Goal: Task Accomplishment & Management: Manage account settings

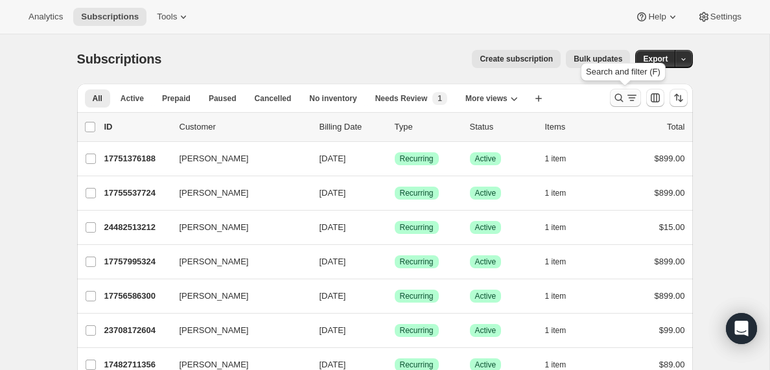
click at [628, 101] on icon "Search and filter results" at bounding box center [632, 97] width 13 height 13
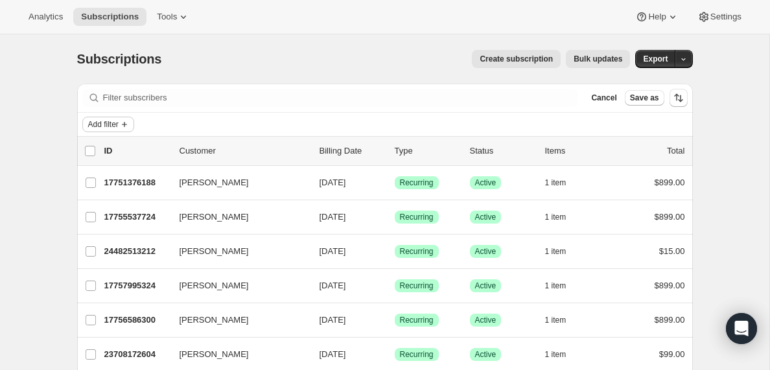
click at [113, 128] on span "Add filter" at bounding box center [103, 124] width 30 height 10
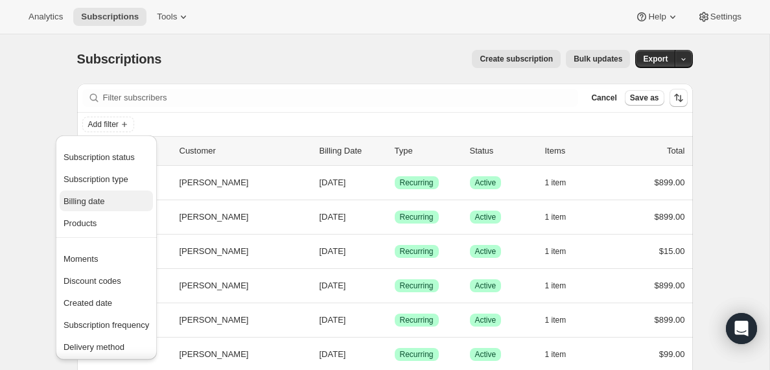
click at [91, 201] on span "Billing date" at bounding box center [84, 201] width 41 height 10
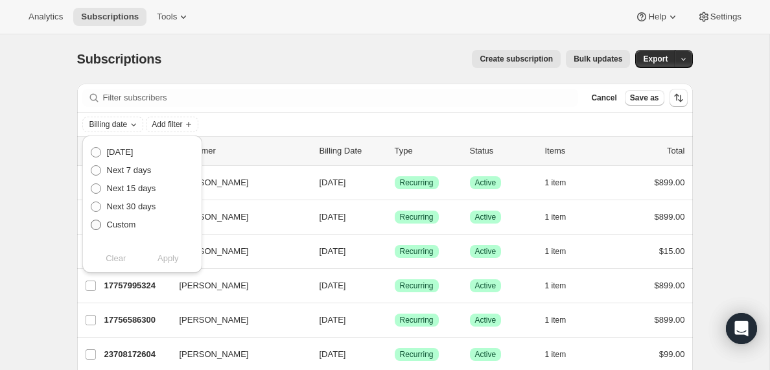
click at [97, 224] on span at bounding box center [96, 225] width 10 height 10
click at [91, 220] on input "Custom" at bounding box center [91, 220] width 1 height 1
radio input "true"
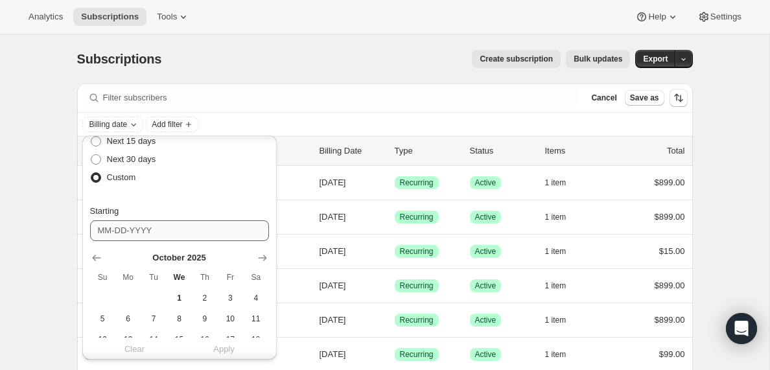
scroll to position [72, 0]
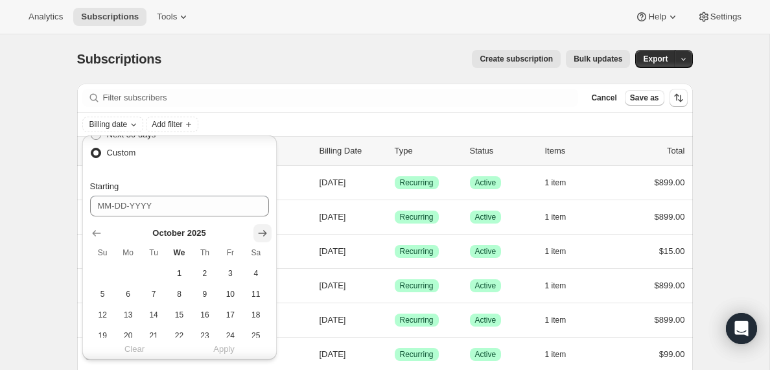
click at [262, 236] on icon "Show next month, November 2025" at bounding box center [262, 233] width 13 height 13
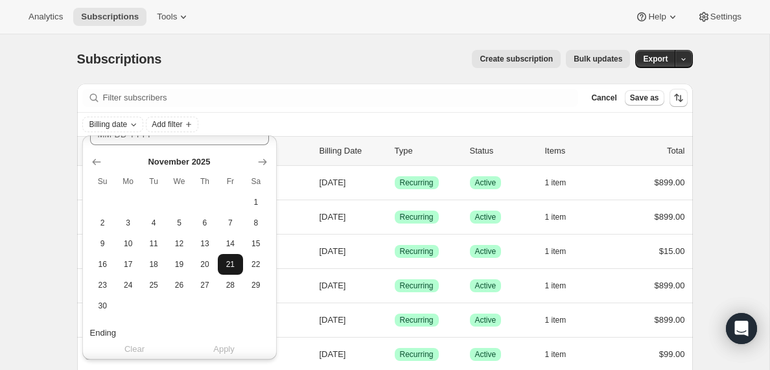
scroll to position [146, 0]
click at [98, 159] on icon "Show previous month, October 2025" at bounding box center [96, 159] width 13 height 13
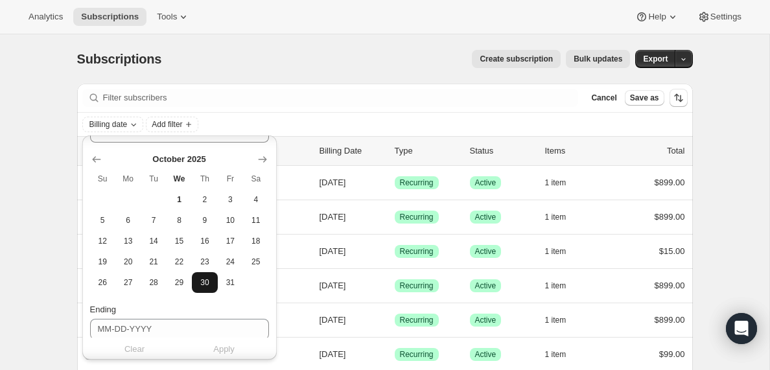
click at [209, 282] on span "30" at bounding box center [204, 282] width 15 height 10
type input "[DATE]"
click at [263, 160] on icon "Show next month, November 2025" at bounding box center [262, 159] width 13 height 13
click at [96, 162] on icon "Show previous month, October 2025" at bounding box center [96, 159] width 13 height 13
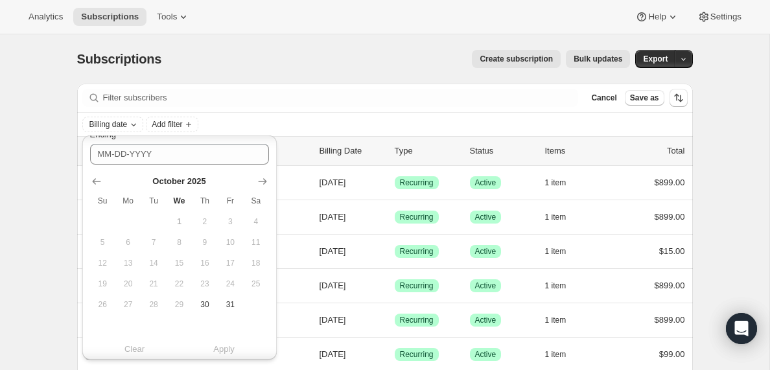
scroll to position [325, 0]
click at [264, 176] on icon "Show next month, November 2025" at bounding box center [262, 177] width 13 height 13
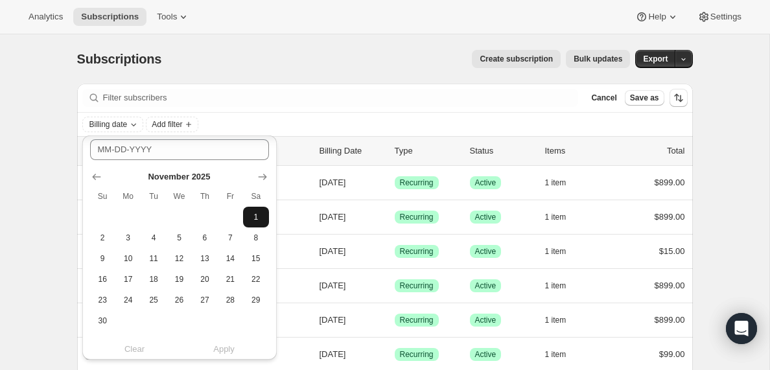
click at [258, 213] on span "1" at bounding box center [255, 217] width 15 height 10
type input "[DATE]"
click at [225, 354] on span "Apply" at bounding box center [223, 349] width 21 height 13
click at [255, 124] on icon "Add filter" at bounding box center [249, 124] width 10 height 10
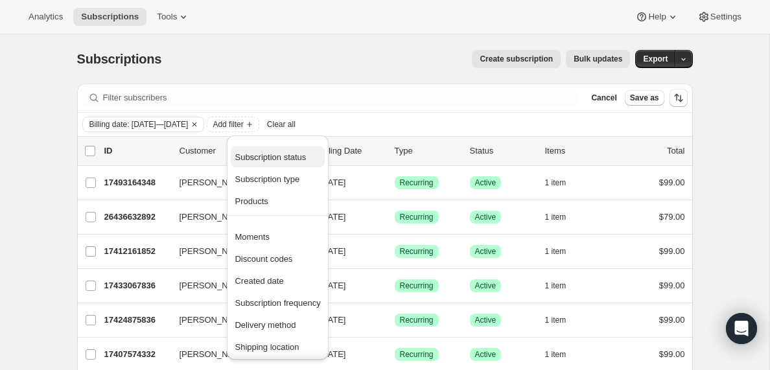
click at [266, 157] on span "Subscription status" at bounding box center [270, 157] width 71 height 10
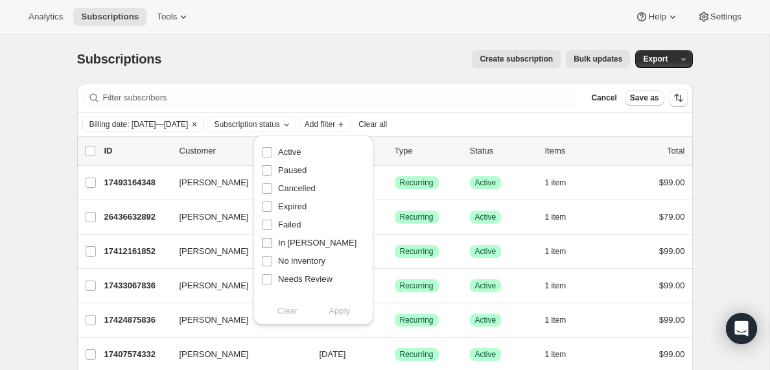
click at [267, 243] on input "In [PERSON_NAME]" at bounding box center [267, 243] width 10 height 10
checkbox input "true"
click at [340, 313] on span "Apply" at bounding box center [339, 311] width 21 height 13
click at [90, 151] on input "0 selected" at bounding box center [90, 151] width 10 height 10
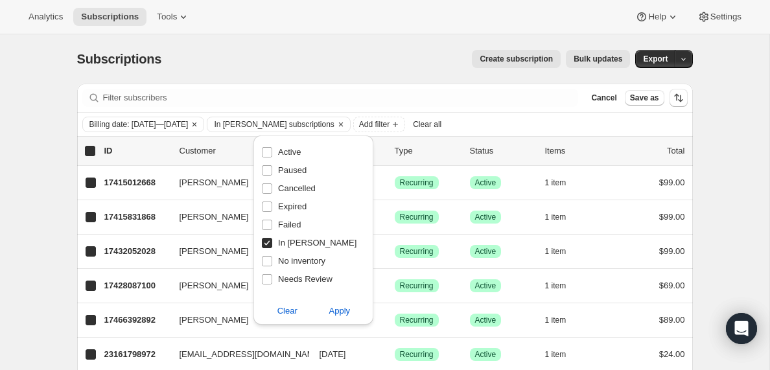
checkbox input "true"
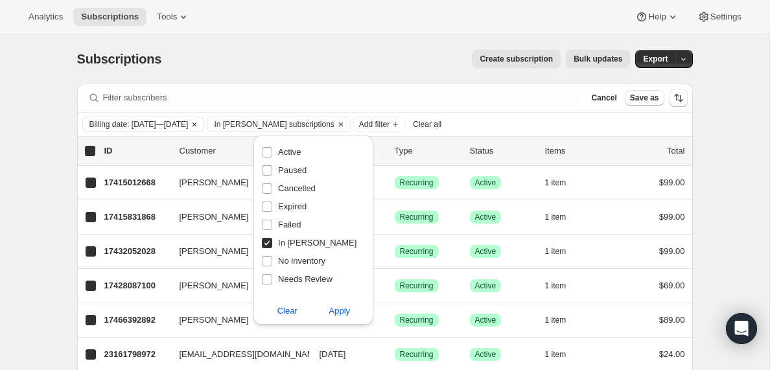
checkbox input "true"
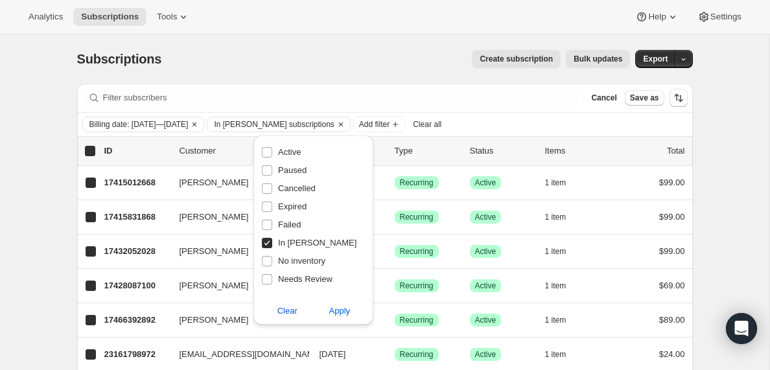
checkbox input "true"
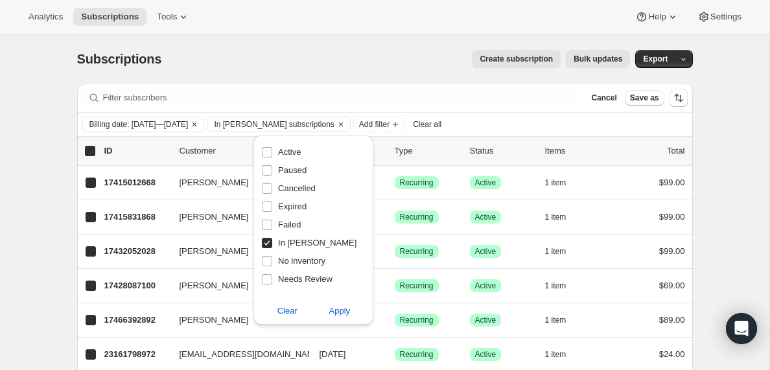
checkbox input "true"
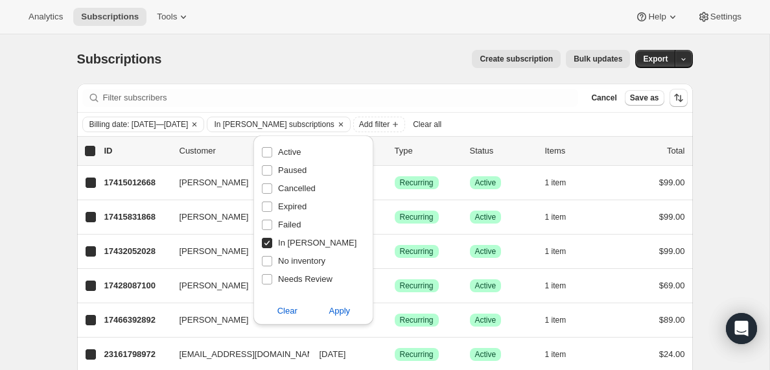
checkbox input "true"
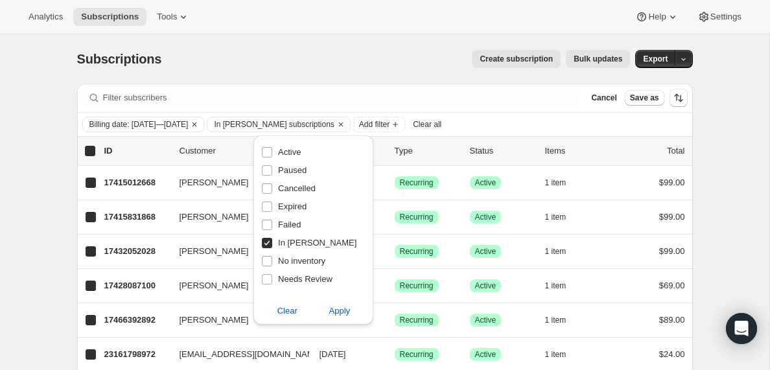
checkbox input "true"
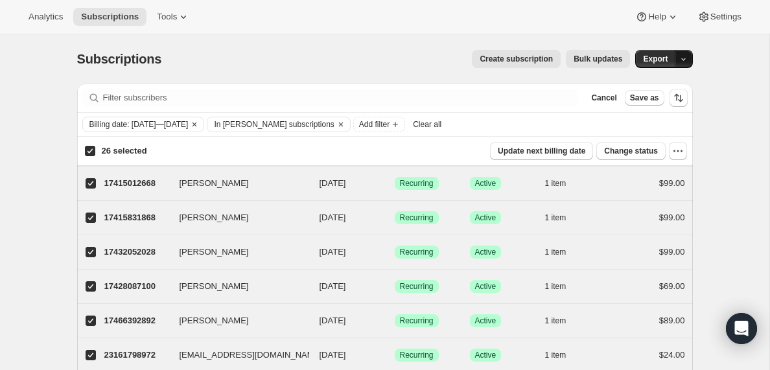
click at [682, 58] on icon "button" at bounding box center [683, 59] width 8 height 8
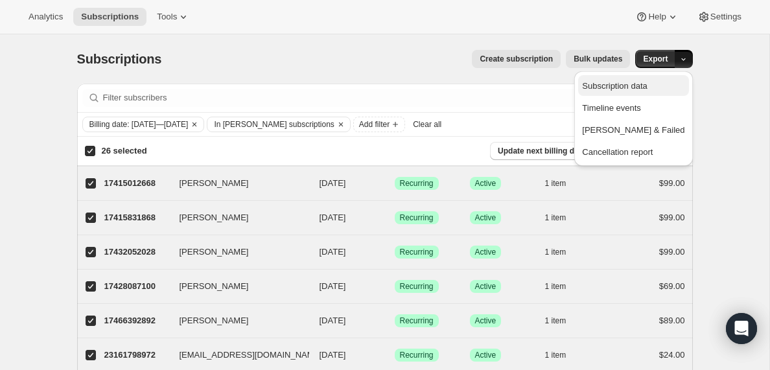
click at [646, 85] on span "Subscription data" at bounding box center [614, 86] width 65 height 10
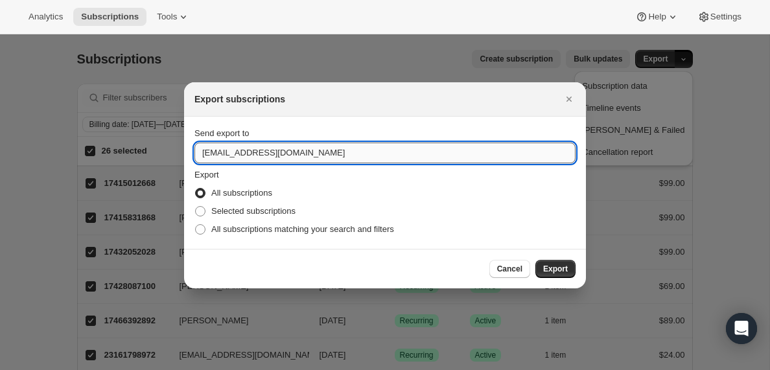
click at [233, 154] on input "[EMAIL_ADDRESS][DOMAIN_NAME]" at bounding box center [384, 153] width 381 height 21
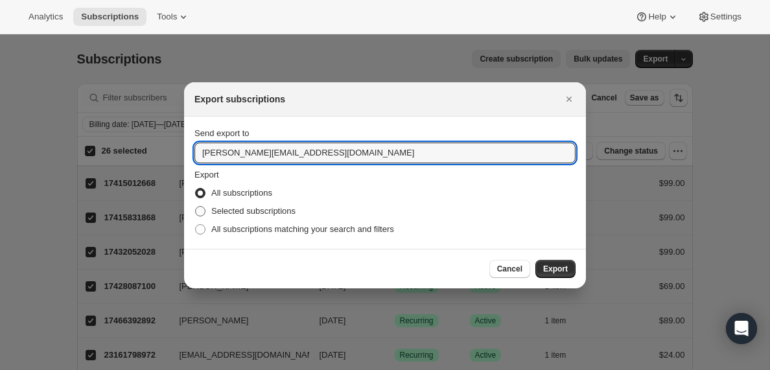
type input "[PERSON_NAME][EMAIL_ADDRESS][DOMAIN_NAME]"
click at [202, 213] on span ":ra:" at bounding box center [200, 211] width 10 height 10
click at [196, 207] on input "Selected subscriptions" at bounding box center [195, 206] width 1 height 1
radio input "true"
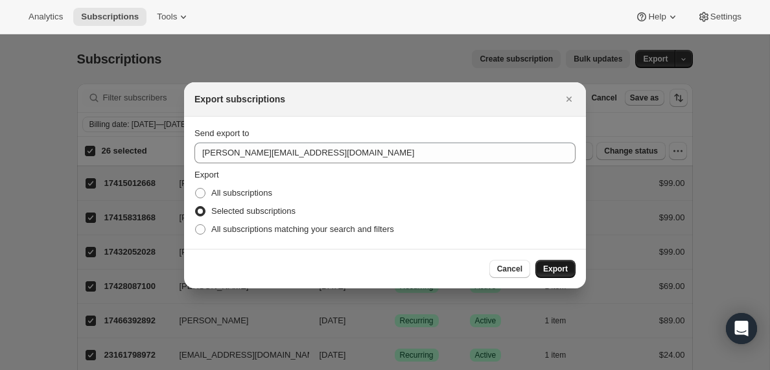
click at [555, 268] on span "Export" at bounding box center [555, 269] width 25 height 10
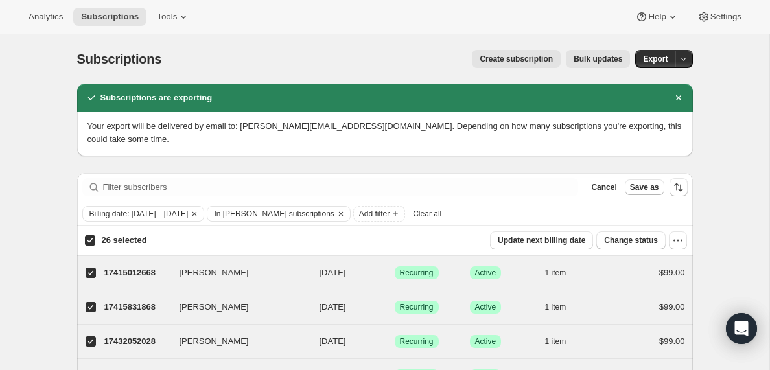
click at [442, 217] on span "Clear all" at bounding box center [427, 214] width 29 height 10
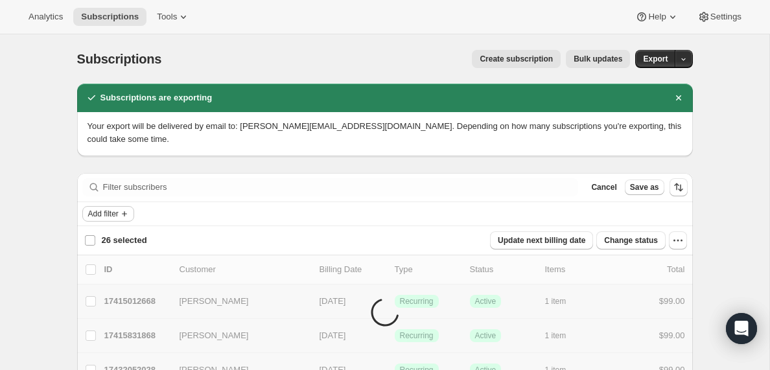
checkbox input "false"
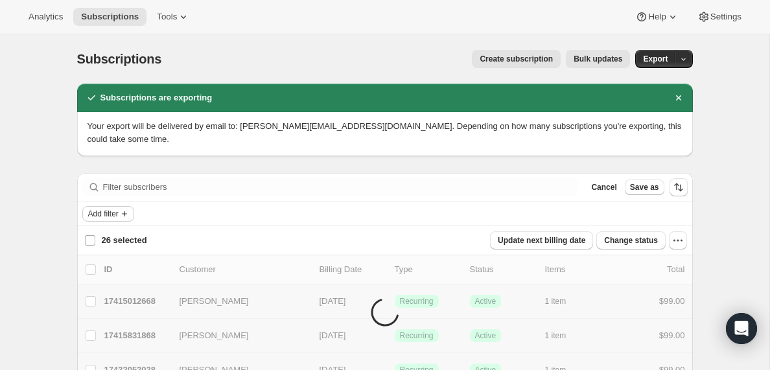
checkbox input "false"
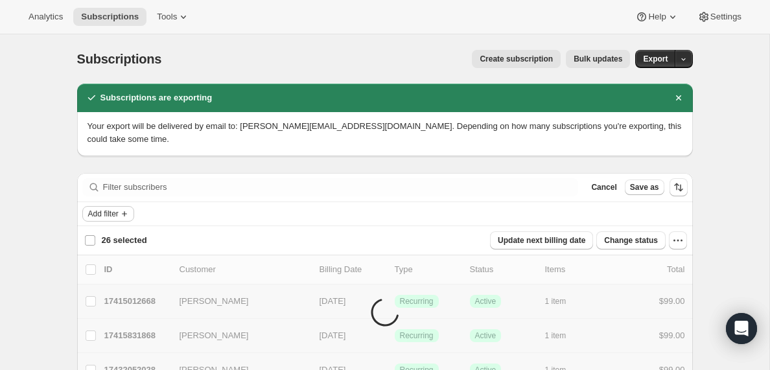
checkbox input "false"
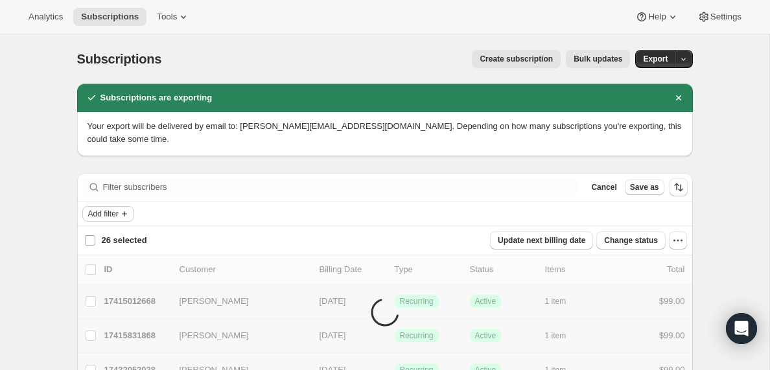
checkbox input "false"
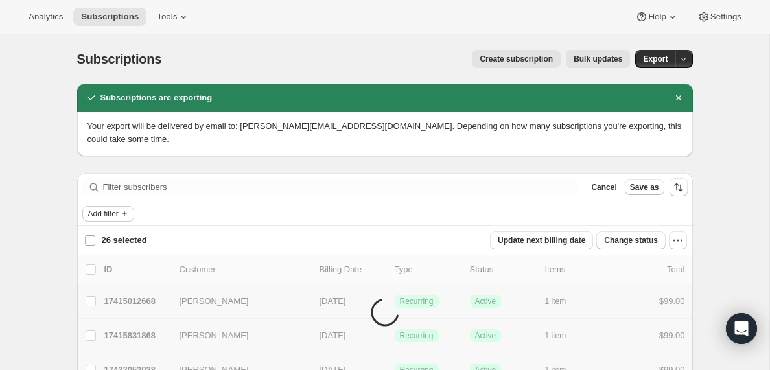
checkbox input "false"
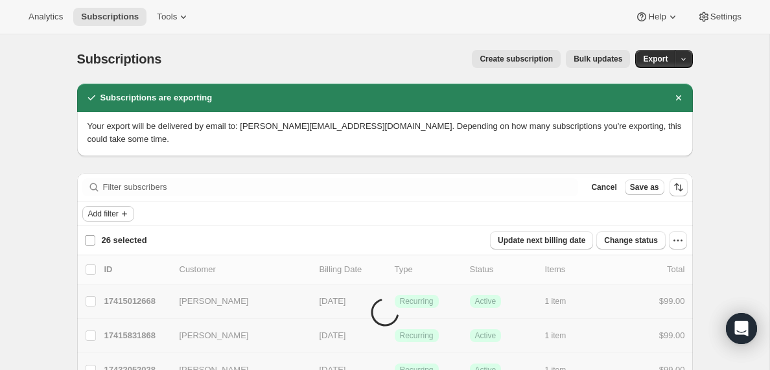
checkbox input "false"
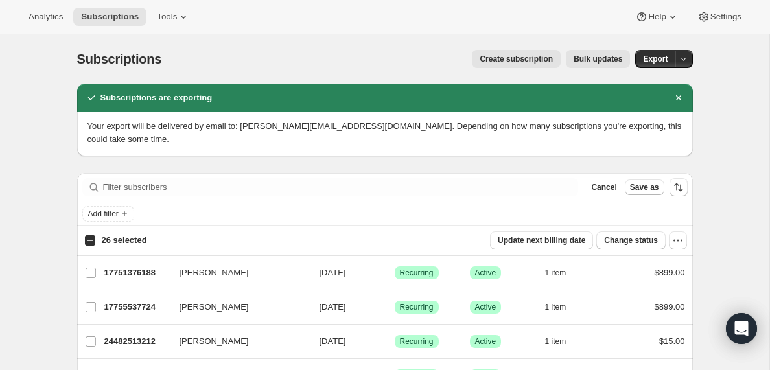
click at [91, 242] on input "26 selected" at bounding box center [90, 240] width 10 height 10
checkbox input "true"
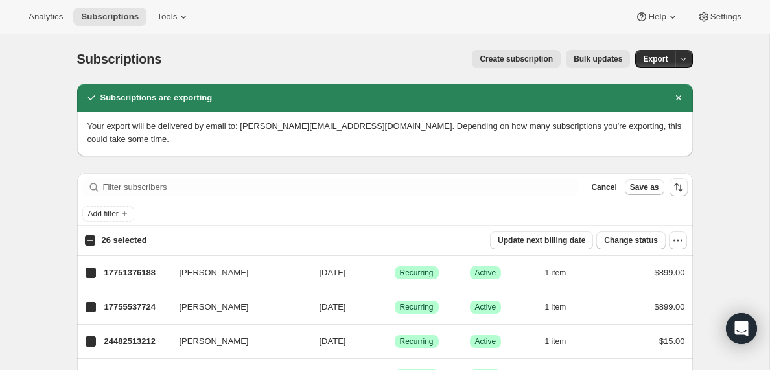
checkbox input "true"
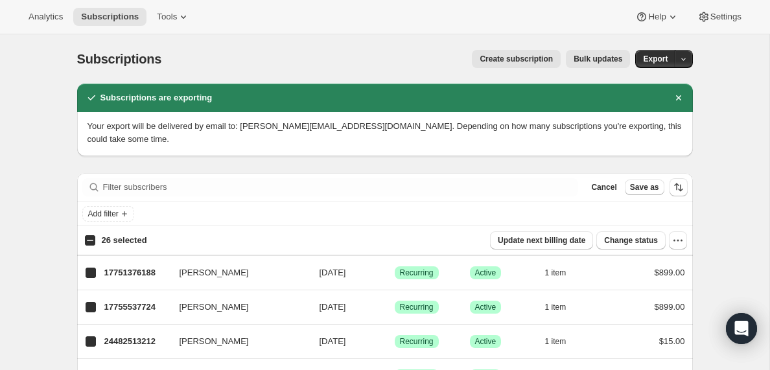
checkbox input "true"
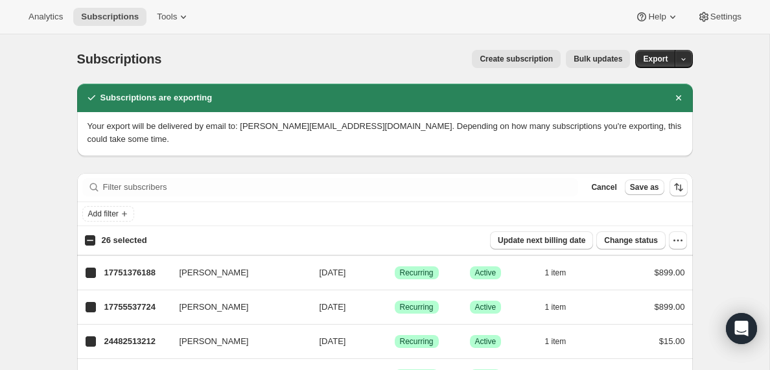
checkbox input "true"
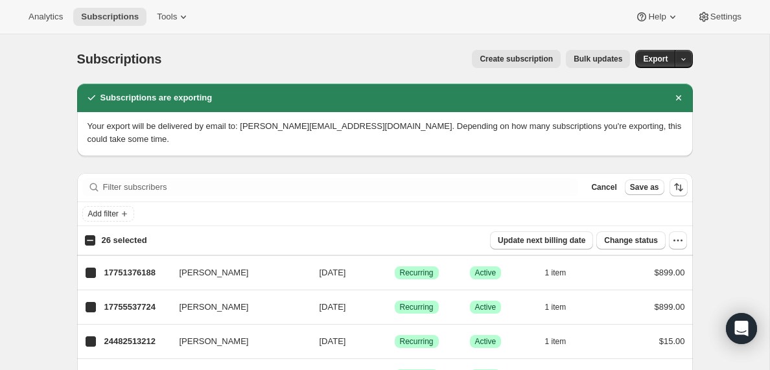
checkbox input "true"
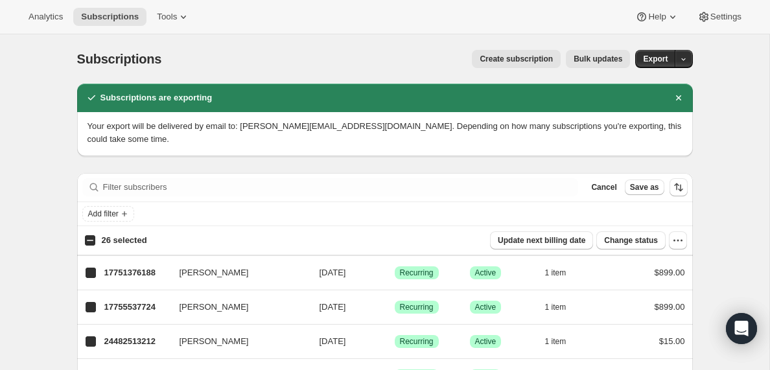
checkbox input "true"
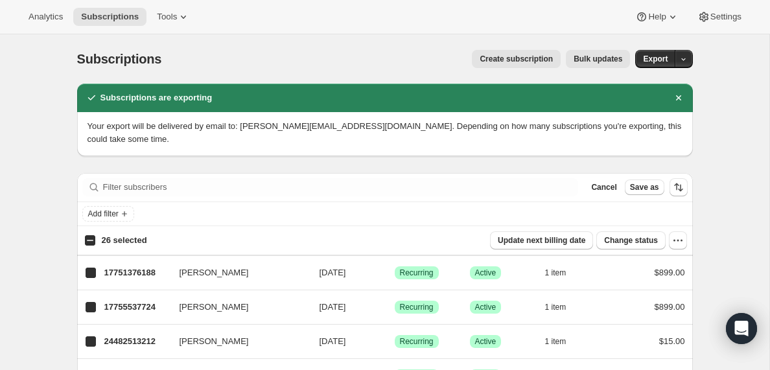
checkbox input "true"
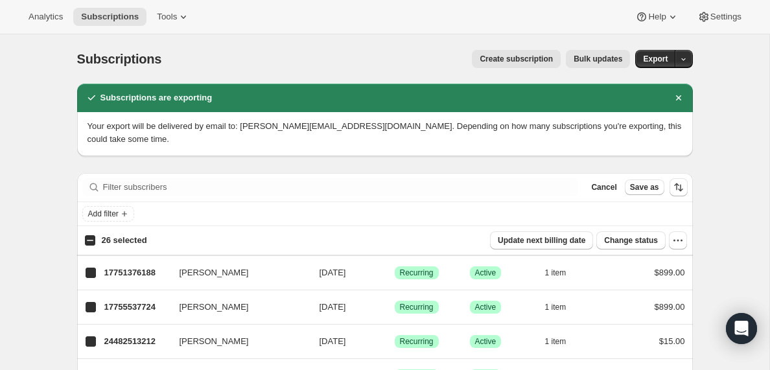
checkbox input "true"
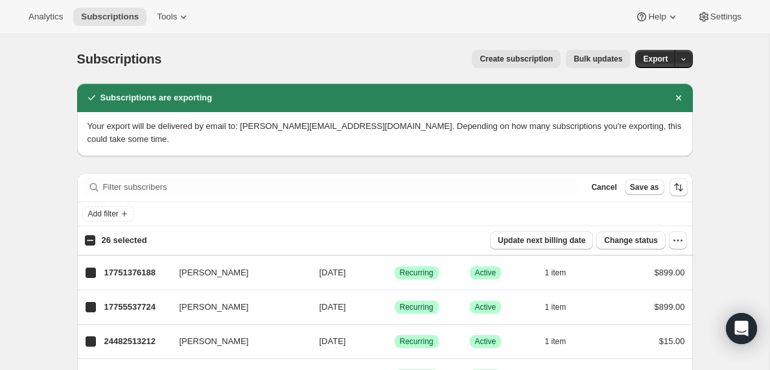
checkbox input "true"
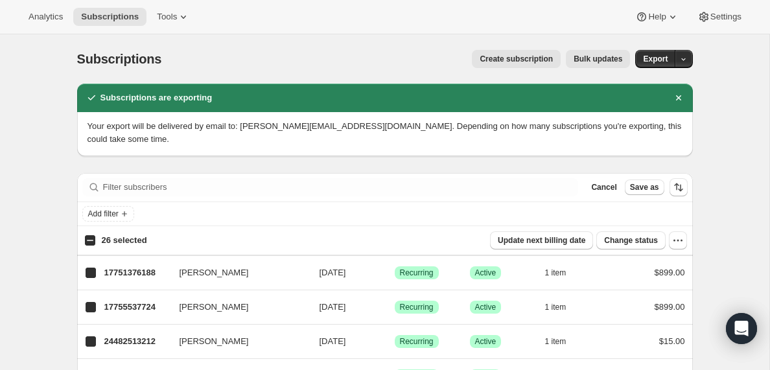
checkbox input "true"
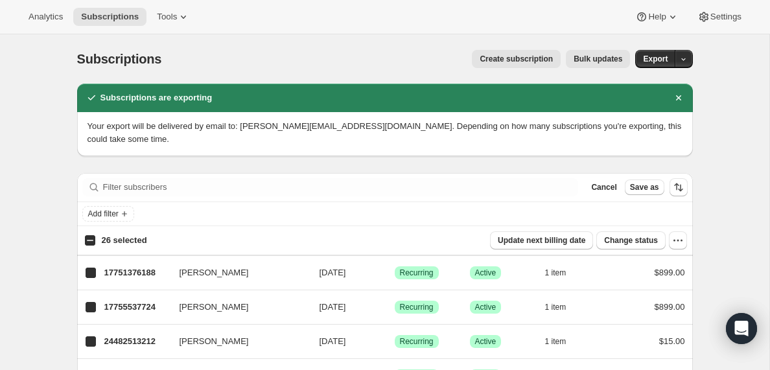
checkbox input "true"
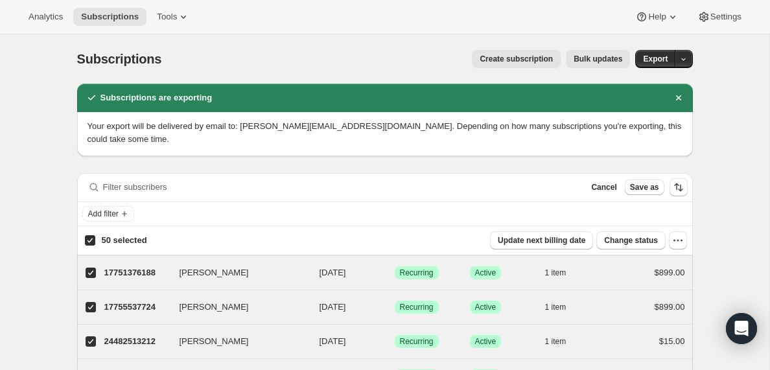
click at [91, 242] on input "50 selected" at bounding box center [90, 240] width 10 height 10
checkbox input "false"
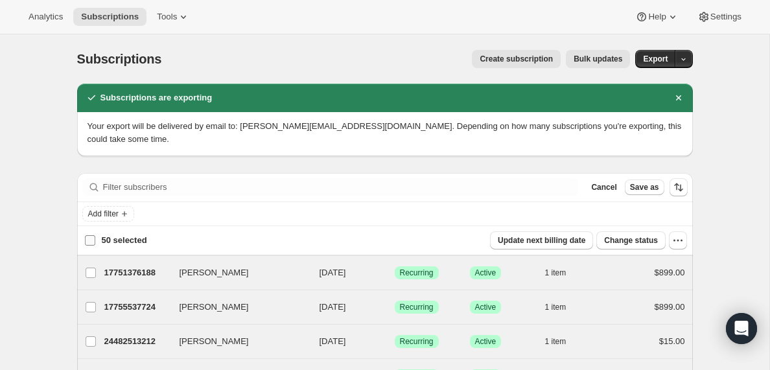
checkbox input "false"
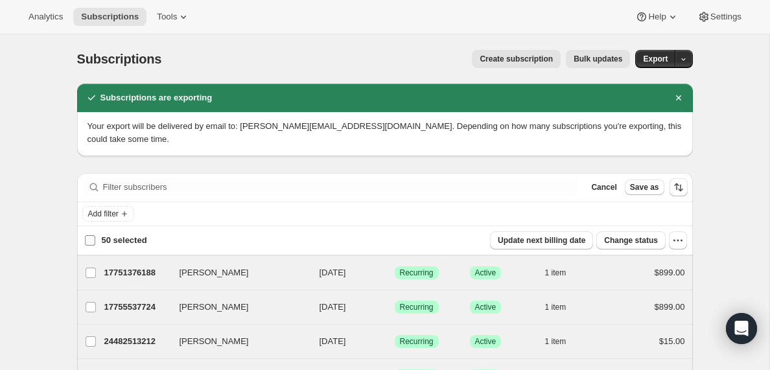
checkbox input "false"
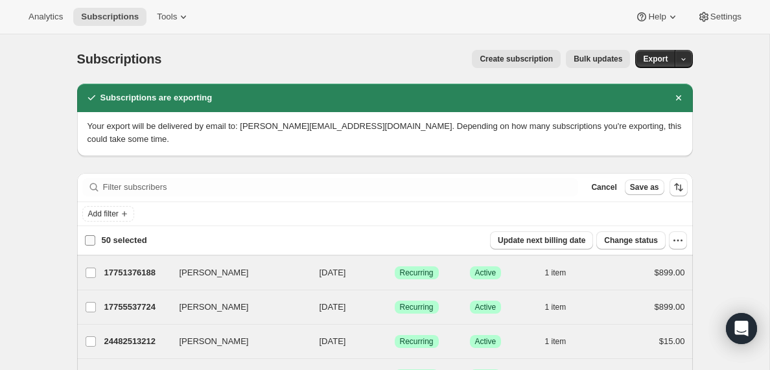
checkbox input "false"
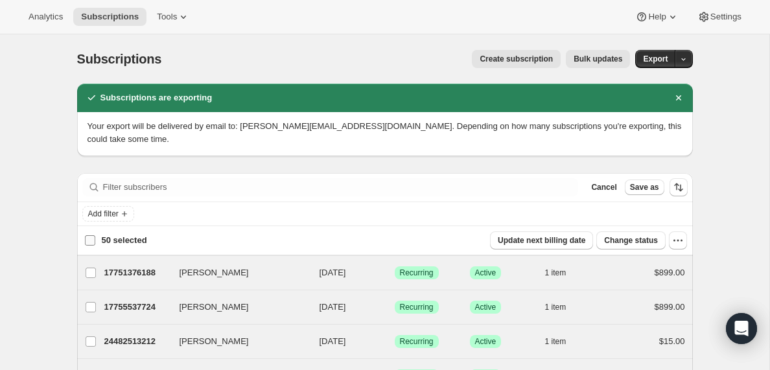
checkbox input "false"
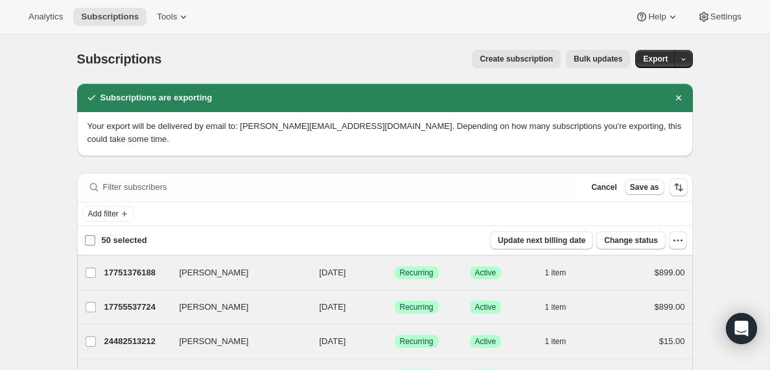
checkbox input "false"
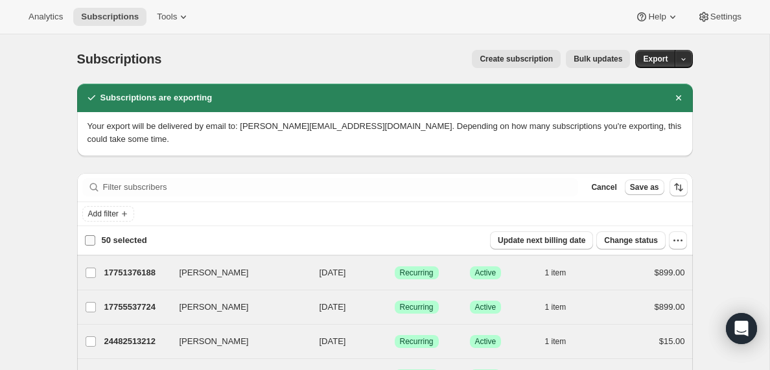
checkbox input "false"
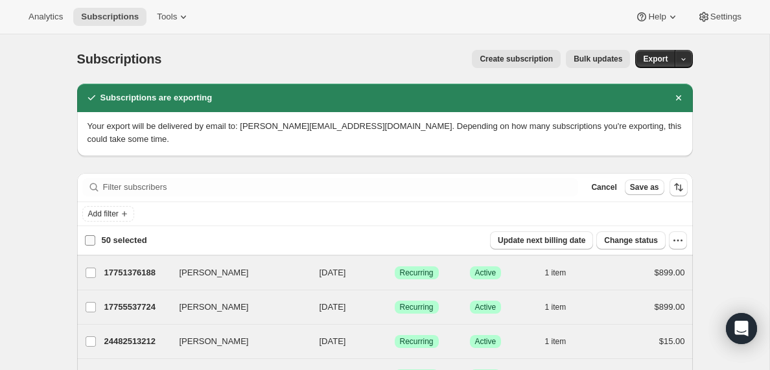
checkbox input "false"
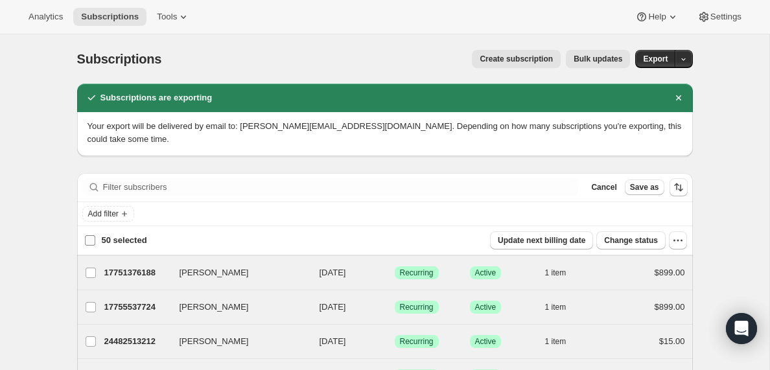
checkbox input "false"
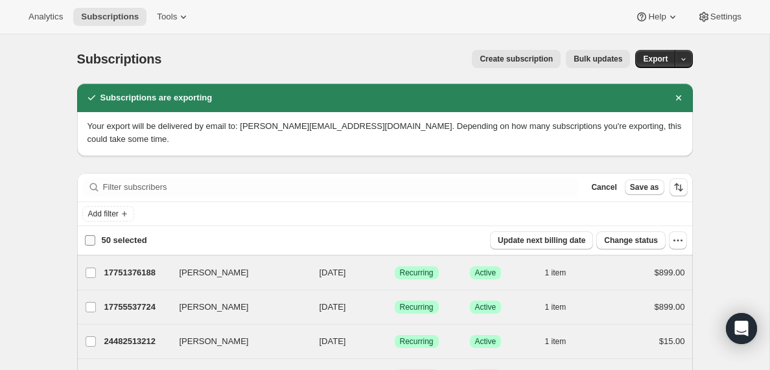
checkbox input "false"
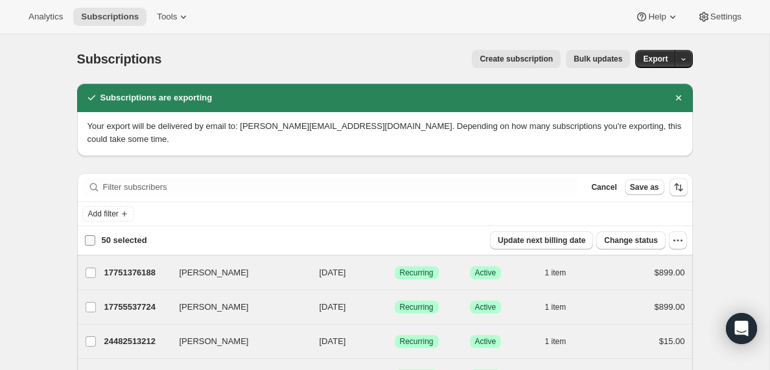
checkbox input "false"
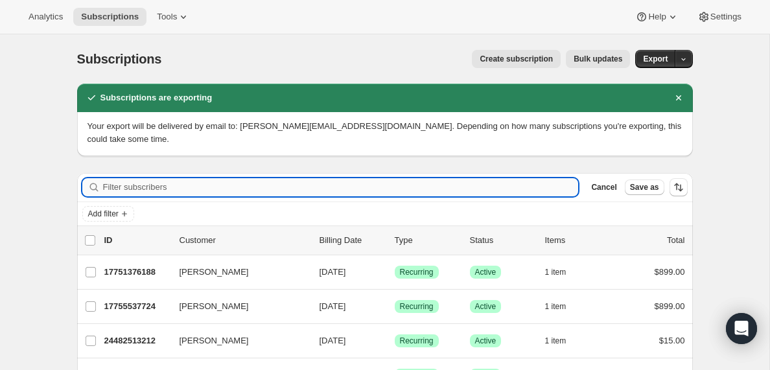
click at [160, 186] on input "Filter subscribers" at bounding box center [341, 187] width 476 height 18
paste input "[EMAIL_ADDRESS][DOMAIN_NAME]"
type input "[EMAIL_ADDRESS][DOMAIN_NAME]"
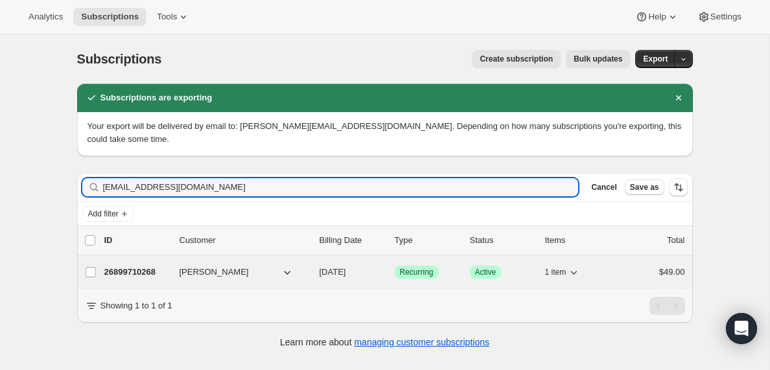
click at [130, 274] on p "26899710268" at bounding box center [136, 272] width 65 height 13
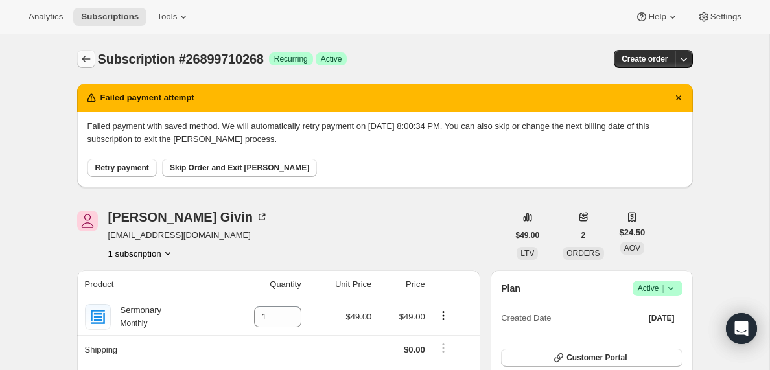
click at [84, 57] on icon "Subscriptions" at bounding box center [86, 59] width 13 height 13
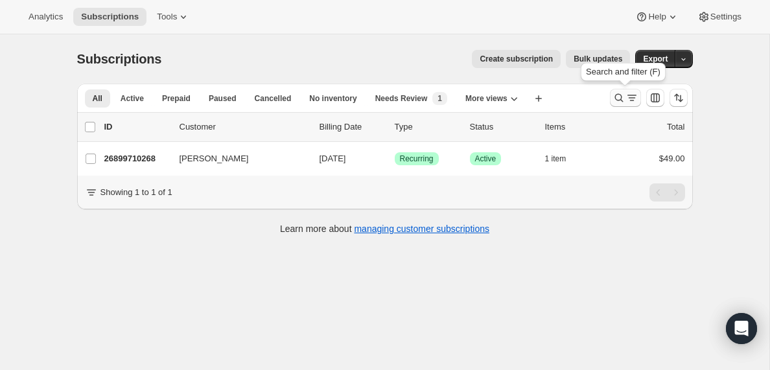
click at [628, 100] on icon "Search and filter results" at bounding box center [632, 97] width 13 height 13
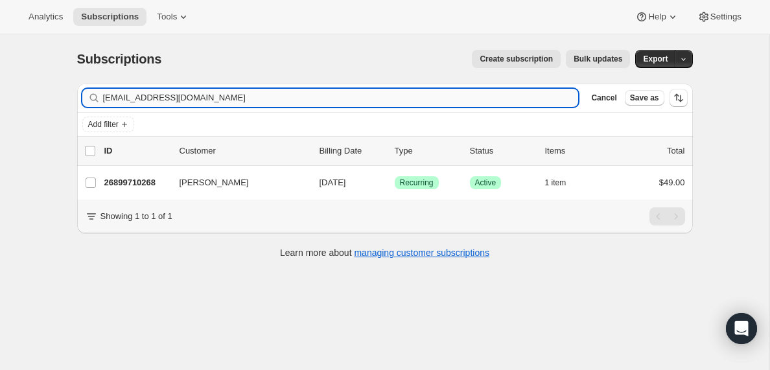
click at [193, 96] on input "[EMAIL_ADDRESS][DOMAIN_NAME]" at bounding box center [341, 98] width 476 height 18
type input "[EMAIL_ADDRESS][PERSON_NAME][DOMAIN_NAME]"
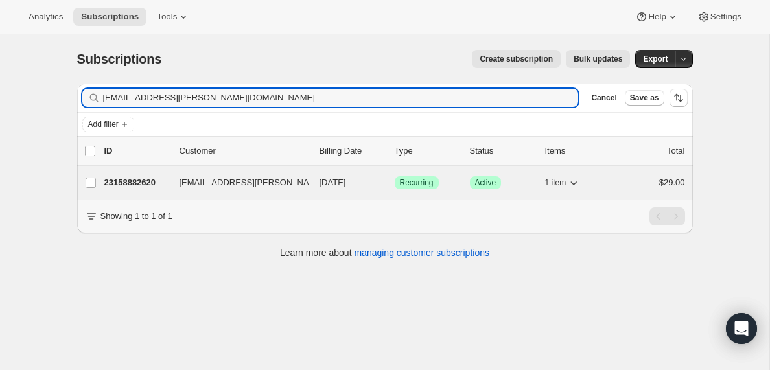
click at [130, 184] on p "23158882620" at bounding box center [136, 182] width 65 height 13
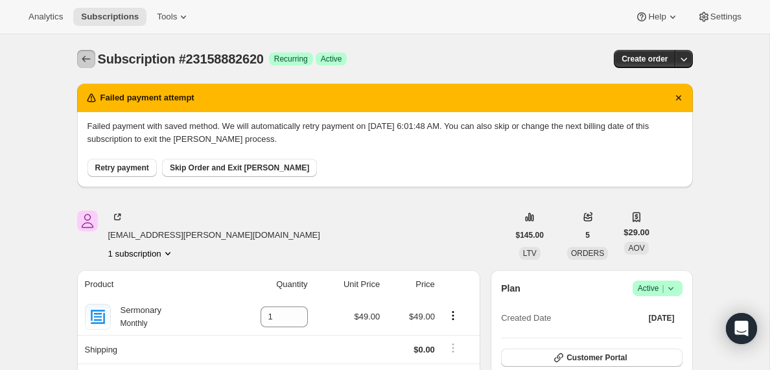
click at [84, 58] on icon "Subscriptions" at bounding box center [86, 59] width 13 height 13
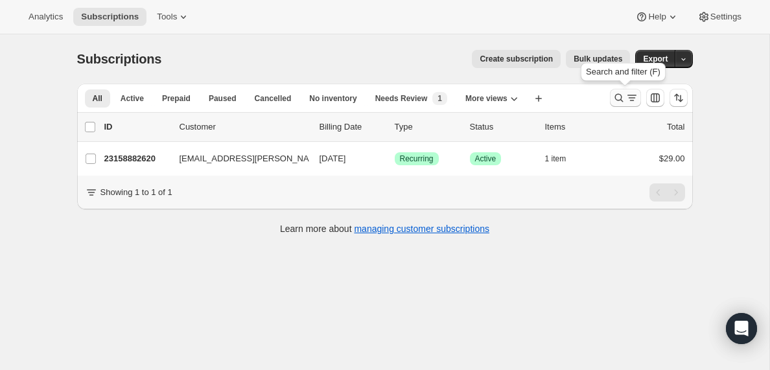
click at [629, 100] on icon "Search and filter results" at bounding box center [632, 97] width 13 height 13
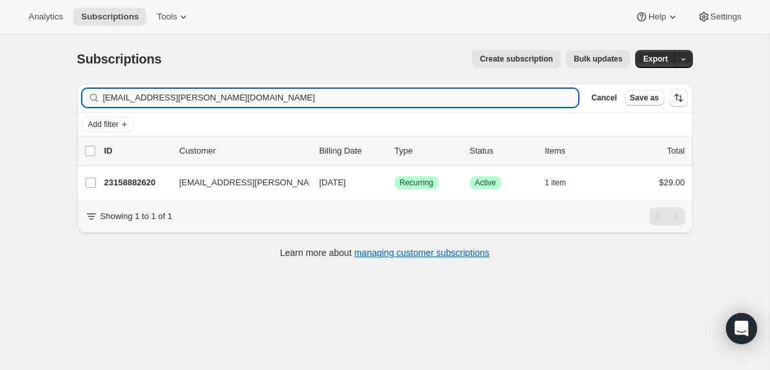
click at [209, 97] on input "[EMAIL_ADDRESS][PERSON_NAME][DOMAIN_NAME]" at bounding box center [341, 98] width 476 height 18
click at [134, 99] on input "[EMAIL_ADDRESS][DOMAIN_NAME]" at bounding box center [329, 98] width 453 height 18
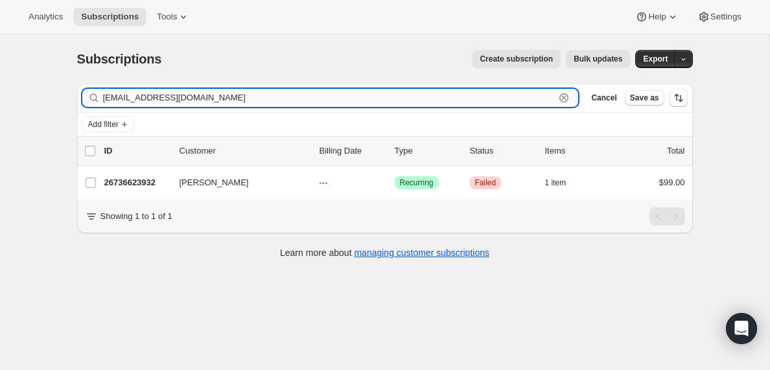
click at [134, 99] on input "[EMAIL_ADDRESS][DOMAIN_NAME]" at bounding box center [329, 98] width 453 height 18
paste input "dmyfdallas"
click at [193, 91] on input "[EMAIL_ADDRESS][DOMAIN_NAME]" at bounding box center [329, 98] width 453 height 18
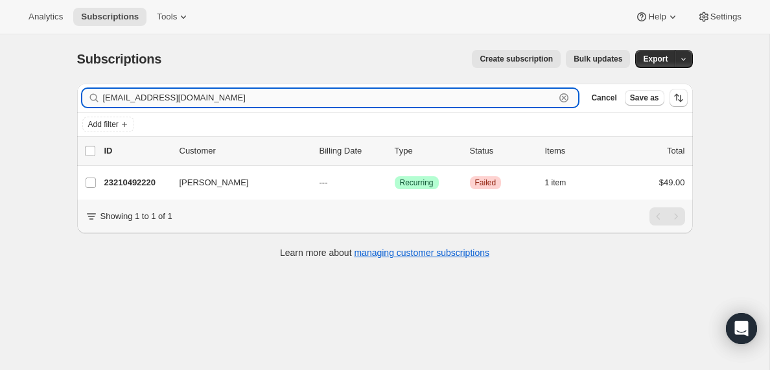
click at [193, 91] on input "[EMAIL_ADDRESS][DOMAIN_NAME]" at bounding box center [329, 98] width 453 height 18
paste input "anaana123456@hot"
click at [201, 97] on input "[EMAIL_ADDRESS][DOMAIN_NAME]" at bounding box center [329, 98] width 453 height 18
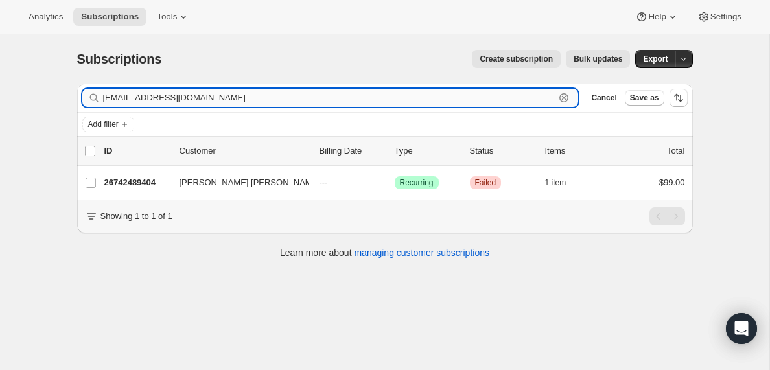
click at [201, 97] on input "[EMAIL_ADDRESS][DOMAIN_NAME]" at bounding box center [329, 98] width 453 height 18
paste input "jjthagreat74@g"
click at [176, 93] on input "[EMAIL_ADDRESS][DOMAIN_NAME]" at bounding box center [329, 98] width 453 height 18
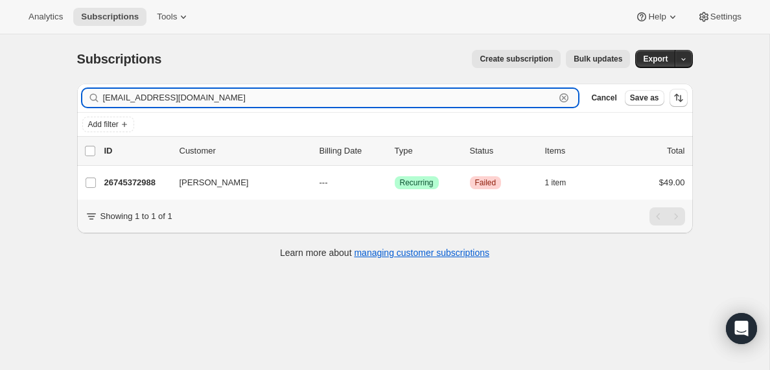
paste input "grace.kaifa25"
click at [173, 97] on input "[EMAIL_ADDRESS][DOMAIN_NAME]" at bounding box center [329, 98] width 453 height 18
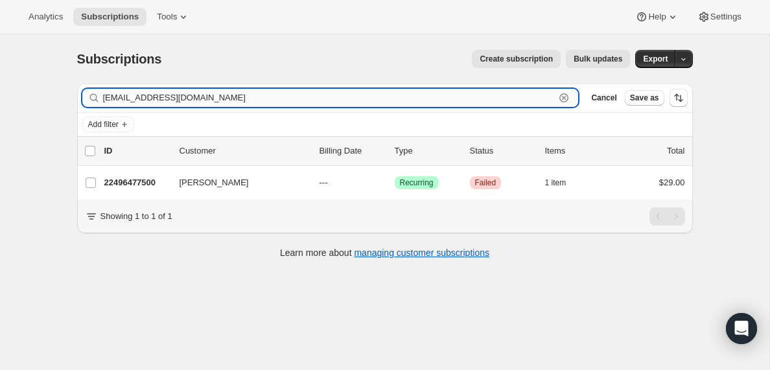
paste input "[EMAIL_ADDRESS][DOMAIN_NAME]"
click at [169, 94] on input "[EMAIL_ADDRESS][DOMAIN_NAME]" at bounding box center [329, 98] width 453 height 18
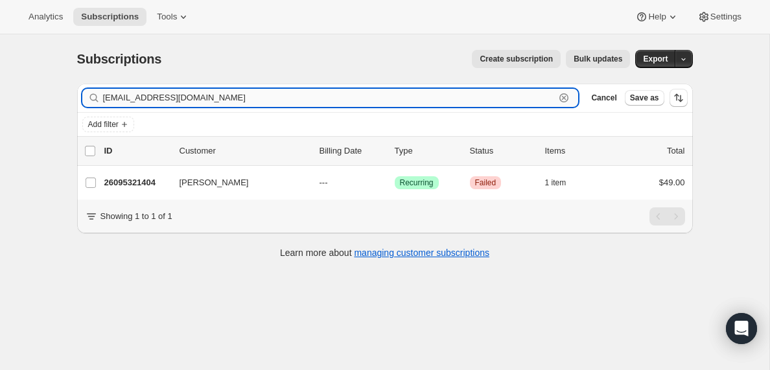
paste input "[EMAIL_ADDRESS][DOMAIN_NAME]"
click at [215, 97] on input "[EMAIL_ADDRESS][DOMAIN_NAME]" at bounding box center [329, 98] width 453 height 18
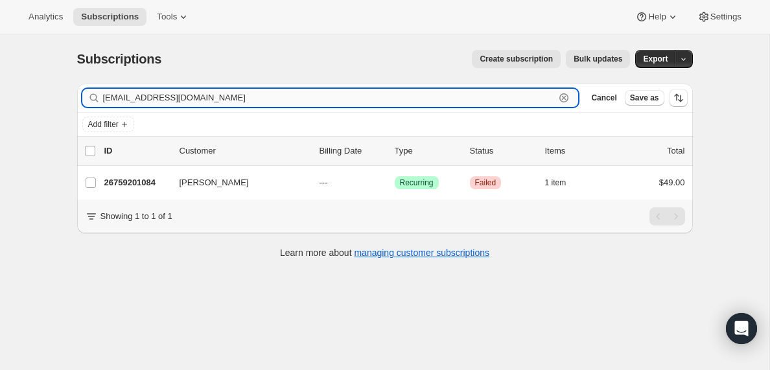
paste input "aaliyahmack78@y"
click at [219, 96] on input "[EMAIL_ADDRESS][DOMAIN_NAME]" at bounding box center [329, 98] width 453 height 18
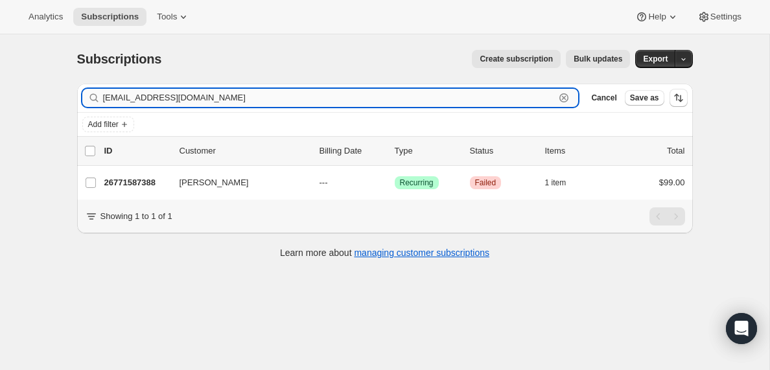
paste input "[EMAIL_ADDRESS]"
click at [216, 93] on input "[EMAIL_ADDRESS][DOMAIN_NAME]" at bounding box center [329, 98] width 453 height 18
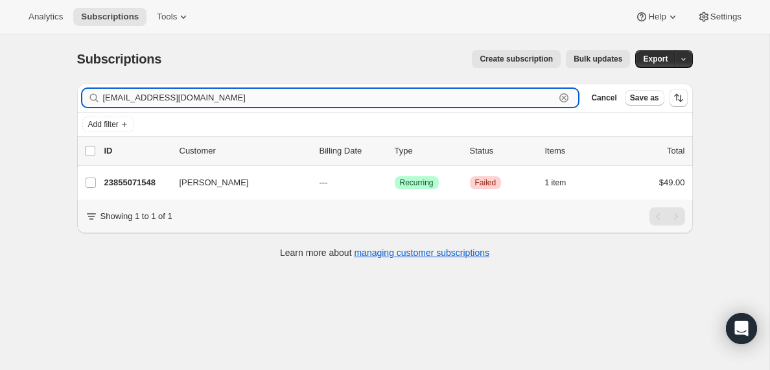
paste input "[EMAIL_ADDRESS]"
click at [218, 97] on input "[EMAIL_ADDRESS][DOMAIN_NAME]" at bounding box center [329, 98] width 453 height 18
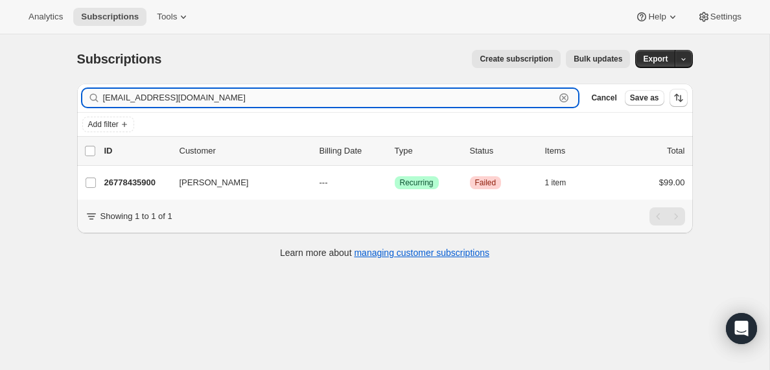
paste input "[EMAIL_ADDRESS][PERSON_NAME][DOMAIN_NAME]"
click at [195, 95] on input "[EMAIL_ADDRESS][PERSON_NAME][DOMAIN_NAME]" at bounding box center [329, 98] width 453 height 18
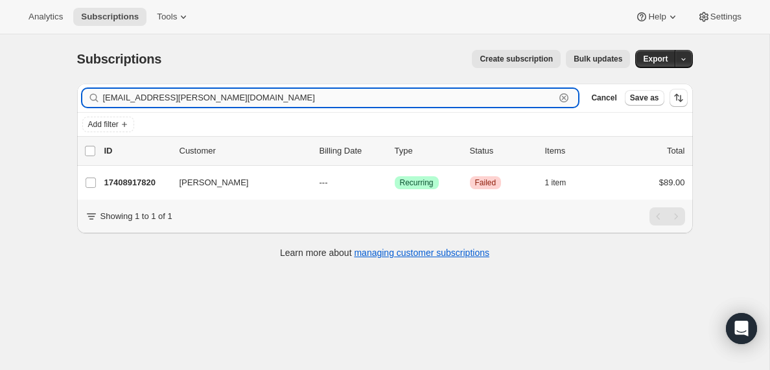
paste input "[PERSON_NAME][EMAIL_ADDRESS][DOMAIN_NAME]"
click at [191, 95] on input "[PERSON_NAME][EMAIL_ADDRESS][DOMAIN_NAME]" at bounding box center [329, 98] width 453 height 18
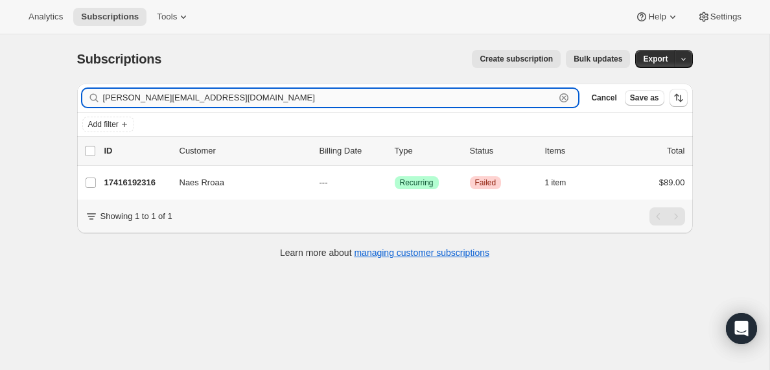
paste input "[EMAIL_ADDRESS]"
click at [206, 98] on input "[EMAIL_ADDRESS][DOMAIN_NAME]" at bounding box center [329, 98] width 453 height 18
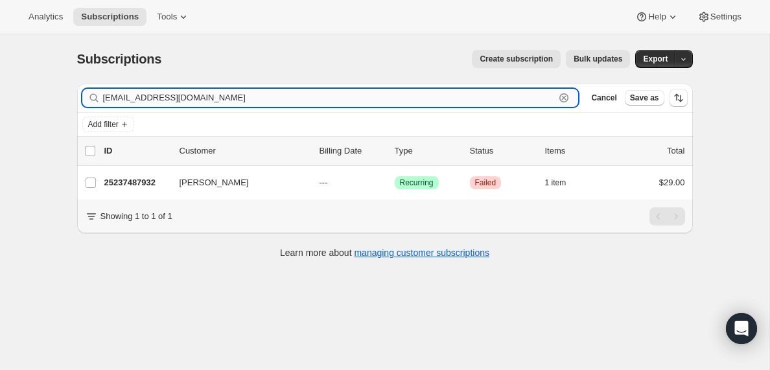
paste input "evkellyblack"
click at [224, 100] on input "[EMAIL_ADDRESS][DOMAIN_NAME]" at bounding box center [329, 98] width 453 height 18
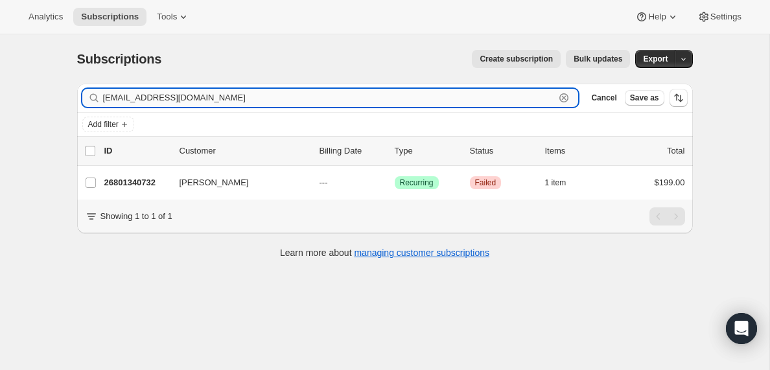
paste input "[PERSON_NAME]"
click at [218, 93] on input "[PERSON_NAME][EMAIL_ADDRESS][DOMAIN_NAME]" at bounding box center [329, 98] width 453 height 18
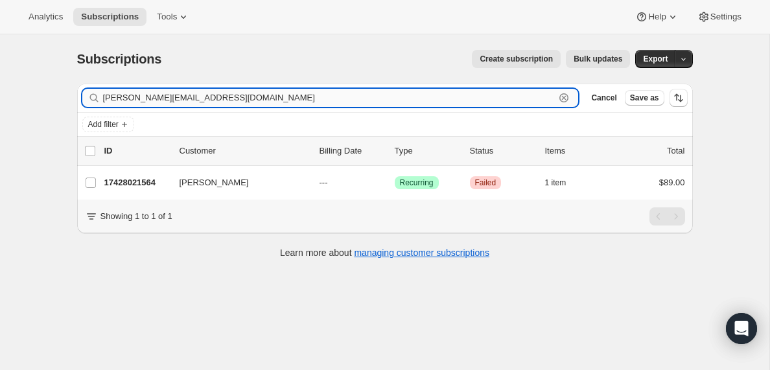
paste input "[EMAIL_ADDRESS]"
click at [193, 96] on input "[EMAIL_ADDRESS][DOMAIN_NAME]" at bounding box center [329, 98] width 453 height 18
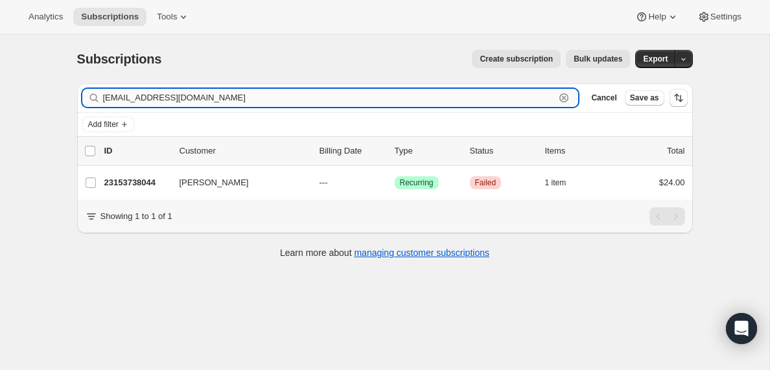
paste input "esavage@grassrootsrockford"
click at [241, 92] on input "[EMAIL_ADDRESS][DOMAIN_NAME]" at bounding box center [329, 98] width 453 height 18
paste input "[EMAIL_ADDRESS]"
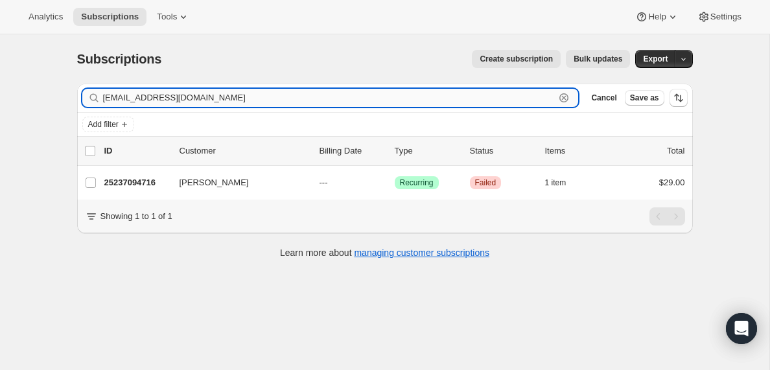
click at [228, 100] on input "[EMAIL_ADDRESS][DOMAIN_NAME]" at bounding box center [329, 98] width 453 height 18
paste input "kingfattmacc22"
click at [206, 91] on input "[EMAIL_ADDRESS][DOMAIN_NAME]" at bounding box center [329, 98] width 453 height 18
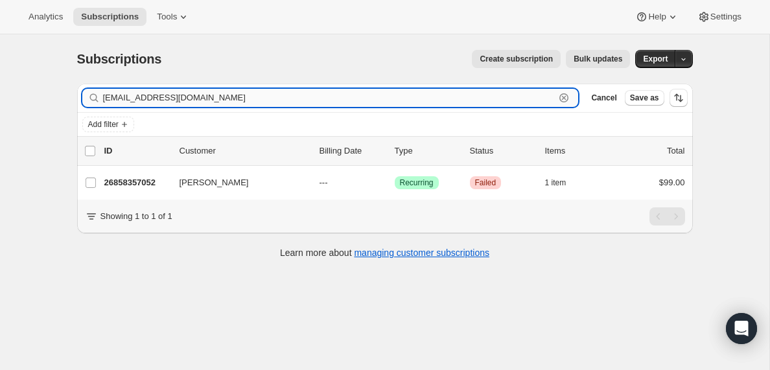
click at [206, 91] on input "[EMAIL_ADDRESS][DOMAIN_NAME]" at bounding box center [329, 98] width 453 height 18
paste input "[EMAIL_ADDRESS][DOMAIN_NAME]"
click at [215, 95] on input "[EMAIL_ADDRESS][DOMAIN_NAME]" at bounding box center [329, 98] width 453 height 18
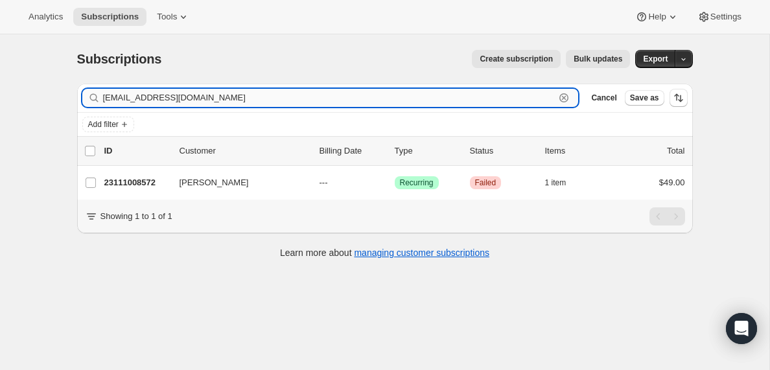
click at [215, 95] on input "[EMAIL_ADDRESS][DOMAIN_NAME]" at bounding box center [329, 98] width 453 height 18
paste input "[EMAIL_ADDRESS][DOMAIN_NAME]"
type input "[EMAIL_ADDRESS][DOMAIN_NAME]"
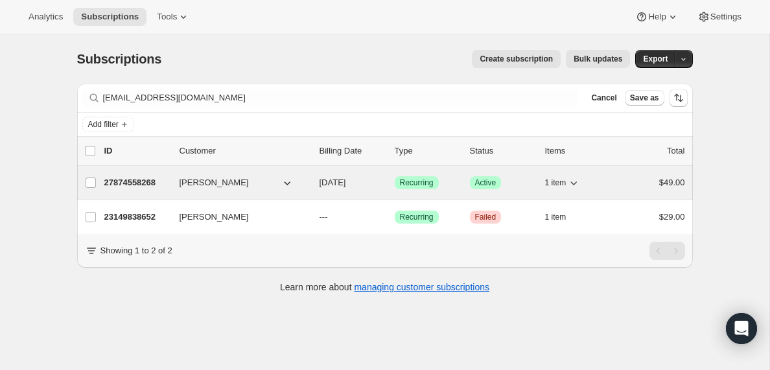
click at [144, 181] on p "27874558268" at bounding box center [136, 182] width 65 height 13
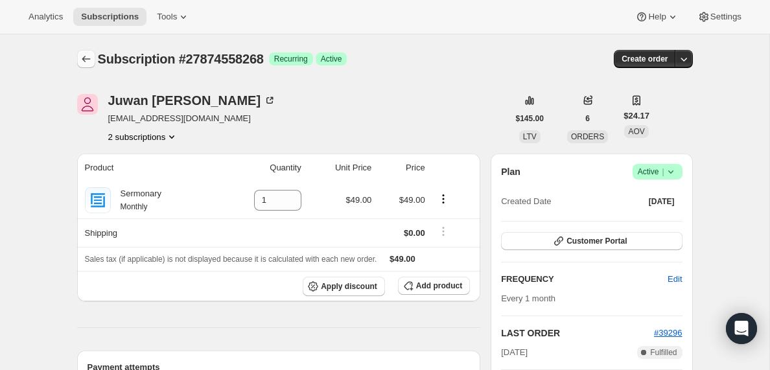
click at [78, 60] on button "Subscriptions" at bounding box center [86, 59] width 18 height 18
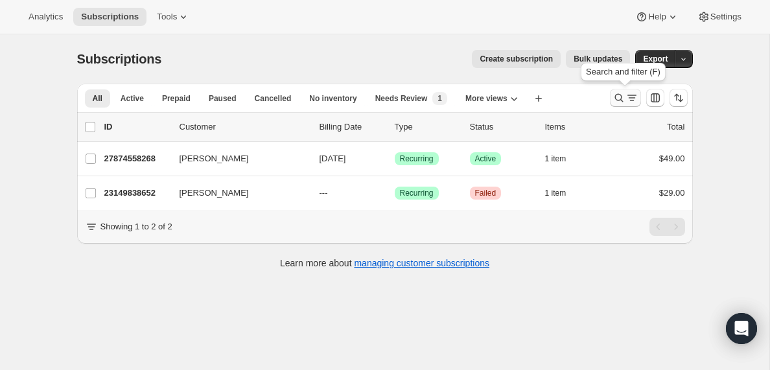
click at [632, 98] on icon "Search and filter results" at bounding box center [631, 97] width 7 height 1
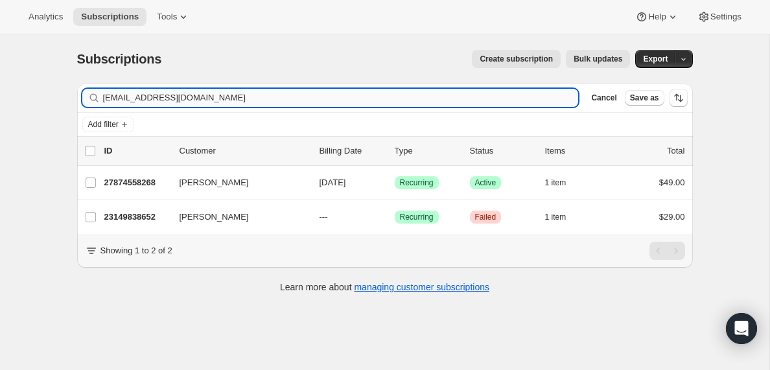
click at [220, 93] on input "[EMAIL_ADDRESS][DOMAIN_NAME]" at bounding box center [341, 98] width 476 height 18
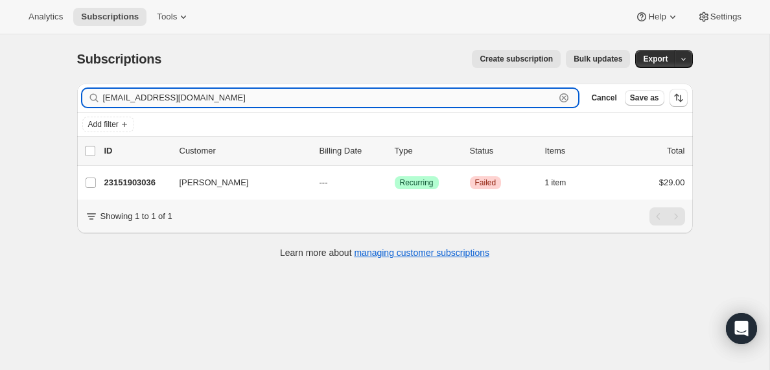
click at [148, 95] on input "[EMAIL_ADDRESS][DOMAIN_NAME]" at bounding box center [329, 98] width 453 height 18
paste input "johngrubb975@gmai"
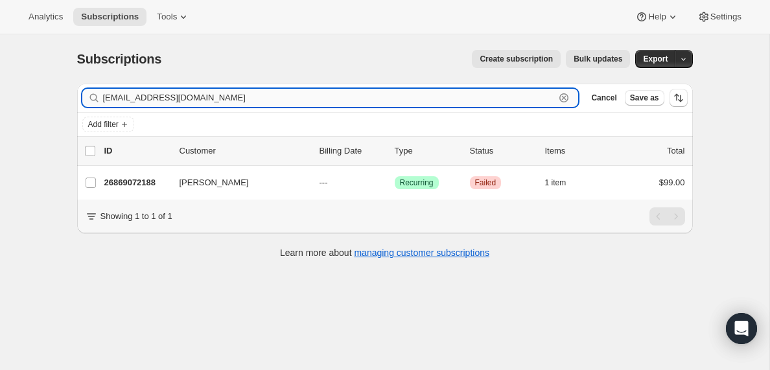
click at [207, 97] on input "[EMAIL_ADDRESS][DOMAIN_NAME]" at bounding box center [329, 98] width 453 height 18
paste input "[EMAIL_ADDRESS]"
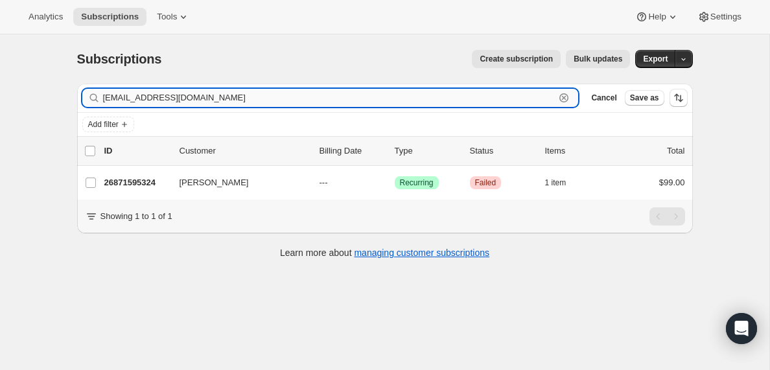
click at [242, 99] on input "[EMAIL_ADDRESS][DOMAIN_NAME]" at bounding box center [329, 98] width 453 height 18
paste input "[EMAIL_ADDRESS]"
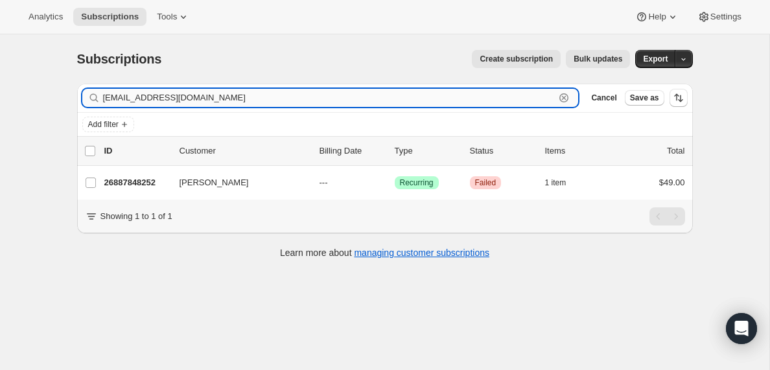
click at [252, 93] on input "[EMAIL_ADDRESS][DOMAIN_NAME]" at bounding box center [329, 98] width 453 height 18
paste input "[PERSON_NAME][EMAIL_ADDRESS][PERSON_NAME]"
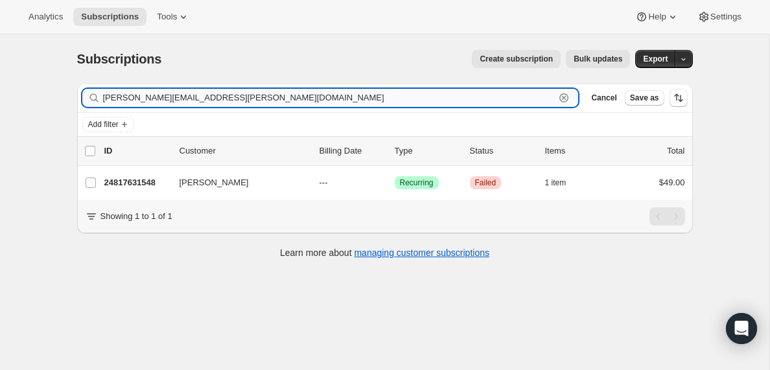
click at [236, 99] on input "[PERSON_NAME][EMAIL_ADDRESS][PERSON_NAME][DOMAIN_NAME]" at bounding box center [329, 98] width 453 height 18
paste input "[EMAIL_ADDRESS]"
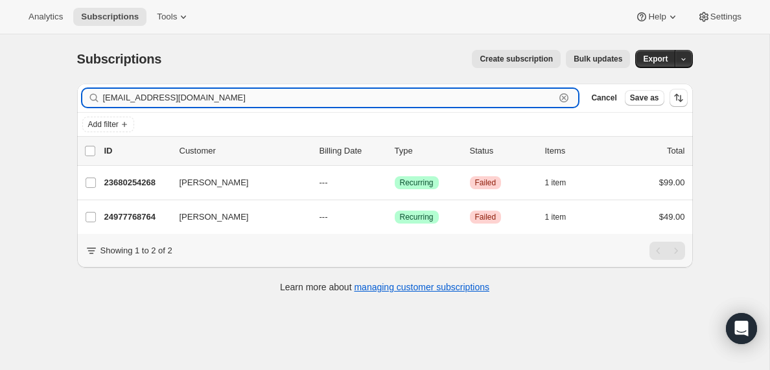
click at [233, 99] on input "[EMAIL_ADDRESS][DOMAIN_NAME]" at bounding box center [329, 98] width 453 height 18
paste input "eaventaylor022@g"
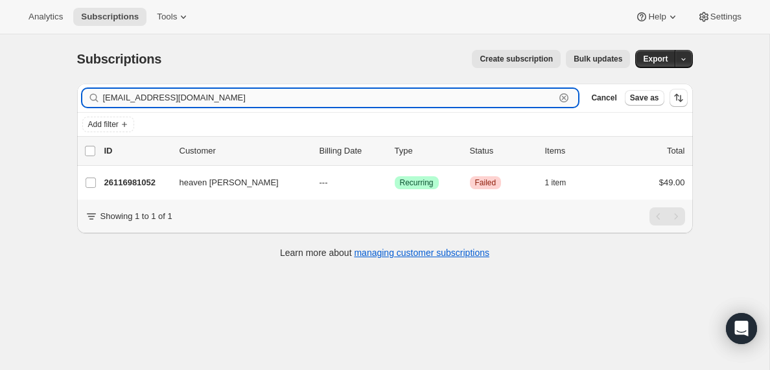
click at [226, 94] on input "[EMAIL_ADDRESS][DOMAIN_NAME]" at bounding box center [329, 98] width 453 height 18
paste input "luxolobozanqolobe"
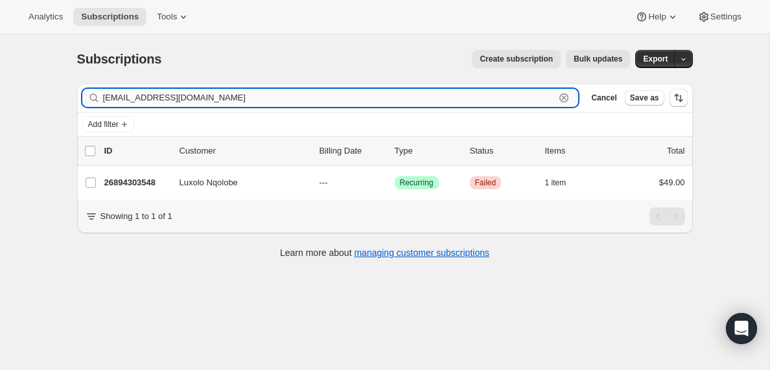
click at [279, 95] on input "[EMAIL_ADDRESS][DOMAIN_NAME]" at bounding box center [329, 98] width 453 height 18
paste input "nicksingelis"
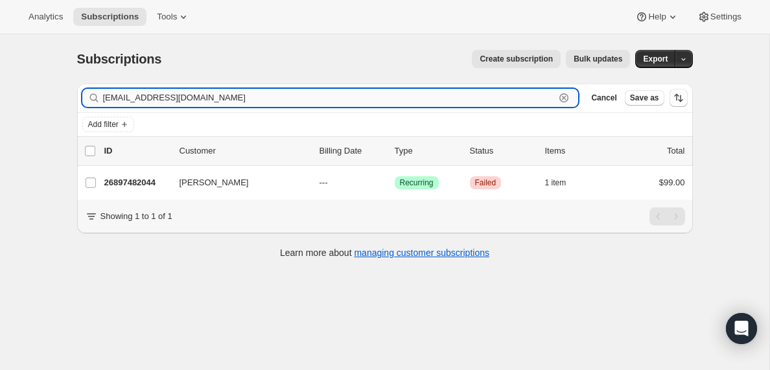
click at [243, 98] on input "[EMAIL_ADDRESS][DOMAIN_NAME]" at bounding box center [329, 98] width 453 height 18
paste input "southpawsmith2"
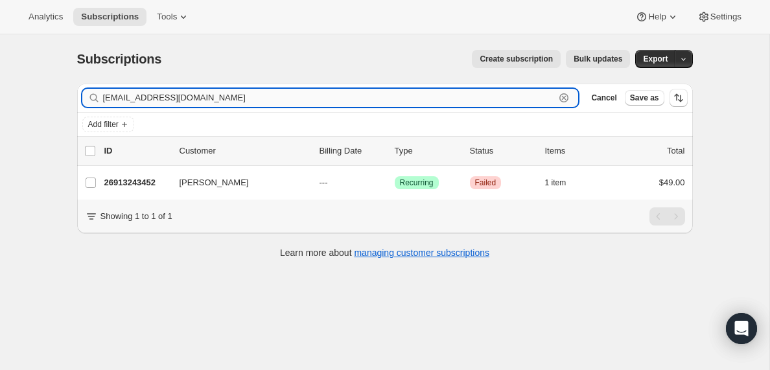
click at [266, 95] on input "[EMAIL_ADDRESS][DOMAIN_NAME]" at bounding box center [329, 98] width 453 height 18
paste input "[PERSON_NAME][EMAIL_ADDRESS][DOMAIN_NAME]"
click at [204, 100] on input "[PERSON_NAME][EMAIL_ADDRESS][DOMAIN_NAME]" at bounding box center [329, 98] width 453 height 18
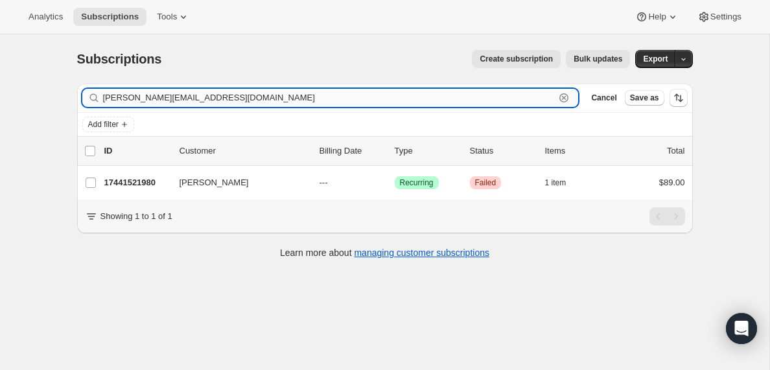
click at [204, 100] on input "[PERSON_NAME][EMAIL_ADDRESS][DOMAIN_NAME]" at bounding box center [329, 98] width 453 height 18
paste input "[EMAIL_ADDRESS][DOMAIN_NAME]"
click at [259, 92] on input "[EMAIL_ADDRESS][DOMAIN_NAME]" at bounding box center [329, 98] width 453 height 18
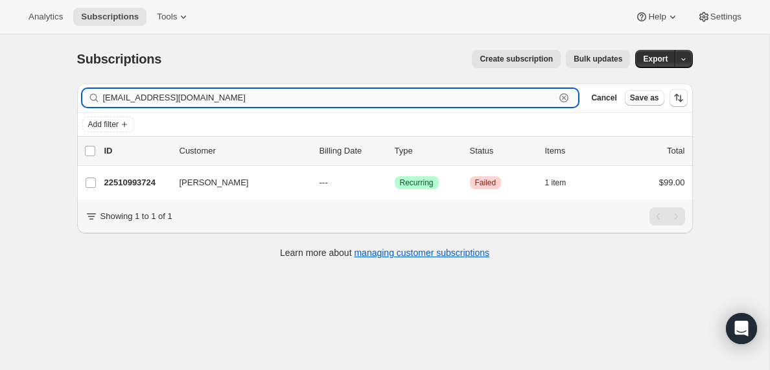
click at [259, 92] on input "[EMAIL_ADDRESS][DOMAIN_NAME]" at bounding box center [329, 98] width 453 height 18
paste input "[EMAIL_ADDRESS]"
click at [212, 102] on input "[EMAIL_ADDRESS][DOMAIN_NAME]" at bounding box center [329, 98] width 453 height 18
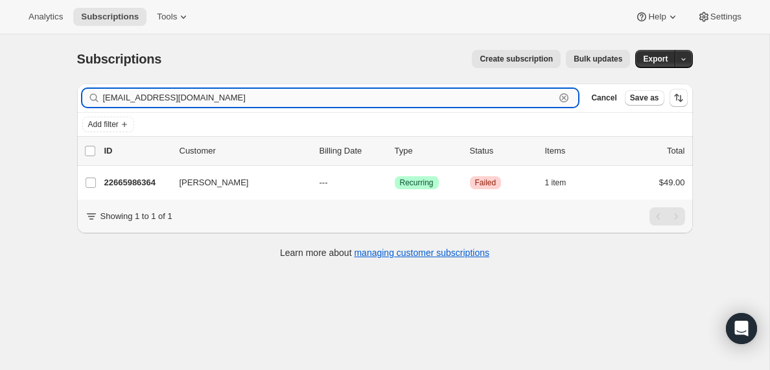
click at [212, 102] on input "[EMAIL_ADDRESS][DOMAIN_NAME]" at bounding box center [329, 98] width 453 height 18
paste input "[PERSON_NAME][EMAIL_ADDRESS]"
click at [195, 91] on input "[PERSON_NAME][EMAIL_ADDRESS][DOMAIN_NAME]" at bounding box center [329, 98] width 453 height 18
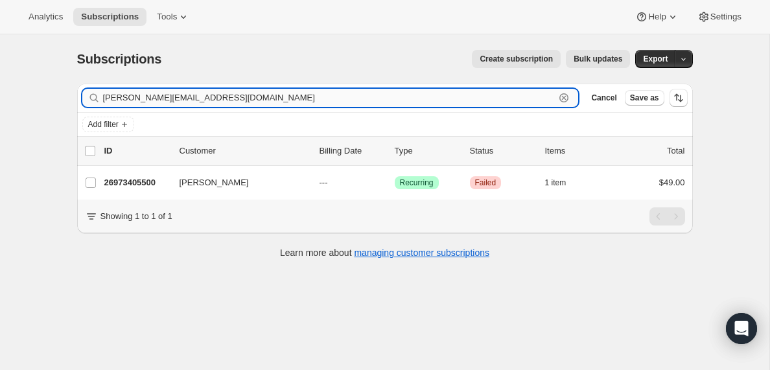
click at [195, 91] on input "[PERSON_NAME][EMAIL_ADDRESS][DOMAIN_NAME]" at bounding box center [329, 98] width 453 height 18
paste input "[PERSON_NAME]"
click at [231, 97] on input "[PERSON_NAME][EMAIL_ADDRESS][DOMAIN_NAME]" at bounding box center [329, 98] width 453 height 18
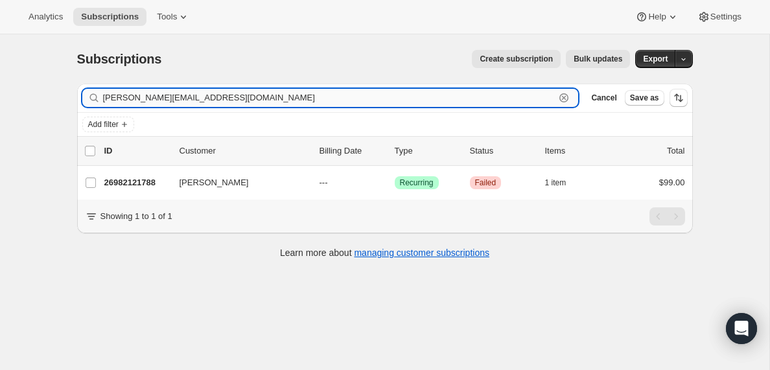
click at [231, 97] on input "[PERSON_NAME][EMAIL_ADDRESS][DOMAIN_NAME]" at bounding box center [329, 98] width 453 height 18
paste input "[EMAIL_ADDRESS][DOMAIN_NAME]"
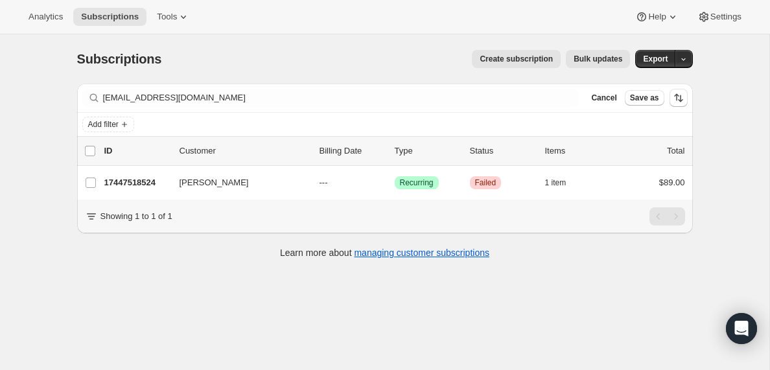
click at [263, 88] on div "Filter subscribers [EMAIL_ADDRESS][DOMAIN_NAME] Clear Cancel Save as" at bounding box center [385, 98] width 616 height 29
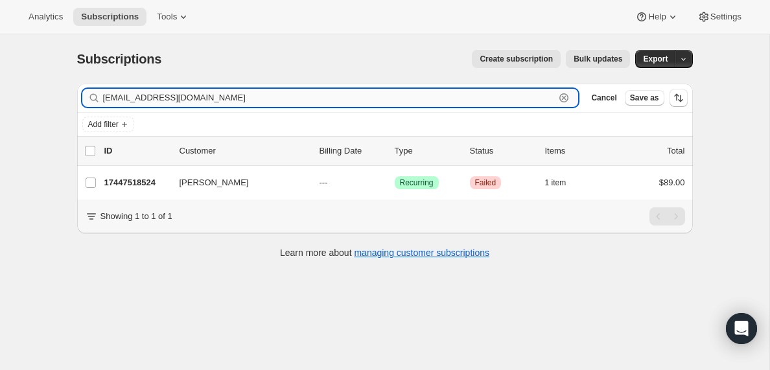
click at [238, 95] on input "[EMAIL_ADDRESS][DOMAIN_NAME]" at bounding box center [329, 98] width 453 height 18
paste input "[EMAIL_ADDRESS][DOMAIN_NAME]"
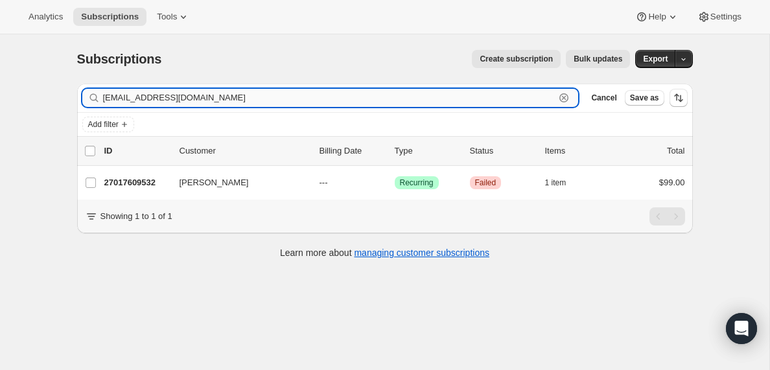
click at [219, 100] on input "[EMAIL_ADDRESS][DOMAIN_NAME]" at bounding box center [329, 98] width 453 height 18
paste input "ifyo1976"
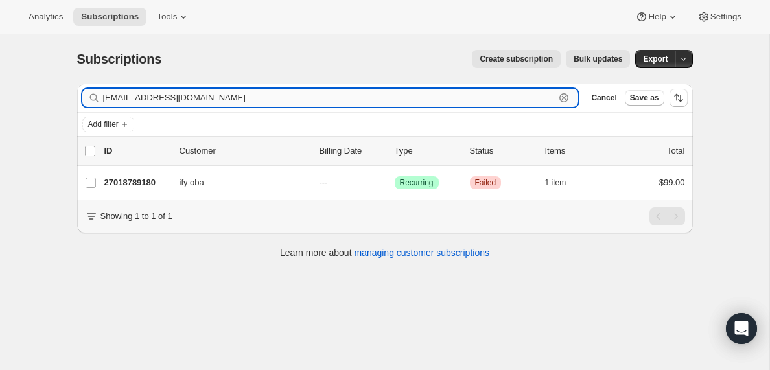
click at [193, 98] on input "[EMAIL_ADDRESS][DOMAIN_NAME]" at bounding box center [329, 98] width 453 height 18
paste input "[EMAIL_ADDRESS]"
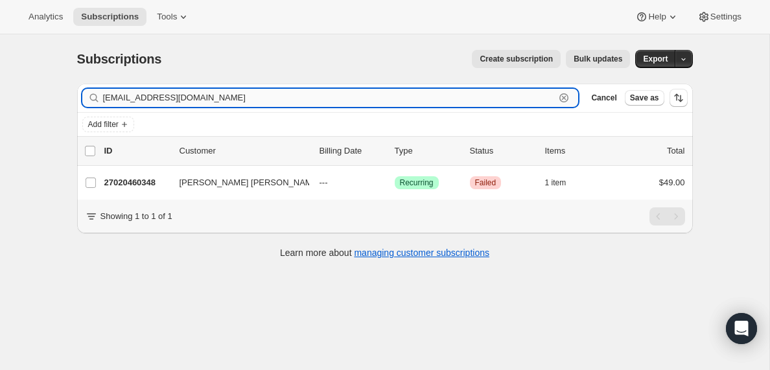
click at [230, 95] on input "[EMAIL_ADDRESS][DOMAIN_NAME]" at bounding box center [329, 98] width 453 height 18
paste input "[EMAIL_ADDRESS]"
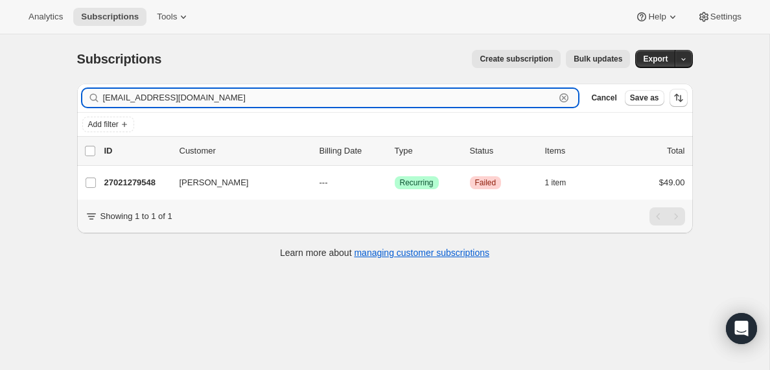
click at [210, 94] on input "[EMAIL_ADDRESS][DOMAIN_NAME]" at bounding box center [329, 98] width 453 height 18
paste input "[EMAIL_ADDRESS]"
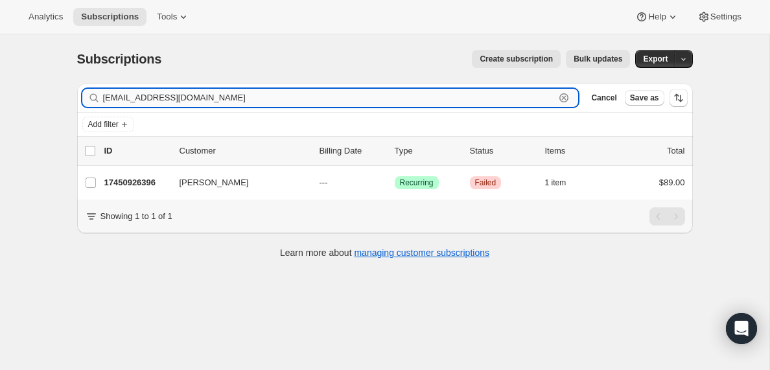
click at [201, 95] on input "[EMAIL_ADDRESS][DOMAIN_NAME]" at bounding box center [329, 98] width 453 height 18
paste input "att@faithharvestlc"
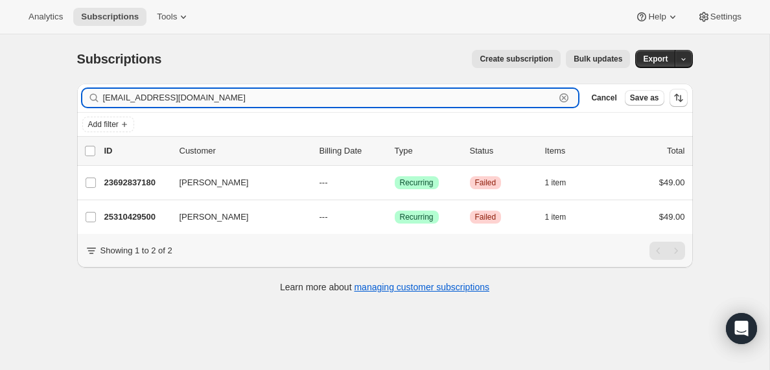
click at [205, 91] on input "[EMAIL_ADDRESS][DOMAIN_NAME]" at bounding box center [329, 98] width 453 height 18
paste input "[DEMOGRAPHIC_DATA]"
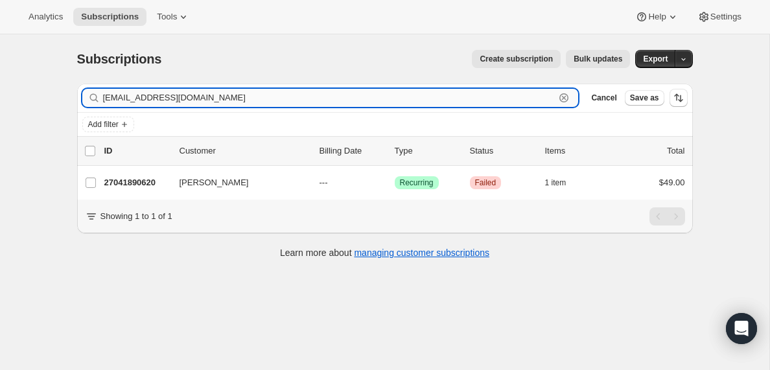
click at [233, 97] on input "[EMAIL_ADDRESS][DOMAIN_NAME]" at bounding box center [329, 98] width 453 height 18
paste input "[EMAIL_ADDRESS]"
click at [283, 101] on input "[EMAIL_ADDRESS][DOMAIN_NAME]" at bounding box center [329, 98] width 453 height 18
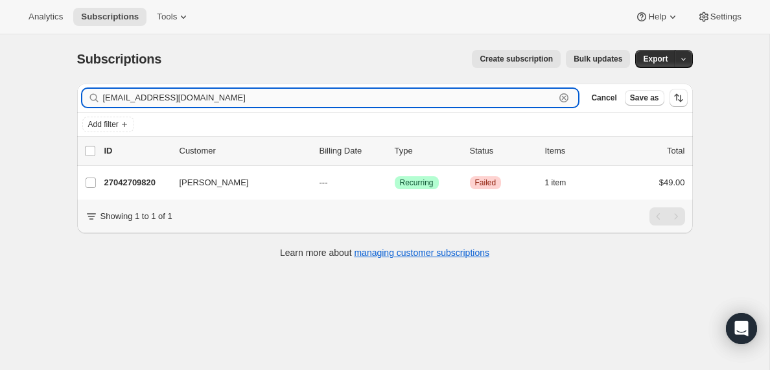
click at [283, 101] on input "[EMAIL_ADDRESS][DOMAIN_NAME]" at bounding box center [329, 98] width 453 height 18
paste input "[PERSON_NAME][EMAIL_ADDRESS][DOMAIN_NAME]"
click at [343, 103] on input "[PERSON_NAME][EMAIL_ADDRESS][DOMAIN_NAME]" at bounding box center [329, 98] width 453 height 18
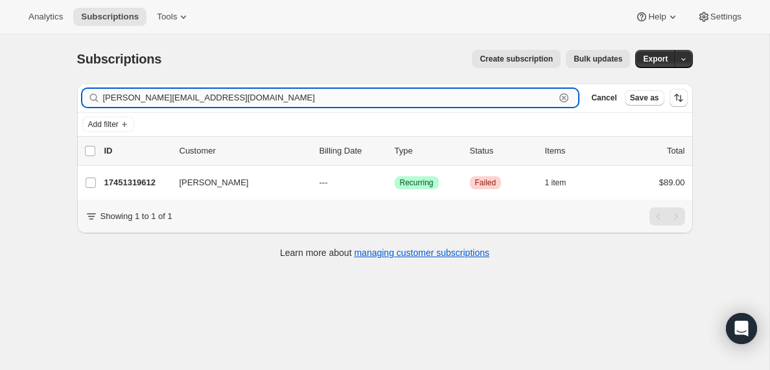
click at [343, 103] on input "[PERSON_NAME][EMAIL_ADDRESS][DOMAIN_NAME]" at bounding box center [329, 98] width 453 height 18
paste input "[PERSON_NAME][EMAIL_ADDRESS][DOMAIN_NAME]"
click at [215, 100] on input "[PERSON_NAME][EMAIL_ADDRESS][DOMAIN_NAME]" at bounding box center [329, 98] width 453 height 18
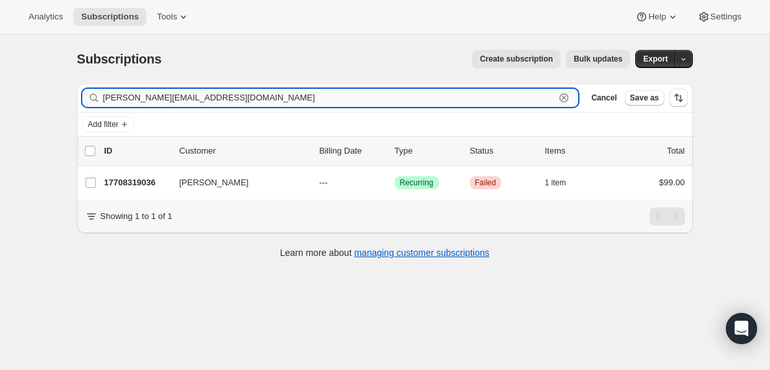
click at [215, 100] on input "[PERSON_NAME][EMAIL_ADDRESS][DOMAIN_NAME]" at bounding box center [329, 98] width 453 height 18
paste input "[EMAIL_ADDRESS]"
click at [241, 93] on input "[EMAIL_ADDRESS][DOMAIN_NAME]" at bounding box center [329, 98] width 453 height 18
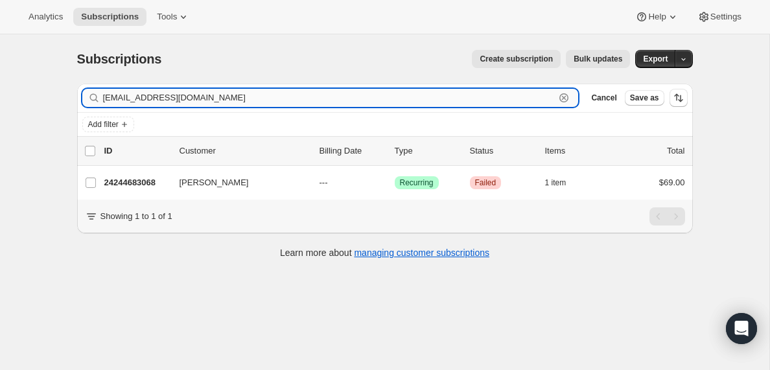
click at [241, 93] on input "[EMAIL_ADDRESS][DOMAIN_NAME]" at bounding box center [329, 98] width 453 height 18
paste input "ryannorton47"
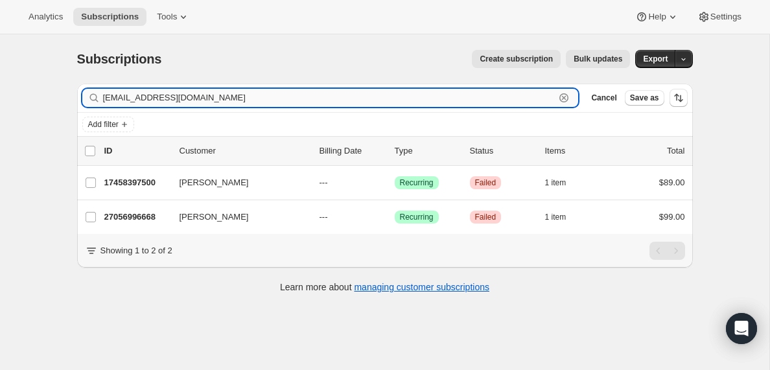
click at [250, 97] on input "[EMAIL_ADDRESS][DOMAIN_NAME]" at bounding box center [329, 98] width 453 height 18
paste input "godshousehd"
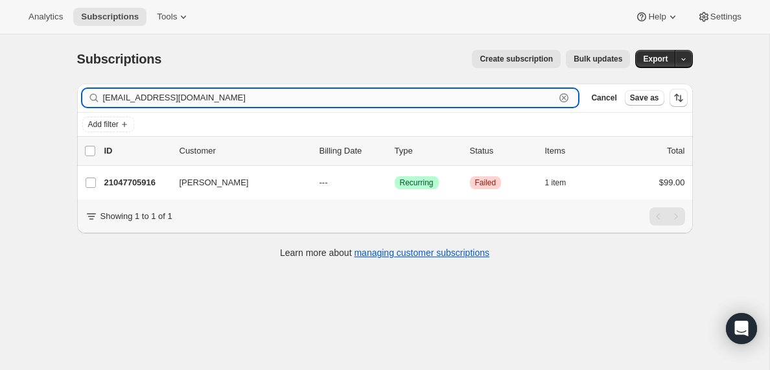
click at [214, 100] on input "[EMAIL_ADDRESS][DOMAIN_NAME]" at bounding box center [329, 98] width 453 height 18
paste input "[EMAIL_ADDRESS]"
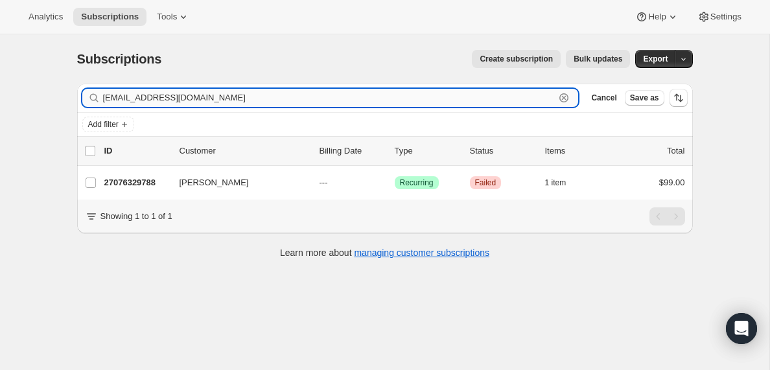
click at [174, 92] on input "[EMAIL_ADDRESS][DOMAIN_NAME]" at bounding box center [329, 98] width 453 height 18
paste input "johnshultz@fbcmac"
click at [180, 93] on input "[EMAIL_ADDRESS][DOMAIN_NAME]" at bounding box center [329, 98] width 453 height 18
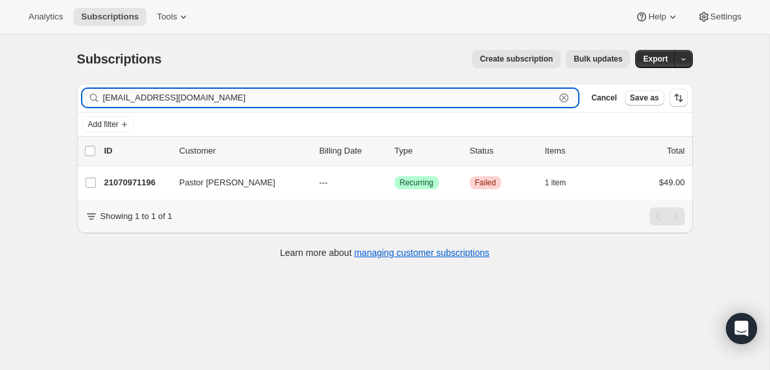
click at [180, 93] on input "[EMAIL_ADDRESS][DOMAIN_NAME]" at bounding box center [329, 98] width 453 height 18
paste input "[EMAIL_ADDRESS]"
type input "[EMAIL_ADDRESS][DOMAIN_NAME]"
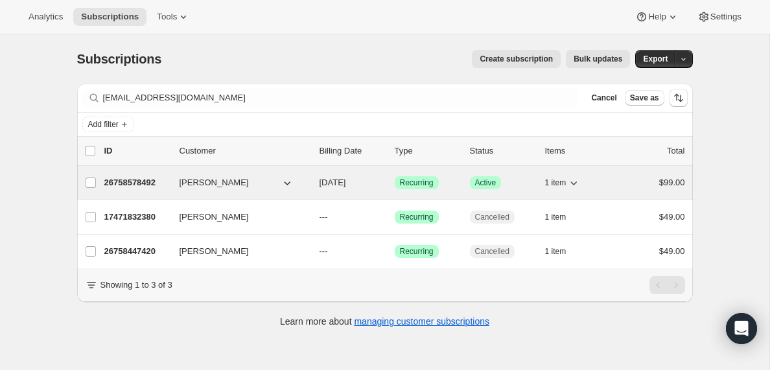
click at [147, 184] on p "26758578492" at bounding box center [136, 182] width 65 height 13
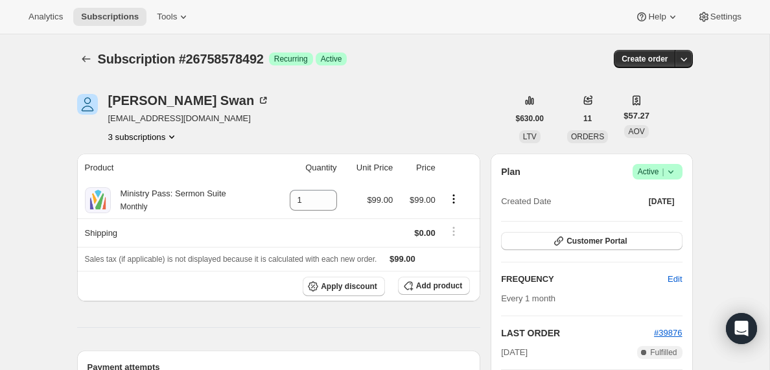
click at [177, 136] on icon "Product actions" at bounding box center [171, 136] width 13 height 13
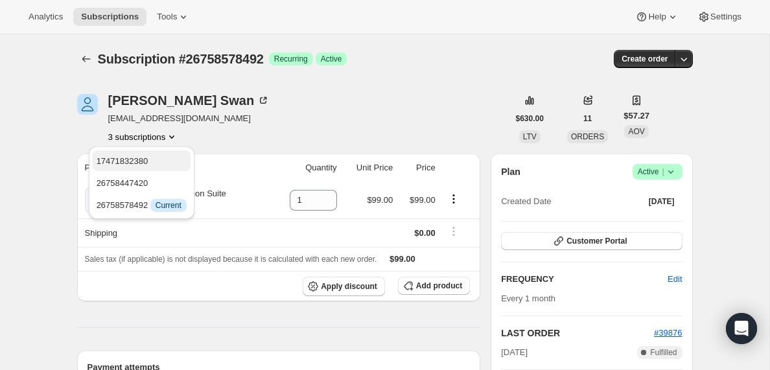
click at [129, 161] on span "17471832380" at bounding box center [123, 161] width 52 height 10
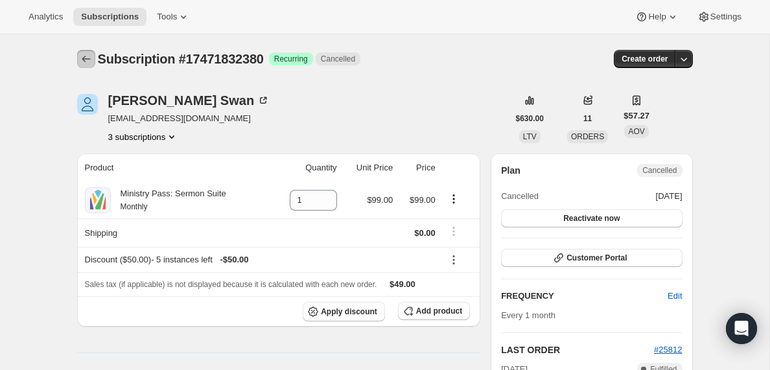
click at [85, 62] on icon "Subscriptions" at bounding box center [86, 59] width 13 height 13
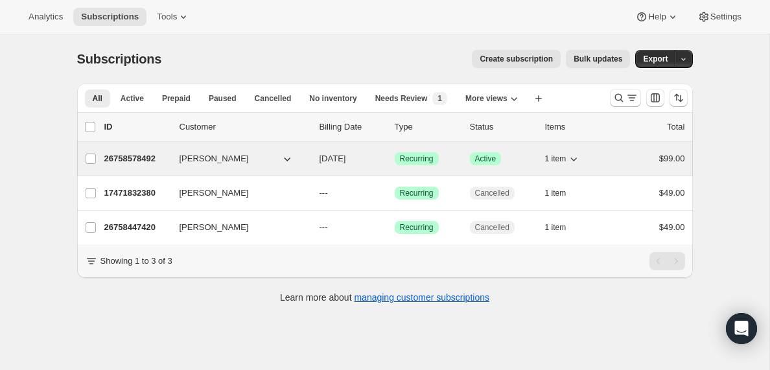
click at [151, 158] on p "26758578492" at bounding box center [136, 158] width 65 height 13
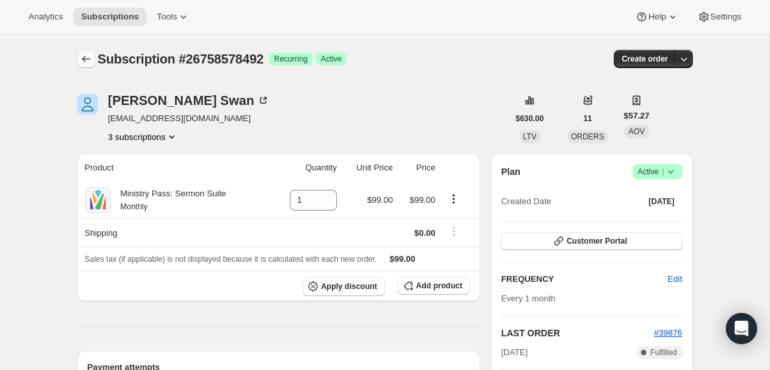
click at [86, 63] on icon "Subscriptions" at bounding box center [86, 59] width 13 height 13
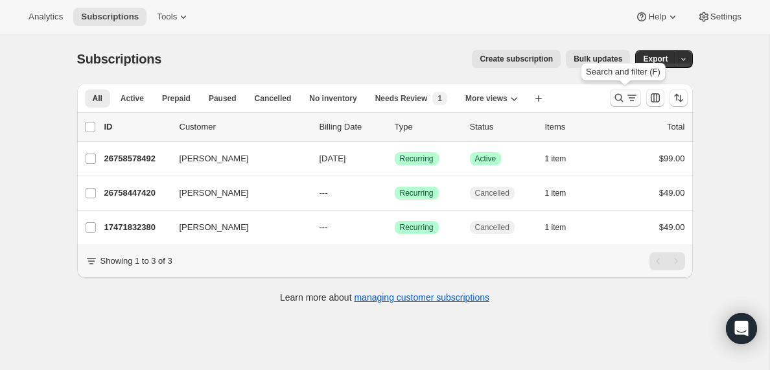
click at [628, 99] on icon "Search and filter results" at bounding box center [632, 97] width 13 height 13
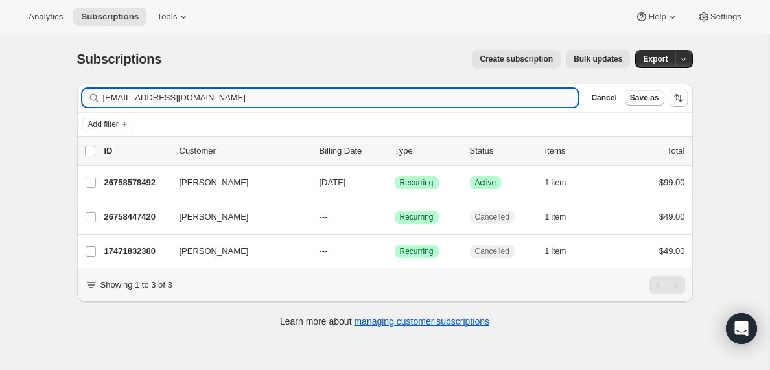
click at [221, 102] on input "[EMAIL_ADDRESS][DOMAIN_NAME]" at bounding box center [341, 98] width 476 height 18
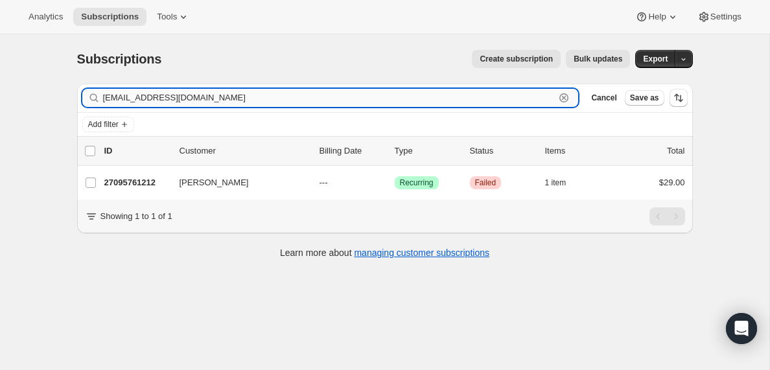
click at [282, 95] on input "[EMAIL_ADDRESS][DOMAIN_NAME]" at bounding box center [329, 98] width 453 height 18
paste input "hrroelofse"
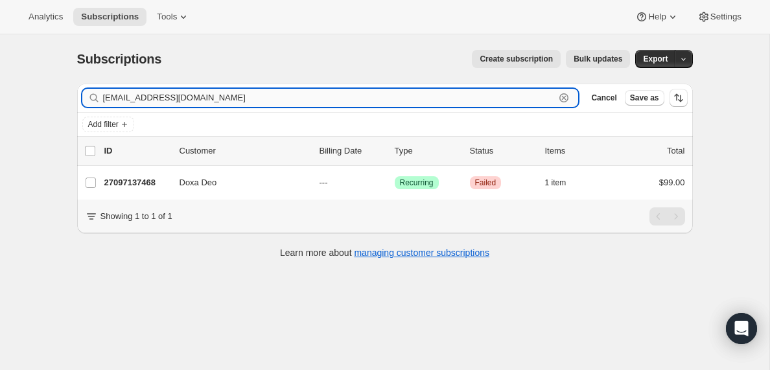
click at [267, 94] on input "[EMAIL_ADDRESS][DOMAIN_NAME]" at bounding box center [329, 98] width 453 height 18
paste input "yohelcespedes9"
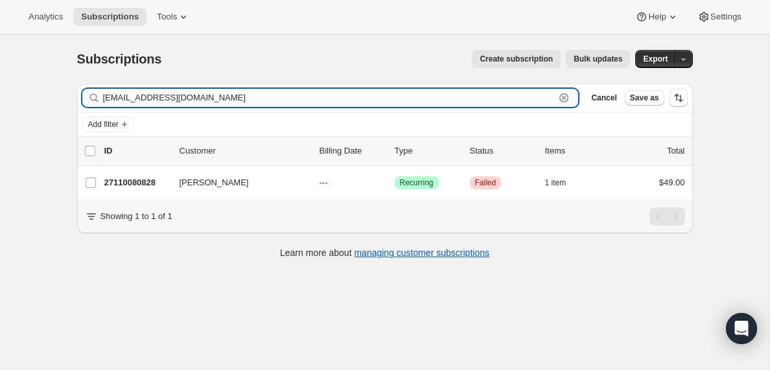
click at [276, 99] on input "[EMAIL_ADDRESS][DOMAIN_NAME]" at bounding box center [329, 98] width 453 height 18
paste input "[EMAIL_ADDRESS]"
click at [213, 100] on input "[EMAIL_ADDRESS][DOMAIN_NAME]" at bounding box center [329, 98] width 453 height 18
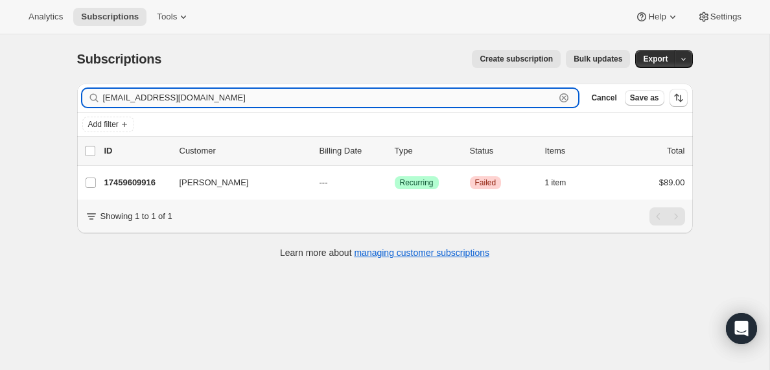
click at [213, 100] on input "[EMAIL_ADDRESS][DOMAIN_NAME]" at bounding box center [329, 98] width 453 height 18
paste input "cribble@highridgegr"
click at [197, 95] on input "[EMAIL_ADDRESS][DOMAIN_NAME]" at bounding box center [329, 98] width 453 height 18
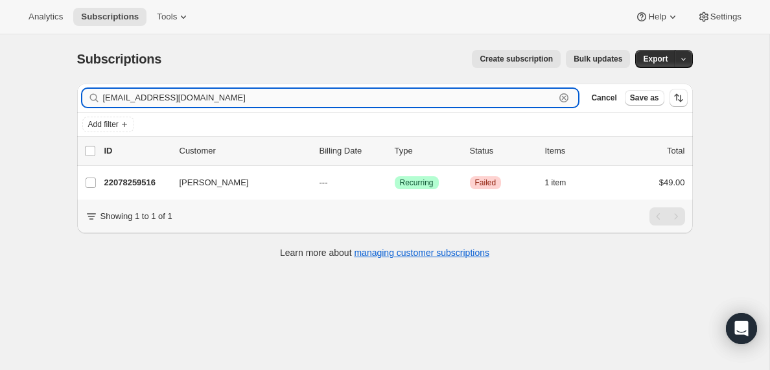
click at [197, 95] on input "[EMAIL_ADDRESS][DOMAIN_NAME]" at bounding box center [329, 98] width 453 height 18
paste input "[EMAIL_ADDRESS]"
click at [222, 97] on input "[EMAIL_ADDRESS][DOMAIN_NAME]" at bounding box center [329, 98] width 453 height 18
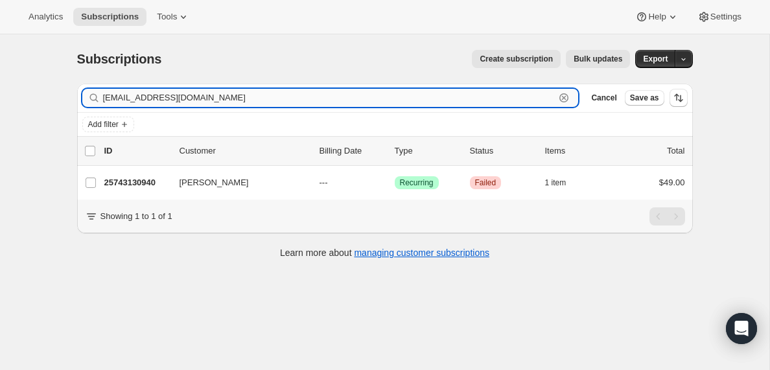
click at [222, 97] on input "[EMAIL_ADDRESS][DOMAIN_NAME]" at bounding box center [329, 98] width 453 height 18
paste input "[EMAIL_ADDRESS][DOMAIN_NAME]"
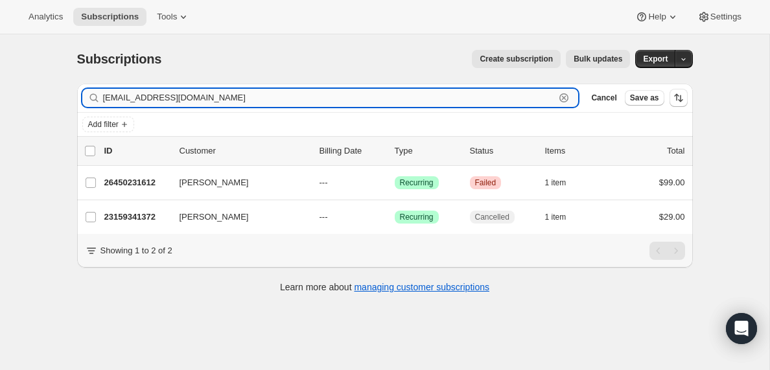
click at [190, 97] on input "[EMAIL_ADDRESS][DOMAIN_NAME]" at bounding box center [329, 98] width 453 height 18
paste input "[EMAIL_ADDRESS][DOMAIN_NAME]"
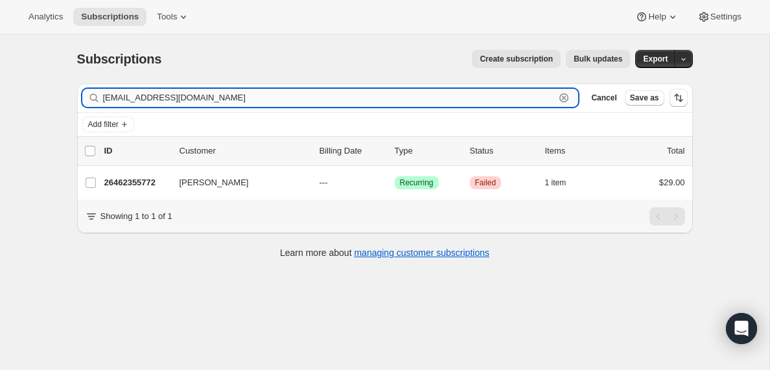
click at [224, 97] on input "[EMAIL_ADDRESS][DOMAIN_NAME]" at bounding box center [329, 98] width 453 height 18
paste input "[DEMOGRAPHIC_DATA]"
click at [152, 97] on input "[EMAIL_ADDRESS][DOMAIN_NAME]" at bounding box center [329, 98] width 453 height 18
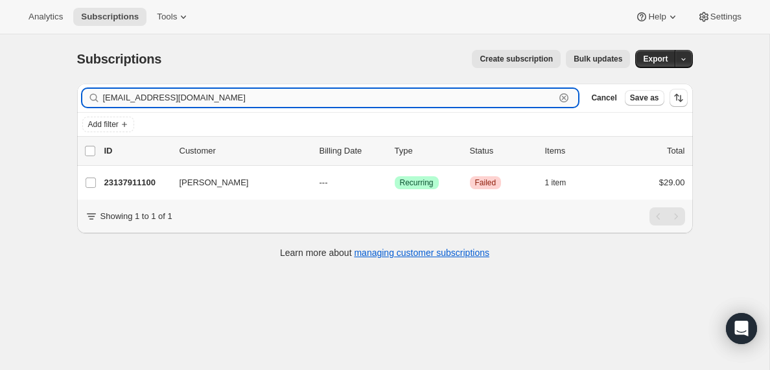
click at [152, 97] on input "[EMAIL_ADDRESS][DOMAIN_NAME]" at bounding box center [329, 98] width 453 height 18
paste input "[PERSON_NAME][EMAIL_ADDRESS][PERSON_NAME][DOMAIN_NAME]"
click at [213, 95] on input "[PERSON_NAME][EMAIL_ADDRESS][PERSON_NAME][DOMAIN_NAME]" at bounding box center [329, 98] width 453 height 18
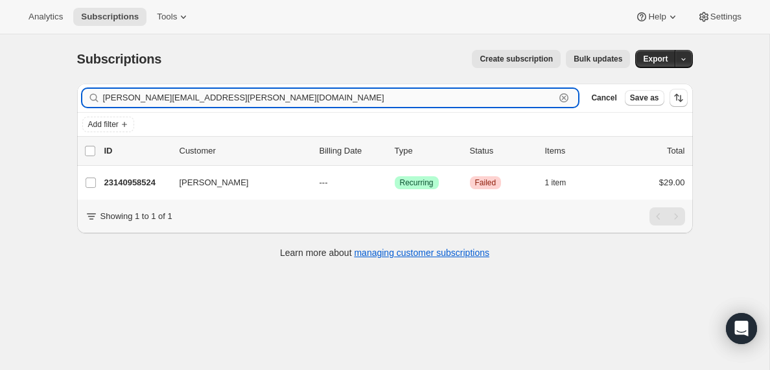
click at [213, 95] on input "[PERSON_NAME][EMAIL_ADDRESS][PERSON_NAME][DOMAIN_NAME]" at bounding box center [329, 98] width 453 height 18
paste input "[EMAIL_ADDRESS][DOMAIN_NAME]"
click at [179, 97] on input "[EMAIL_ADDRESS][DOMAIN_NAME]" at bounding box center [329, 98] width 453 height 18
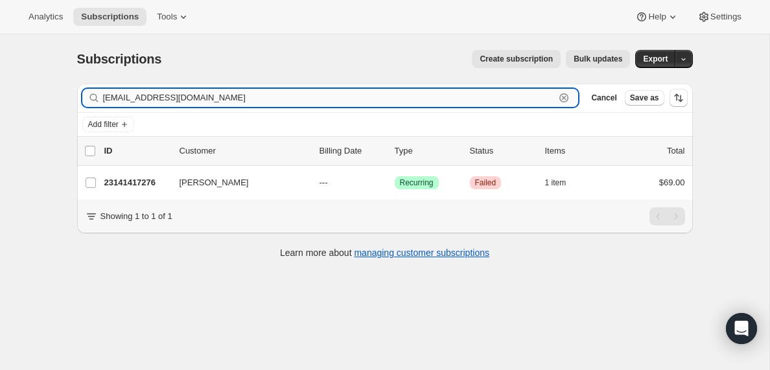
paste input "[DEMOGRAPHIC_DATA]"
click at [170, 97] on input "[EMAIL_ADDRESS][DOMAIN_NAME]" at bounding box center [329, 98] width 453 height 18
paste input "focusedwarrior35"
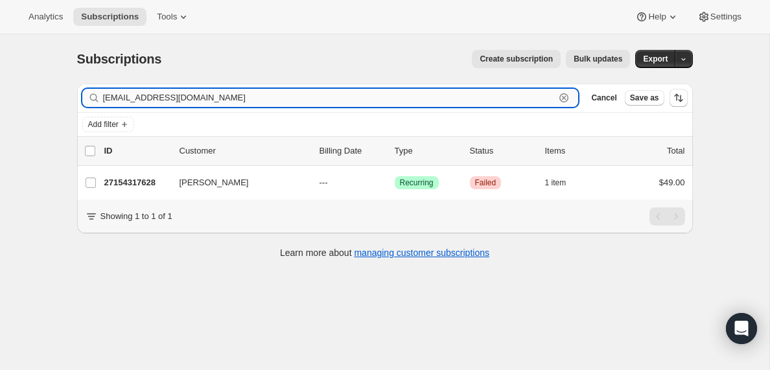
click at [218, 100] on input "[EMAIL_ADDRESS][DOMAIN_NAME]" at bounding box center [329, 98] width 453 height 18
paste input "[PERSON_NAME].edgar1"
click at [188, 104] on input "[PERSON_NAME][EMAIL_ADDRESS][DOMAIN_NAME]" at bounding box center [329, 98] width 453 height 18
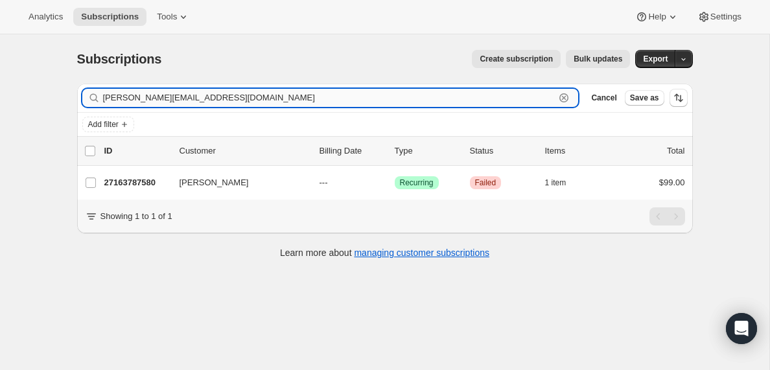
click at [188, 104] on input "[PERSON_NAME][EMAIL_ADDRESS][DOMAIN_NAME]" at bounding box center [329, 98] width 453 height 18
paste input "nicholasdavis74@hot"
click at [191, 95] on input "[EMAIL_ADDRESS][DOMAIN_NAME]" at bounding box center [329, 98] width 453 height 18
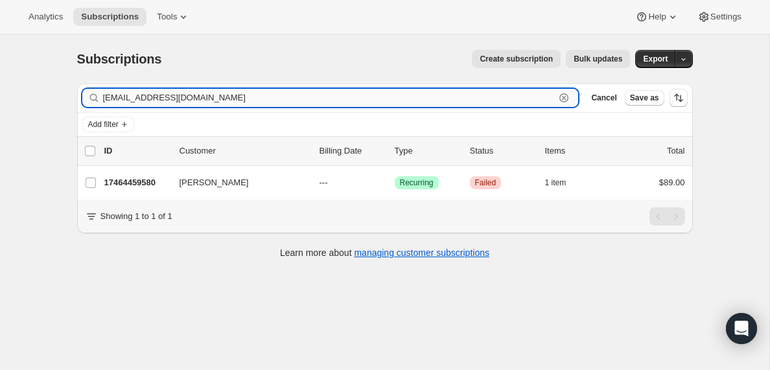
click at [191, 95] on input "[EMAIL_ADDRESS][DOMAIN_NAME]" at bounding box center [329, 98] width 453 height 18
paste input "[PERSON_NAME][EMAIL_ADDRESS][DOMAIN_NAME]"
click at [204, 97] on input "[PERSON_NAME][EMAIL_ADDRESS][DOMAIN_NAME]" at bounding box center [329, 98] width 453 height 18
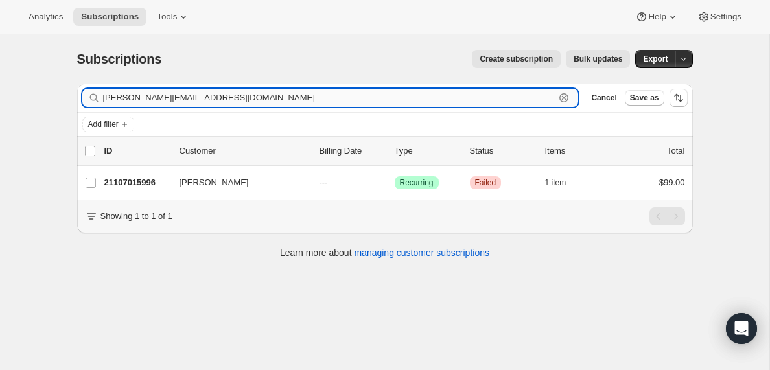
click at [204, 97] on input "[PERSON_NAME][EMAIL_ADDRESS][DOMAIN_NAME]" at bounding box center [329, 98] width 453 height 18
paste input "[EMAIL_ADDRESS][DOMAIN_NAME]"
click at [248, 101] on input "[EMAIL_ADDRESS][DOMAIN_NAME]" at bounding box center [329, 98] width 453 height 18
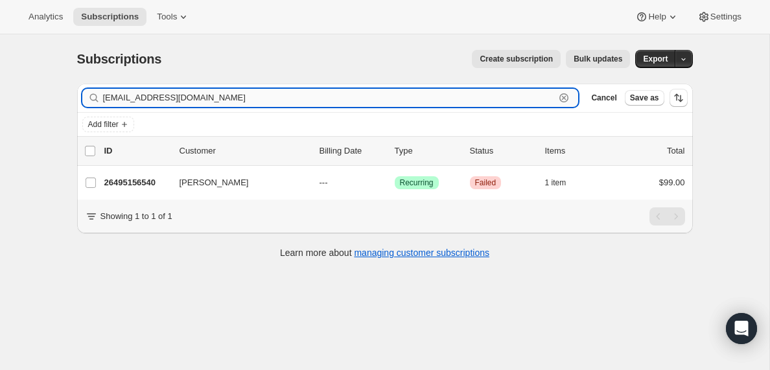
click at [248, 101] on input "[EMAIL_ADDRESS][DOMAIN_NAME]" at bounding box center [329, 98] width 453 height 18
click at [172, 98] on input "[EMAIL_ADDRESS][DOMAIN_NAME]" at bounding box center [329, 98] width 453 height 18
paste input "[EMAIL_ADDRESS][DOMAIN_NAME]"
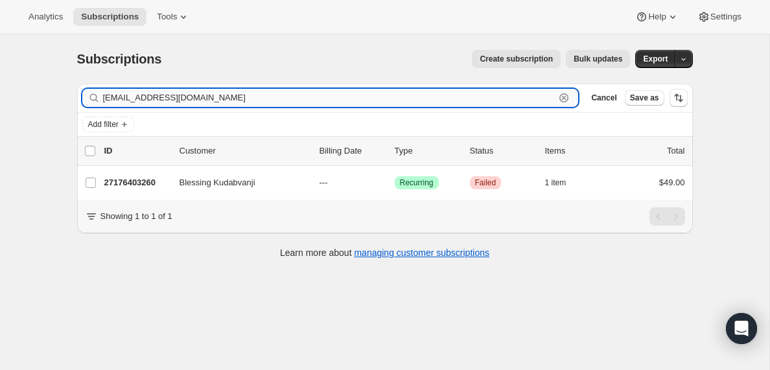
click at [128, 99] on input "[EMAIL_ADDRESS][DOMAIN_NAME]" at bounding box center [329, 98] width 453 height 18
paste input "[EMAIL_ADDRESS][DOMAIN_NAME]"
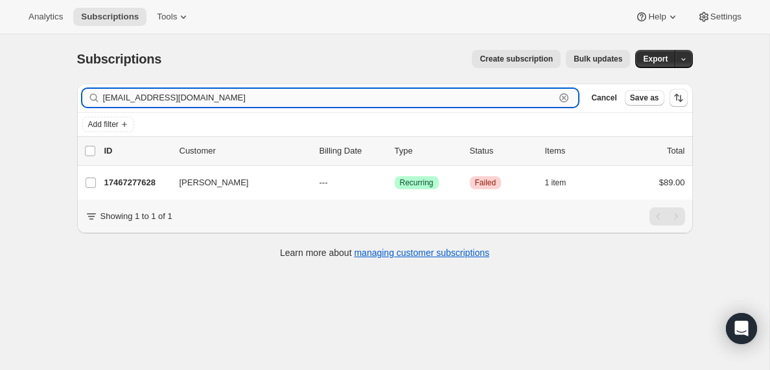
click at [204, 97] on input "[EMAIL_ADDRESS][DOMAIN_NAME]" at bounding box center [329, 98] width 453 height 18
paste input "[EMAIL_ADDRESS]"
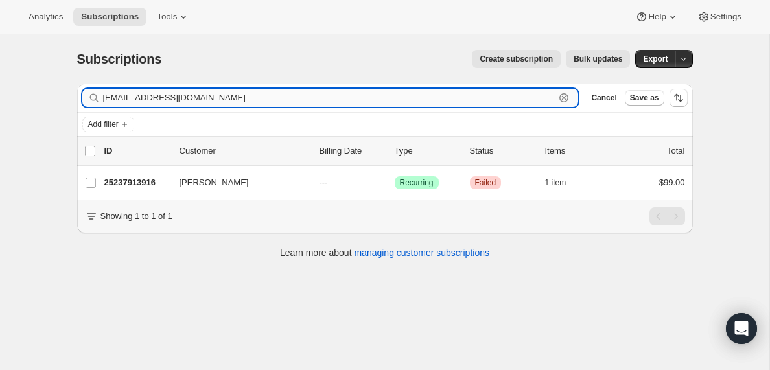
click at [209, 98] on input "[EMAIL_ADDRESS][DOMAIN_NAME]" at bounding box center [329, 98] width 453 height 18
paste input "[EMAIL_ADDRESS]"
click at [193, 91] on input "[EMAIL_ADDRESS][DOMAIN_NAME]" at bounding box center [329, 98] width 453 height 18
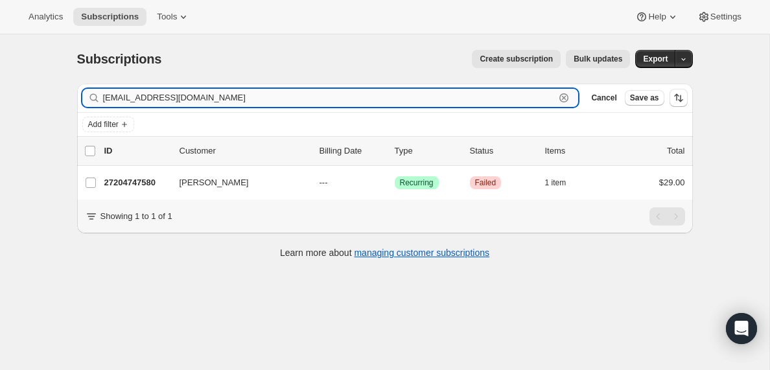
click at [193, 91] on input "[EMAIL_ADDRESS][DOMAIN_NAME]" at bounding box center [329, 98] width 453 height 18
paste input "icr244"
click at [168, 93] on input "[EMAIL_ADDRESS][DOMAIN_NAME]" at bounding box center [329, 98] width 453 height 18
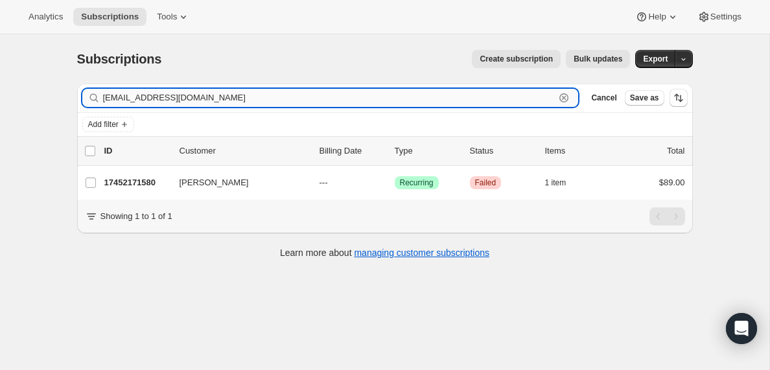
click at [168, 93] on input "[EMAIL_ADDRESS][DOMAIN_NAME]" at bounding box center [329, 98] width 453 height 18
paste input "[PERSON_NAME]"
click at [224, 91] on input "[PERSON_NAME][EMAIL_ADDRESS][DOMAIN_NAME]" at bounding box center [329, 98] width 453 height 18
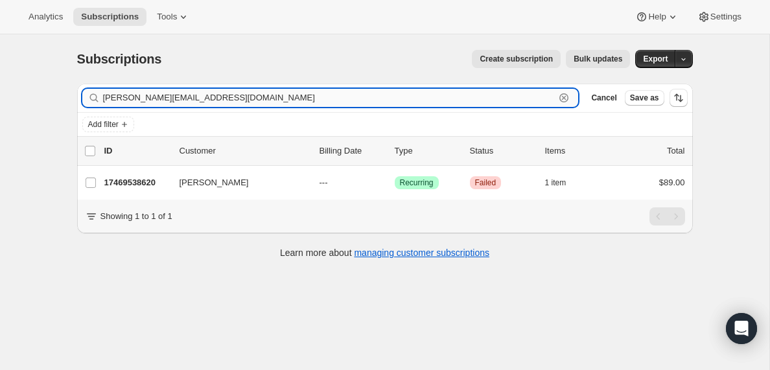
click at [224, 91] on input "[PERSON_NAME][EMAIL_ADDRESS][DOMAIN_NAME]" at bounding box center [329, 98] width 453 height 18
paste input "[PERSON_NAME]"
click at [234, 98] on input "[PERSON_NAME][EMAIL_ADDRESS][DOMAIN_NAME]" at bounding box center [329, 98] width 453 height 18
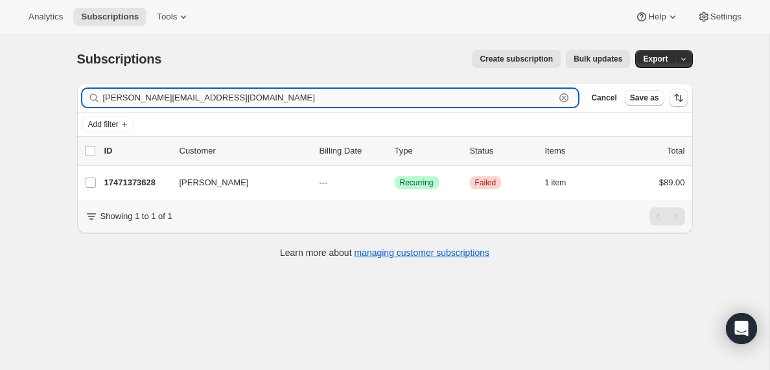
click at [234, 98] on input "[PERSON_NAME][EMAIL_ADDRESS][DOMAIN_NAME]" at bounding box center [329, 98] width 453 height 18
paste input "[DOMAIN_NAME][EMAIL_ADDRESS]"
click at [177, 99] on input "[DOMAIN_NAME][EMAIL_ADDRESS][DOMAIN_NAME]" at bounding box center [329, 98] width 453 height 18
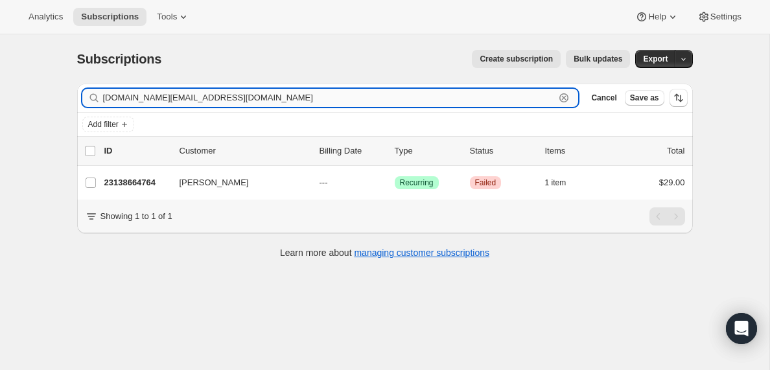
click at [177, 99] on input "[DOMAIN_NAME][EMAIL_ADDRESS][DOMAIN_NAME]" at bounding box center [329, 98] width 453 height 18
paste input "urbanomusic@live"
click at [189, 93] on input "[EMAIL_ADDRESS][DOMAIN_NAME]" at bounding box center [329, 98] width 453 height 18
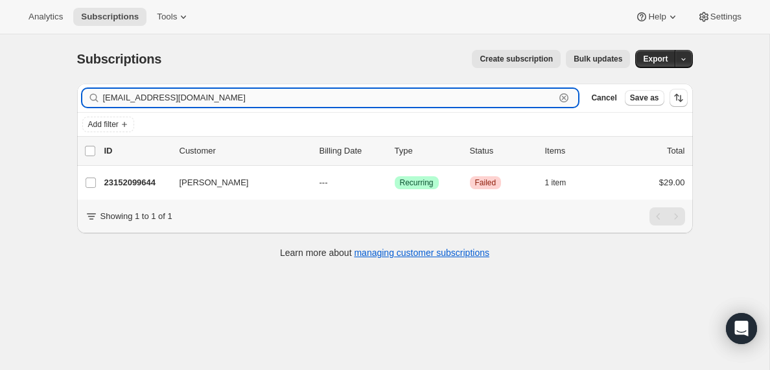
click at [189, 93] on input "[EMAIL_ADDRESS][DOMAIN_NAME]" at bounding box center [329, 98] width 453 height 18
paste input "[EMAIL_ADDRESS]"
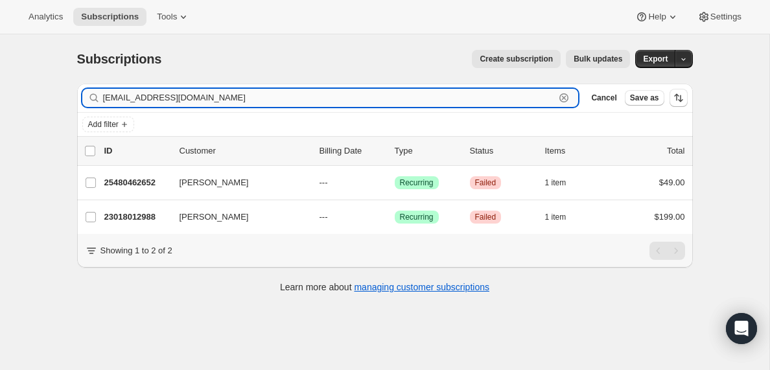
click at [184, 99] on input "[EMAIL_ADDRESS][DOMAIN_NAME]" at bounding box center [329, 98] width 453 height 18
paste input "[EMAIL_ADDRESS]"
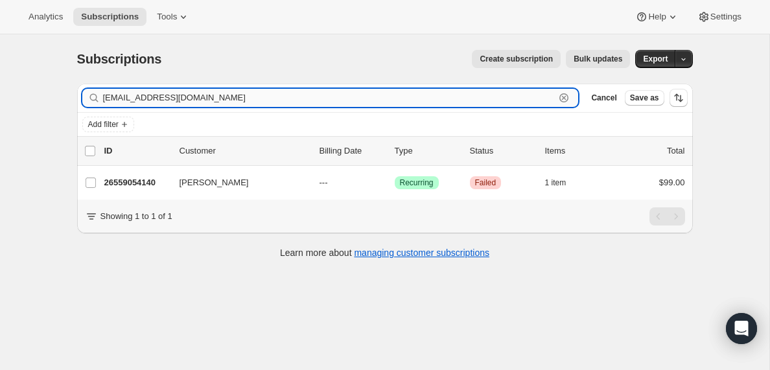
click at [193, 97] on input "[EMAIL_ADDRESS][DOMAIN_NAME]" at bounding box center [329, 98] width 453 height 18
paste input "[EMAIL_ADDRESS][PERSON_NAME][DOMAIN_NAME]"
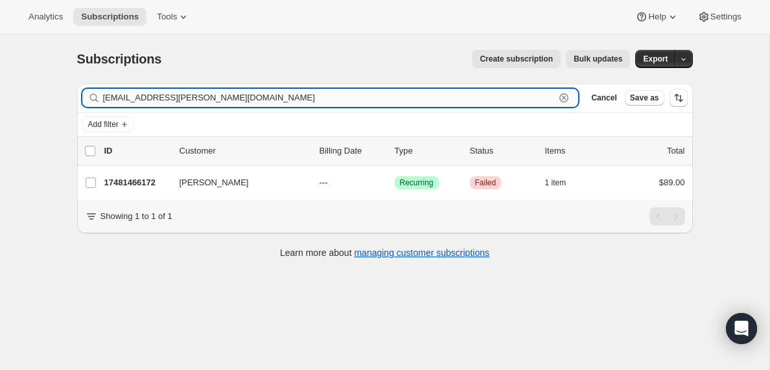
click at [227, 100] on input "[EMAIL_ADDRESS][PERSON_NAME][DOMAIN_NAME]" at bounding box center [329, 98] width 453 height 18
paste input "[EMAIL_ADDRESS][DOMAIN_NAME]"
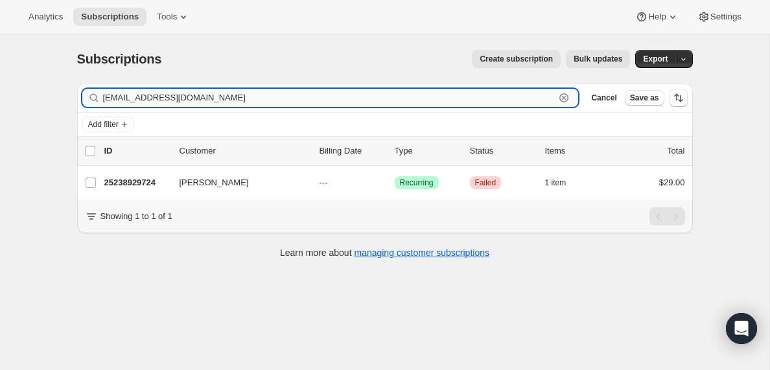
click at [193, 101] on input "[EMAIL_ADDRESS][DOMAIN_NAME]" at bounding box center [329, 98] width 453 height 18
paste input "[EMAIL_ADDRESS][DOMAIN_NAME]"
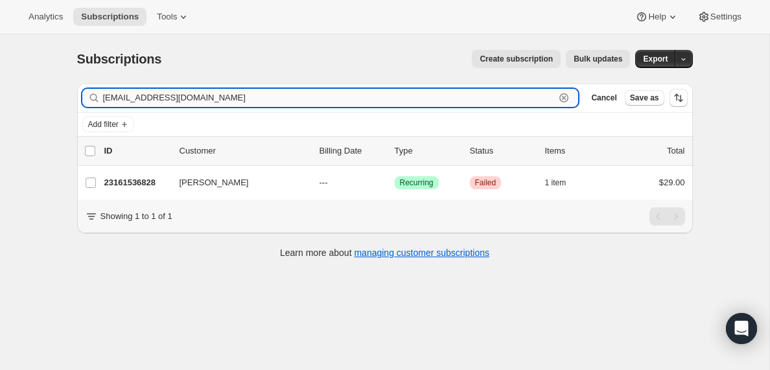
click at [202, 97] on input "[EMAIL_ADDRESS][DOMAIN_NAME]" at bounding box center [329, 98] width 453 height 18
paste input "[EMAIL_ADDRESS][DOMAIN_NAME]"
click at [194, 100] on input "[EMAIL_ADDRESS][DOMAIN_NAME]" at bounding box center [329, 98] width 453 height 18
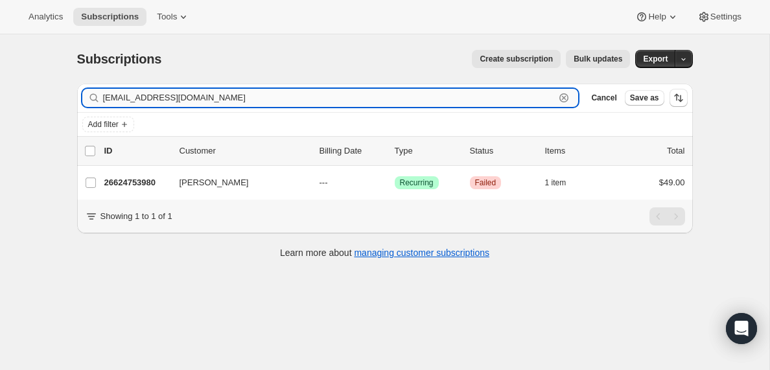
click at [194, 100] on input "[EMAIL_ADDRESS][DOMAIN_NAME]" at bounding box center [329, 98] width 453 height 18
paste input "[EMAIL_ADDRESS][DOMAIN_NAME]"
type input "[EMAIL_ADDRESS][DOMAIN_NAME]"
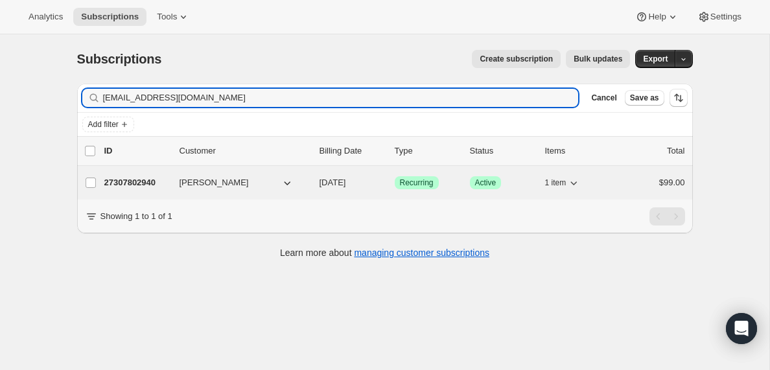
click at [145, 184] on p "27307802940" at bounding box center [136, 182] width 65 height 13
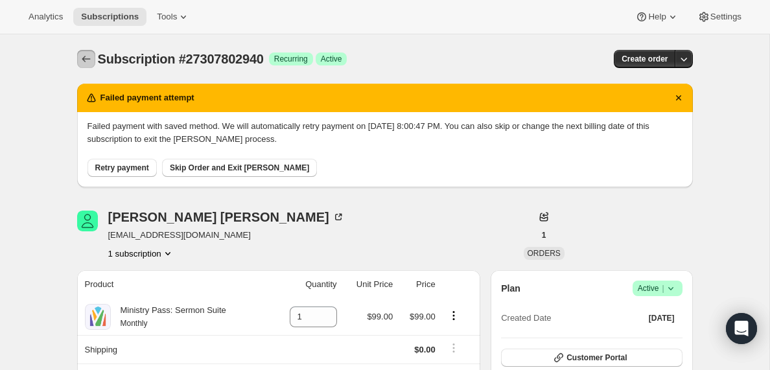
click at [84, 59] on icon "Subscriptions" at bounding box center [86, 59] width 13 height 13
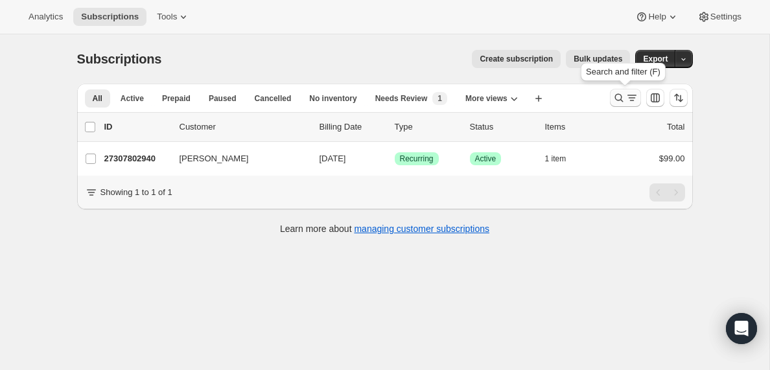
click at [630, 99] on icon "Search and filter results" at bounding box center [632, 97] width 13 height 13
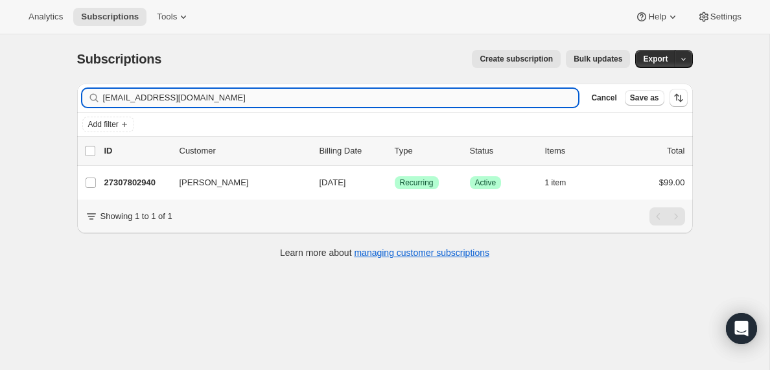
click at [226, 100] on input "[EMAIL_ADDRESS][DOMAIN_NAME]" at bounding box center [341, 98] width 476 height 18
click at [221, 101] on input "[PERSON_NAME][EMAIL_ADDRESS][PERSON_NAME][DOMAIN_NAME]" at bounding box center [329, 98] width 453 height 18
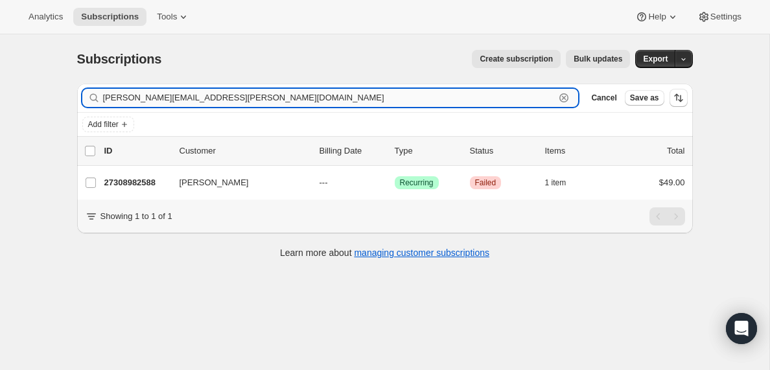
click at [221, 101] on input "[PERSON_NAME][EMAIL_ADDRESS][PERSON_NAME][DOMAIN_NAME]" at bounding box center [329, 98] width 453 height 18
paste input "[PERSON_NAME]@use.salvationarmy"
type input "[PERSON_NAME][EMAIL_ADDRESS][DOMAIN_NAME]"
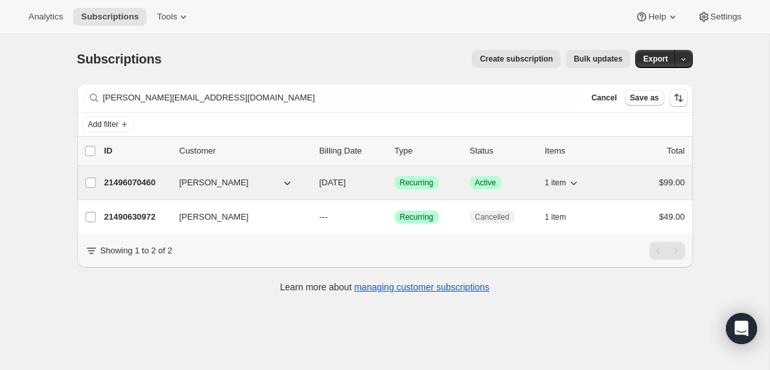
click at [141, 185] on p "21496070460" at bounding box center [136, 182] width 65 height 13
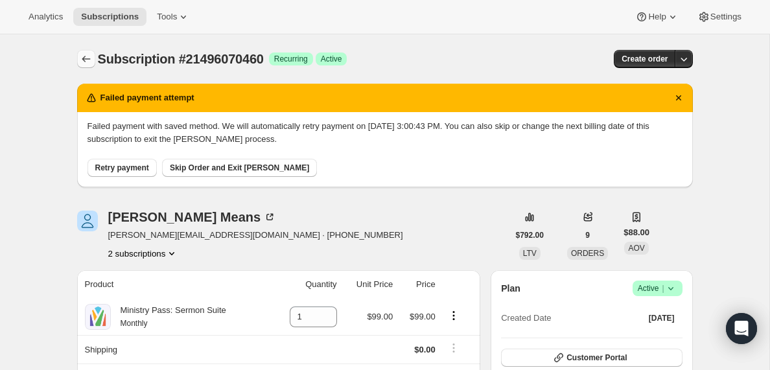
click at [85, 57] on icon "Subscriptions" at bounding box center [86, 59] width 13 height 13
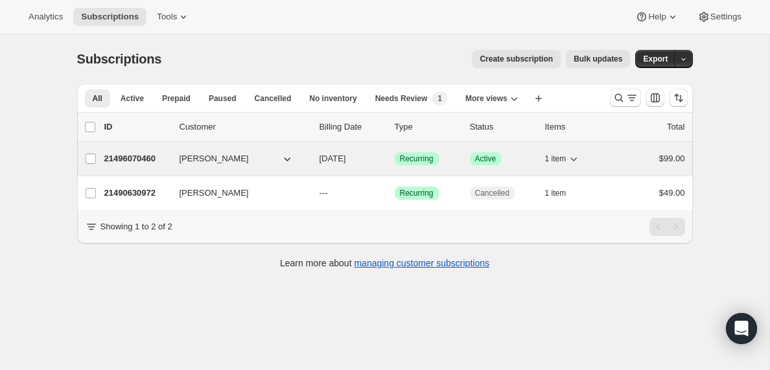
click at [148, 156] on p "21496070460" at bounding box center [136, 158] width 65 height 13
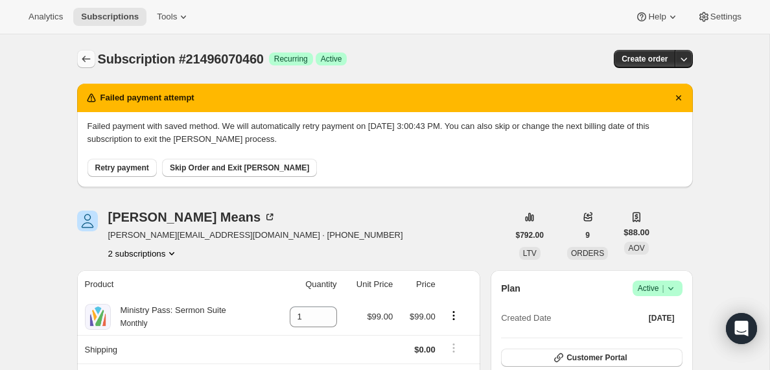
click at [85, 57] on icon "Subscriptions" at bounding box center [86, 59] width 13 height 13
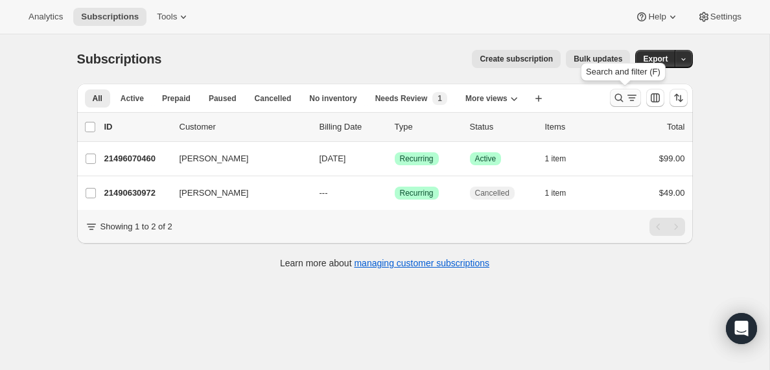
click at [633, 95] on icon "Search and filter results" at bounding box center [632, 95] width 9 height 1
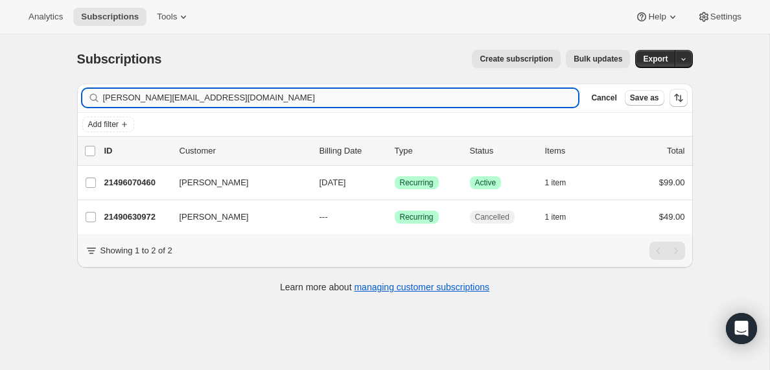
click at [137, 97] on input "[PERSON_NAME][EMAIL_ADDRESS][DOMAIN_NAME]" at bounding box center [341, 98] width 476 height 18
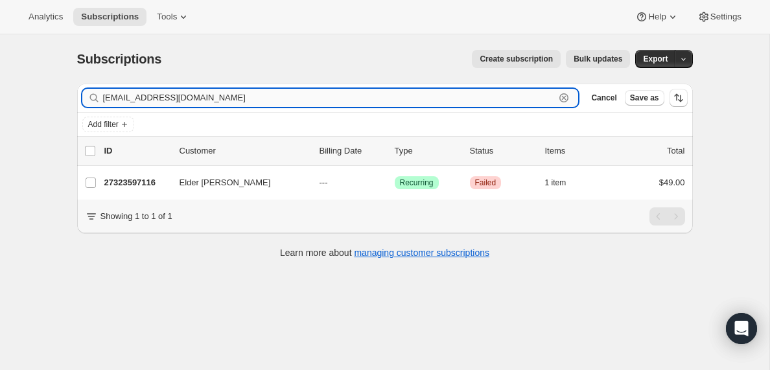
click at [194, 96] on input "[EMAIL_ADDRESS][DOMAIN_NAME]" at bounding box center [329, 98] width 453 height 18
paste input "bulufamily24"
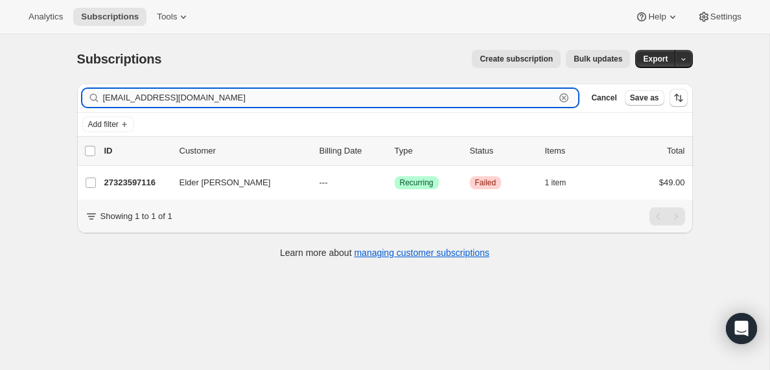
type input "[EMAIL_ADDRESS][DOMAIN_NAME]"
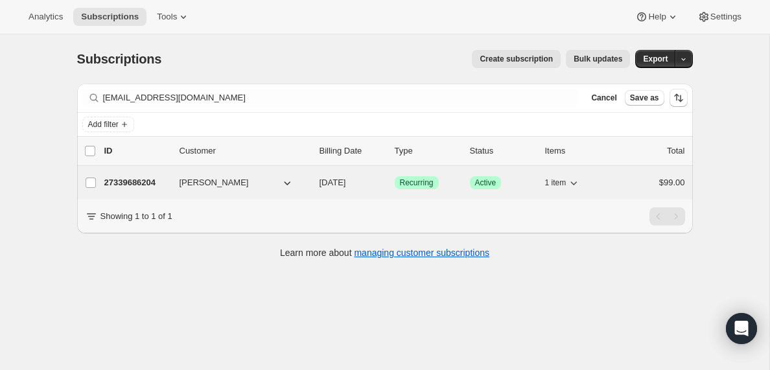
click at [145, 183] on p "27339686204" at bounding box center [136, 182] width 65 height 13
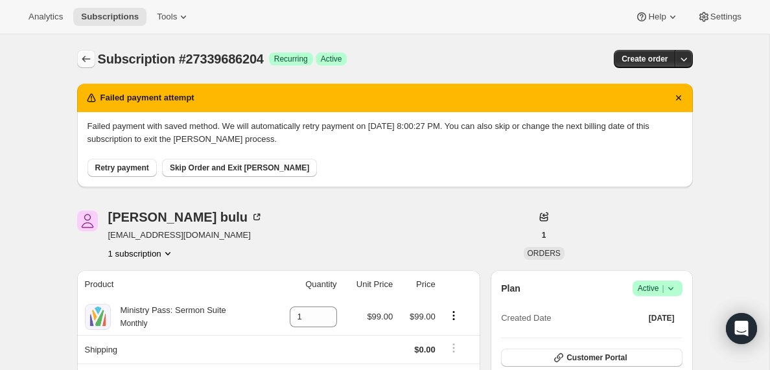
click at [84, 53] on icon "Subscriptions" at bounding box center [86, 59] width 13 height 13
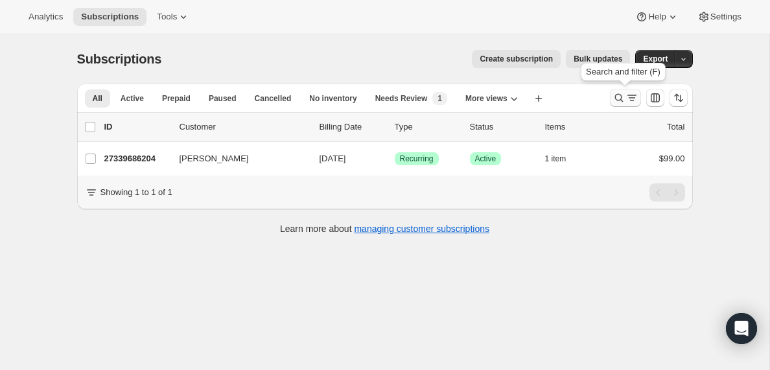
click at [626, 100] on icon "Search and filter results" at bounding box center [632, 97] width 13 height 13
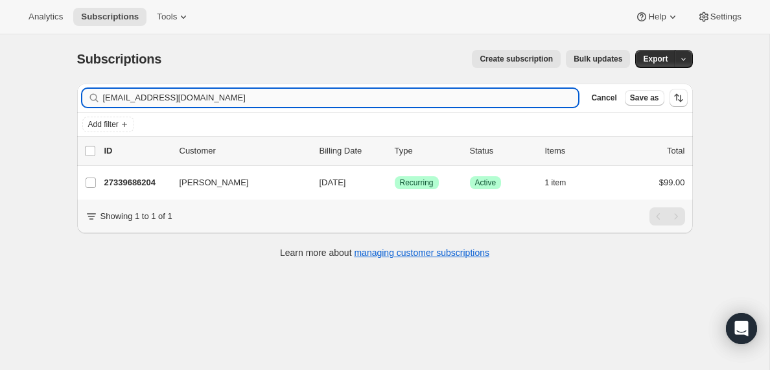
click at [144, 97] on input "[EMAIL_ADDRESS][DOMAIN_NAME]" at bounding box center [341, 98] width 476 height 18
click at [218, 91] on input "[EMAIL_ADDRESS][DOMAIN_NAME]" at bounding box center [329, 98] width 453 height 18
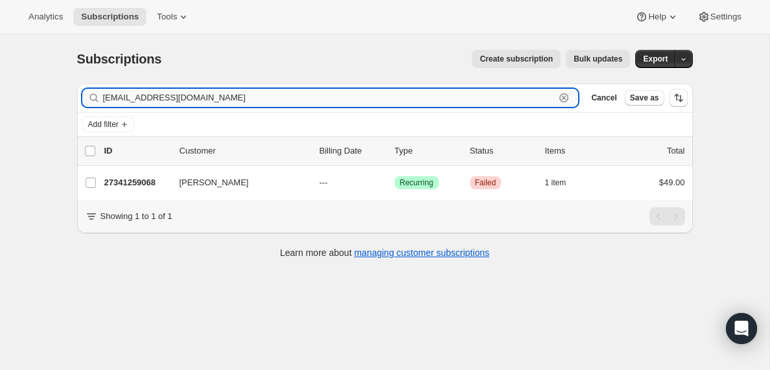
click at [218, 91] on input "[EMAIL_ADDRESS][DOMAIN_NAME]" at bounding box center [329, 98] width 453 height 18
paste input "[EMAIL_ADDRESS]"
click at [211, 97] on input "[EMAIL_ADDRESS][DOMAIN_NAME]" at bounding box center [329, 98] width 453 height 18
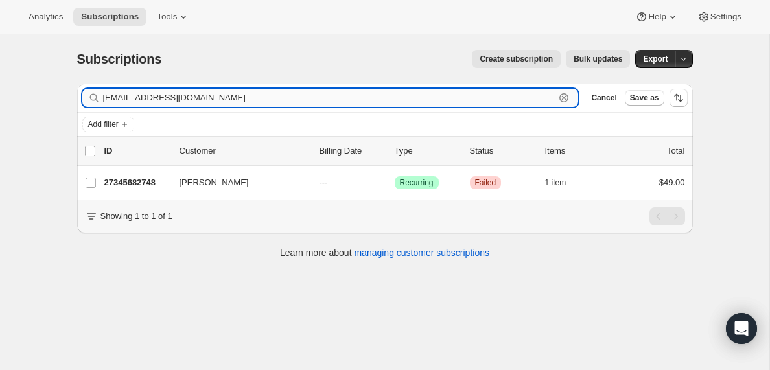
click at [211, 97] on input "[EMAIL_ADDRESS][DOMAIN_NAME]" at bounding box center [329, 98] width 453 height 18
paste input "[DEMOGRAPHIC_DATA]"
type input "[EMAIL_ADDRESS][DOMAIN_NAME]"
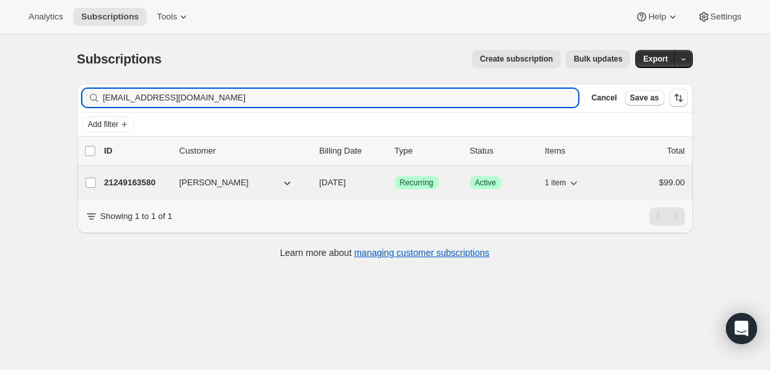
click at [141, 185] on p "21249163580" at bounding box center [136, 182] width 65 height 13
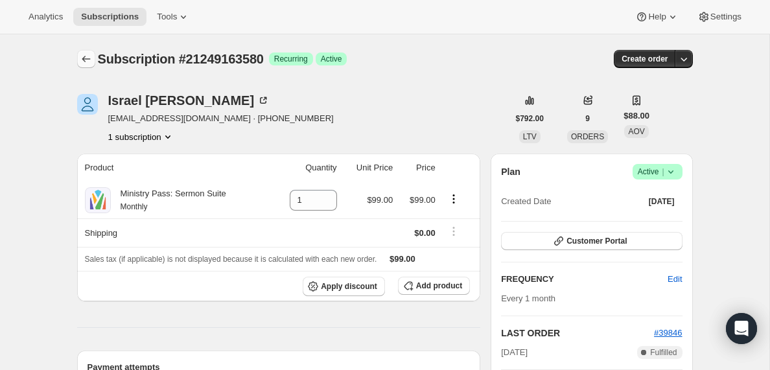
click at [84, 55] on icon "Subscriptions" at bounding box center [86, 59] width 13 height 13
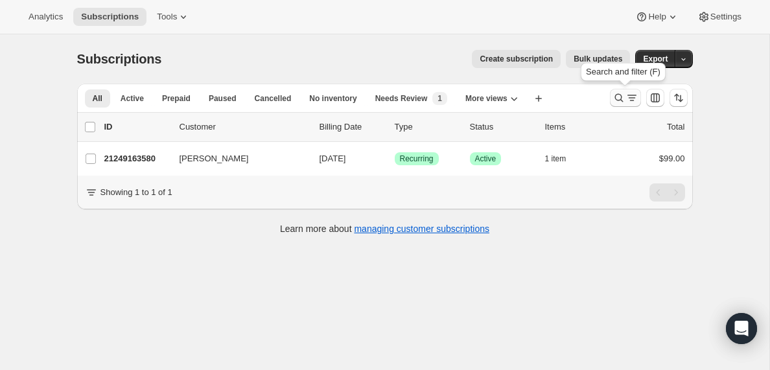
click at [630, 100] on icon "Search and filter results" at bounding box center [632, 97] width 13 height 13
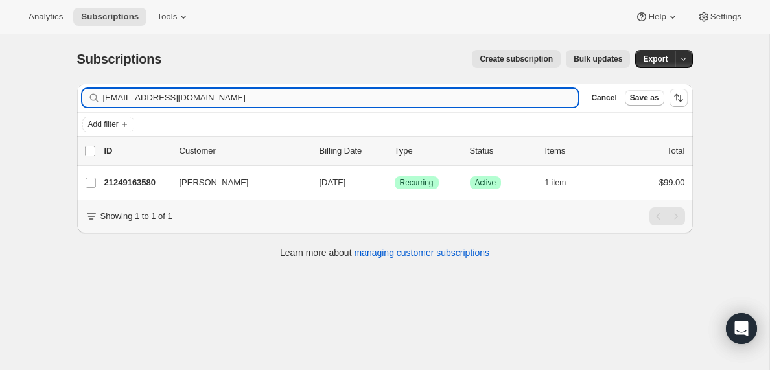
click at [152, 98] on input "[EMAIL_ADDRESS][DOMAIN_NAME]" at bounding box center [341, 98] width 476 height 18
click at [132, 90] on input "[EMAIL_ADDRESS][DOMAIN_NAME]" at bounding box center [329, 98] width 453 height 18
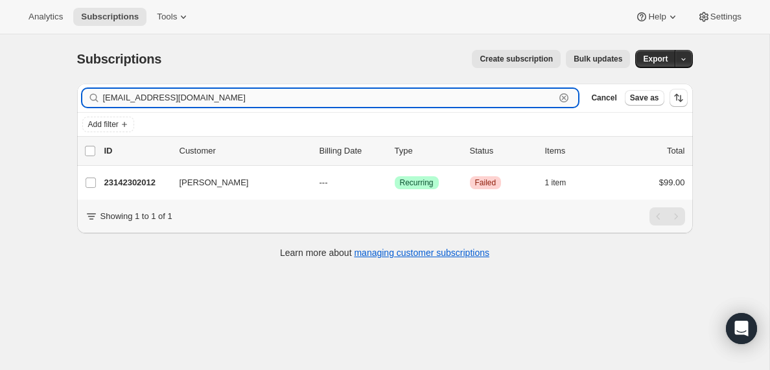
click at [132, 90] on input "[EMAIL_ADDRESS][DOMAIN_NAME]" at bounding box center [329, 98] width 453 height 18
paste input "princessmillens"
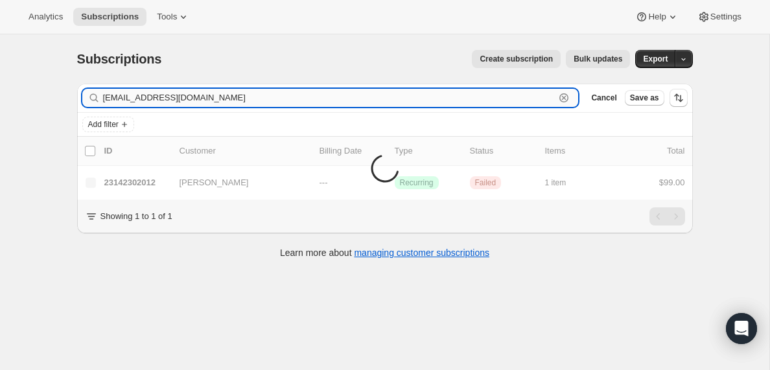
type input "[EMAIL_ADDRESS][DOMAIN_NAME]"
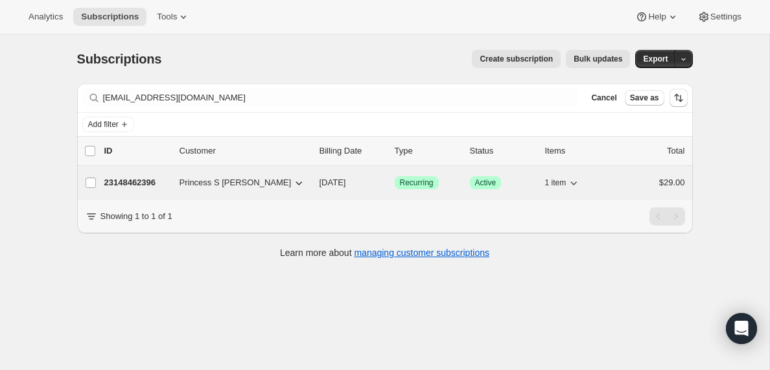
click at [143, 185] on p "23148462396" at bounding box center [136, 182] width 65 height 13
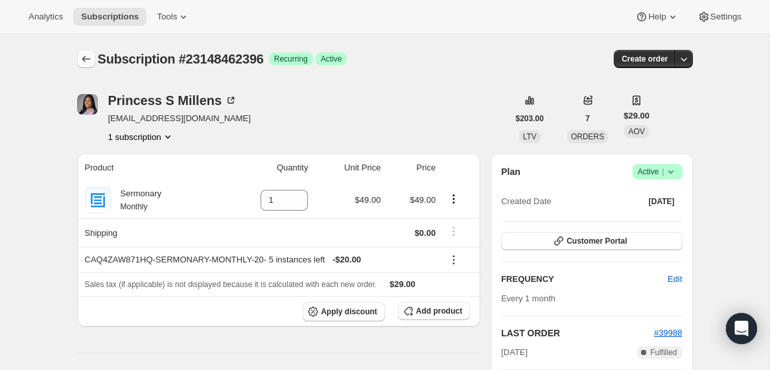
click at [82, 59] on icon "Subscriptions" at bounding box center [86, 59] width 8 height 6
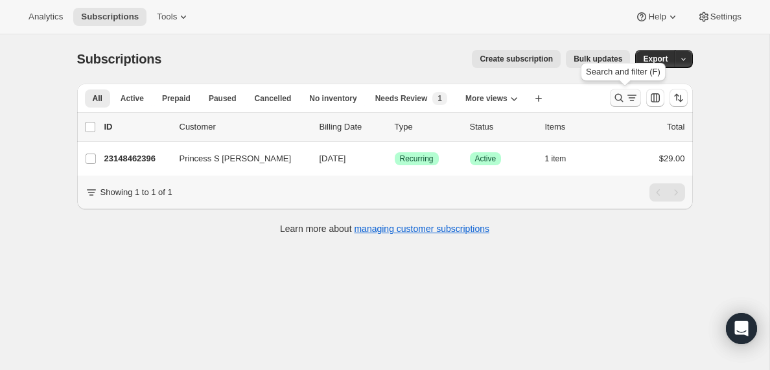
click at [633, 95] on icon "Search and filter results" at bounding box center [632, 97] width 13 height 13
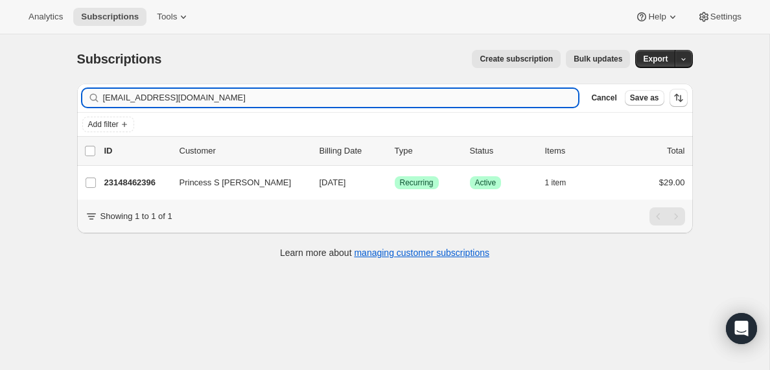
click at [171, 101] on input "[EMAIL_ADDRESS][DOMAIN_NAME]" at bounding box center [341, 98] width 476 height 18
click at [156, 95] on input "[EMAIL_ADDRESS][DOMAIN_NAME]" at bounding box center [329, 98] width 453 height 18
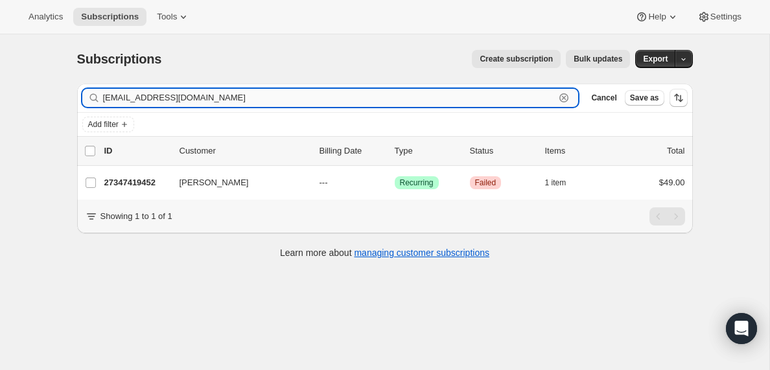
click at [156, 95] on input "[EMAIL_ADDRESS][DOMAIN_NAME]" at bounding box center [329, 98] width 453 height 18
paste input "[EMAIL_ADDRESS]"
type input "[EMAIL_ADDRESS][DOMAIN_NAME]"
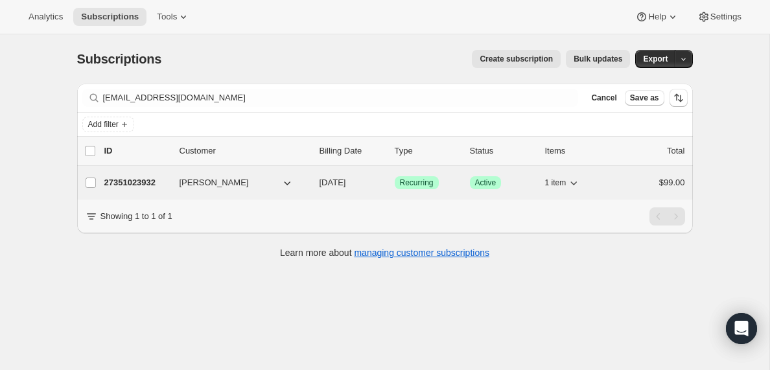
click at [131, 183] on p "27351023932" at bounding box center [136, 182] width 65 height 13
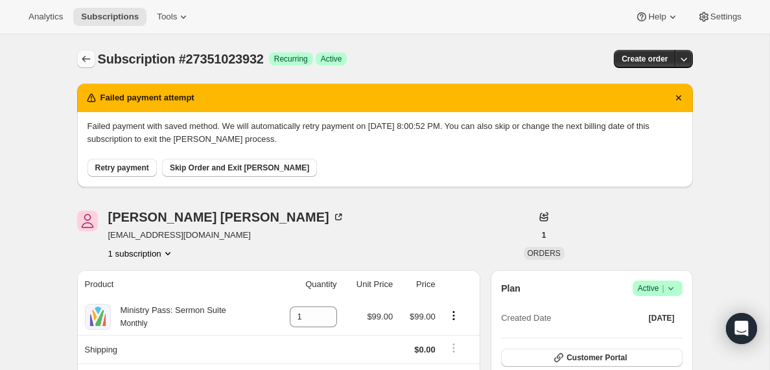
click at [86, 60] on icon "Subscriptions" at bounding box center [86, 59] width 13 height 13
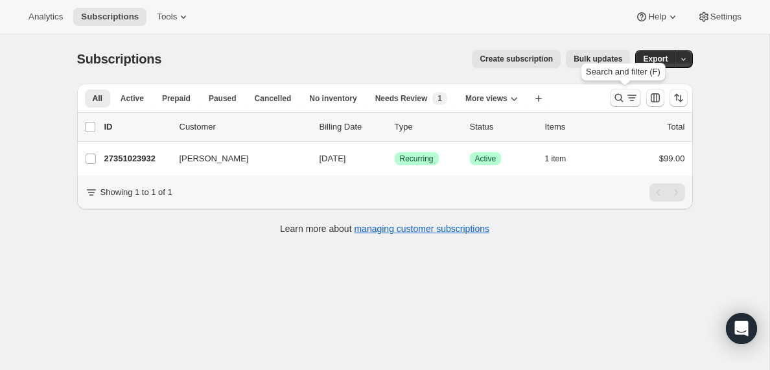
click at [633, 98] on icon "Search and filter results" at bounding box center [632, 97] width 13 height 13
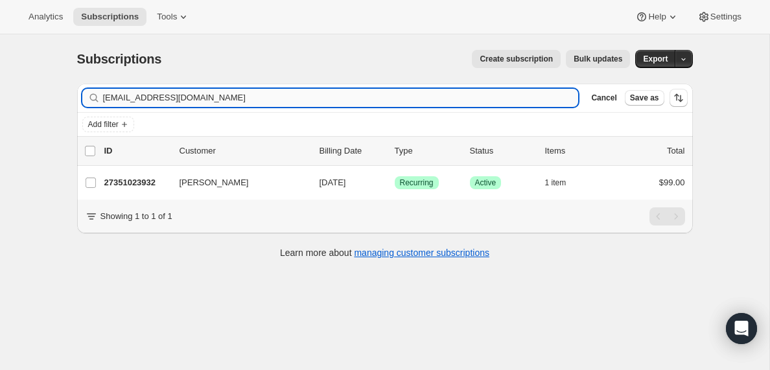
click at [170, 97] on input "[EMAIL_ADDRESS][DOMAIN_NAME]" at bounding box center [341, 98] width 476 height 18
type input "[EMAIL_ADDRESS][DOMAIN_NAME]"
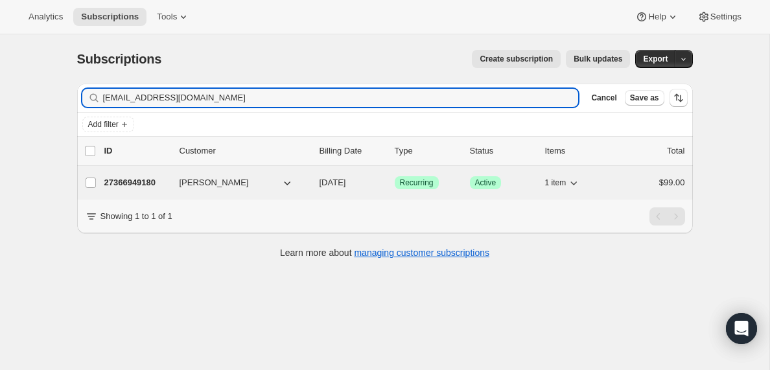
click at [121, 183] on p "27366949180" at bounding box center [136, 182] width 65 height 13
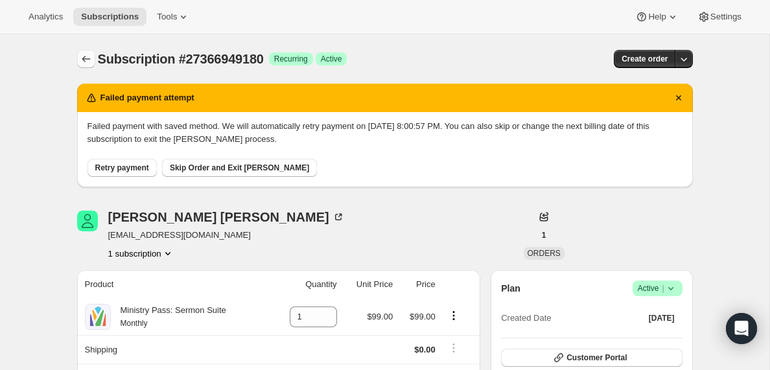
click at [85, 58] on icon "Subscriptions" at bounding box center [86, 59] width 13 height 13
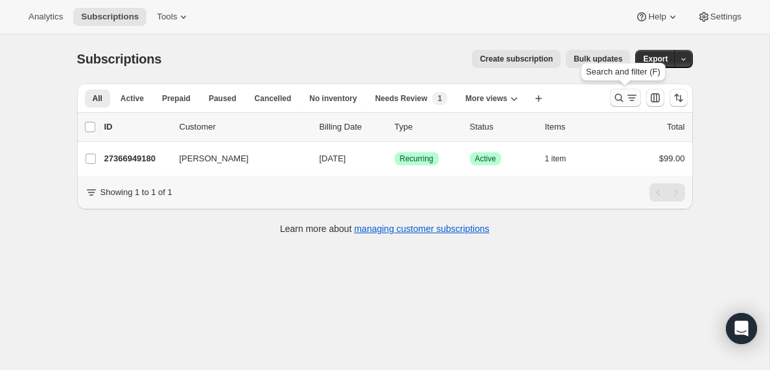
click at [624, 102] on icon "Search and filter results" at bounding box center [619, 97] width 13 height 13
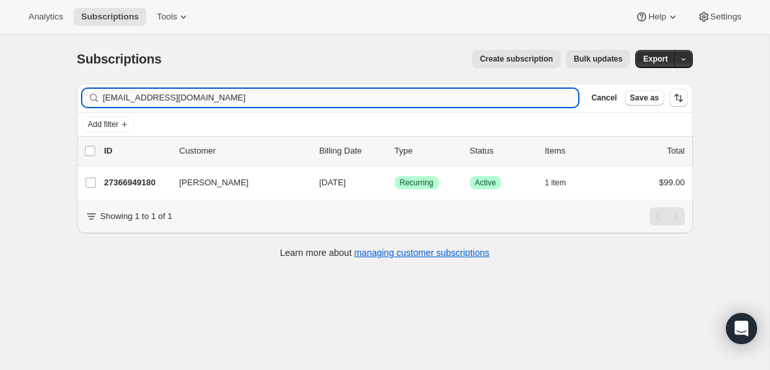
click at [190, 97] on input "[EMAIL_ADDRESS][DOMAIN_NAME]" at bounding box center [341, 98] width 476 height 18
type input "[EMAIL_ADDRESS][PERSON_NAME][DOMAIN_NAME]"
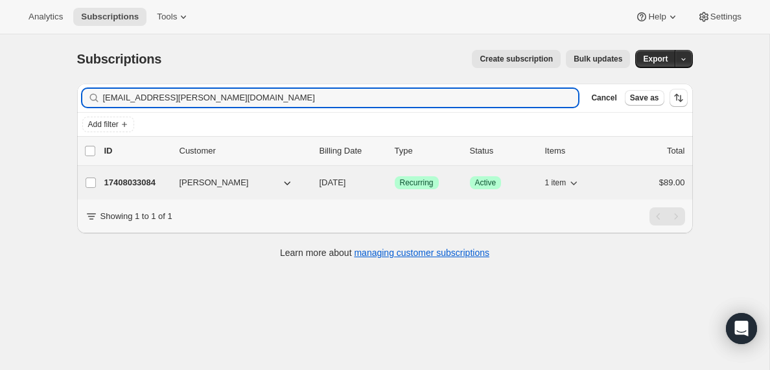
click at [137, 187] on p "17408033084" at bounding box center [136, 182] width 65 height 13
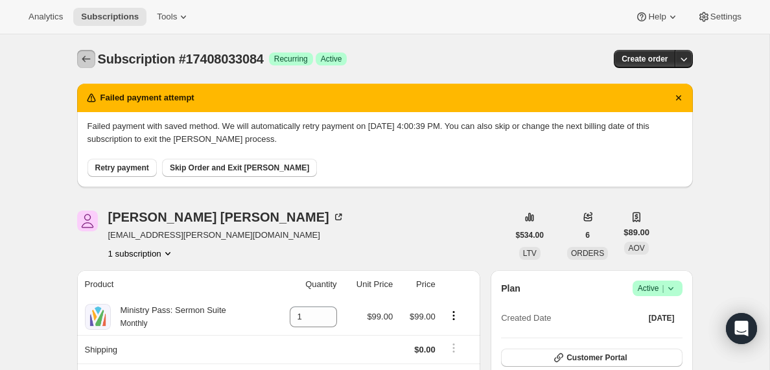
click at [86, 56] on icon "Subscriptions" at bounding box center [86, 59] width 13 height 13
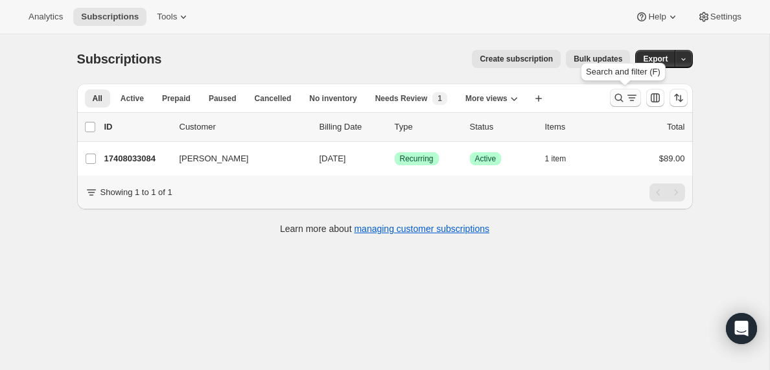
click at [634, 98] on icon "Search and filter results" at bounding box center [632, 97] width 13 height 13
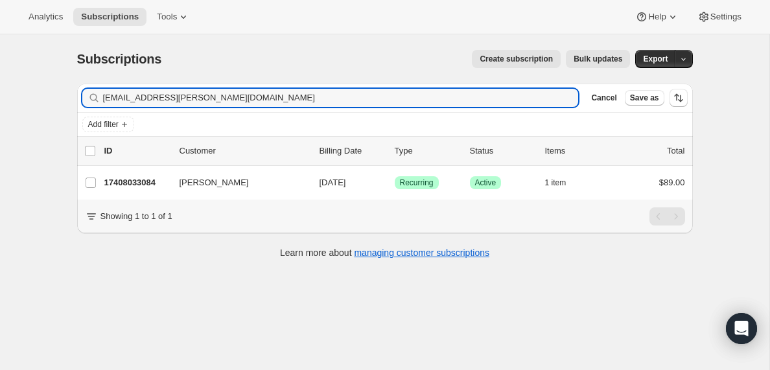
click at [97, 100] on icon at bounding box center [93, 98] width 8 height 8
click at [125, 96] on input "[EMAIL_ADDRESS][PERSON_NAME][DOMAIN_NAME]" at bounding box center [329, 98] width 453 height 18
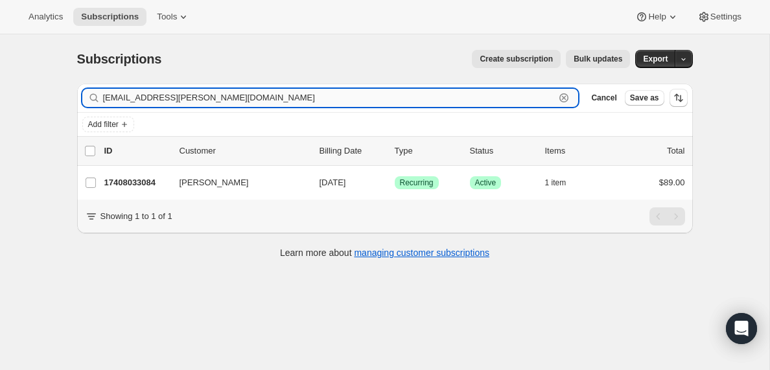
paste input "[EMAIL_ADDRESS]"
type input "[EMAIL_ADDRESS][DOMAIN_NAME]"
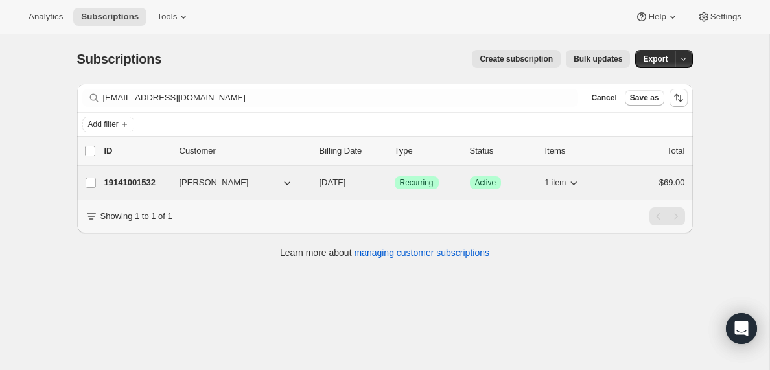
click at [145, 178] on p "19141001532" at bounding box center [136, 182] width 65 height 13
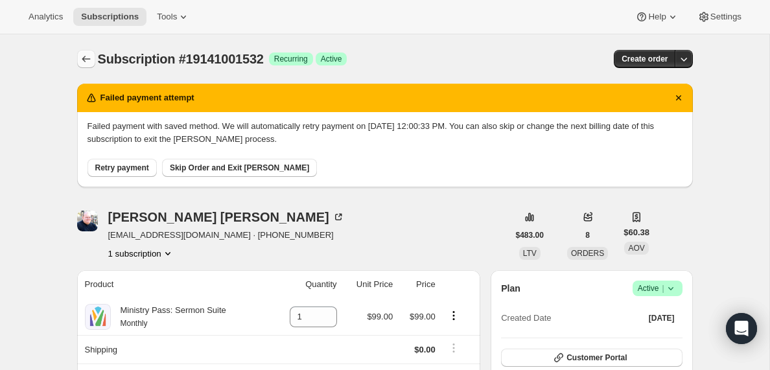
click at [82, 57] on icon "Subscriptions" at bounding box center [86, 59] width 13 height 13
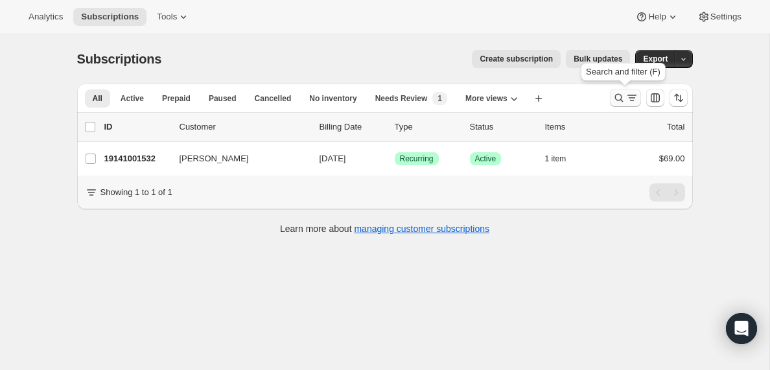
click at [631, 99] on icon "Search and filter results" at bounding box center [632, 97] width 13 height 13
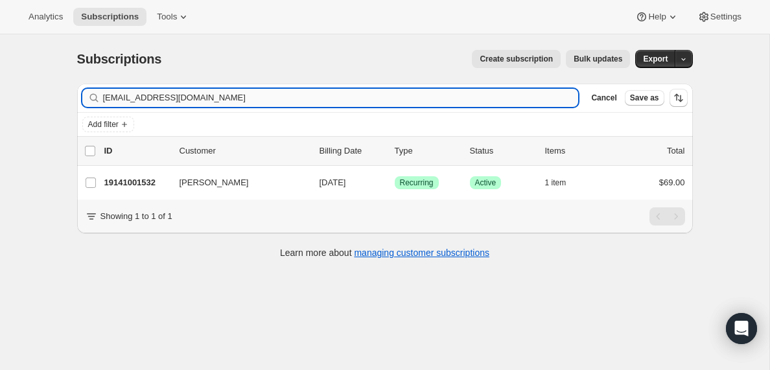
click at [198, 95] on input "[EMAIL_ADDRESS][DOMAIN_NAME]" at bounding box center [341, 98] width 476 height 18
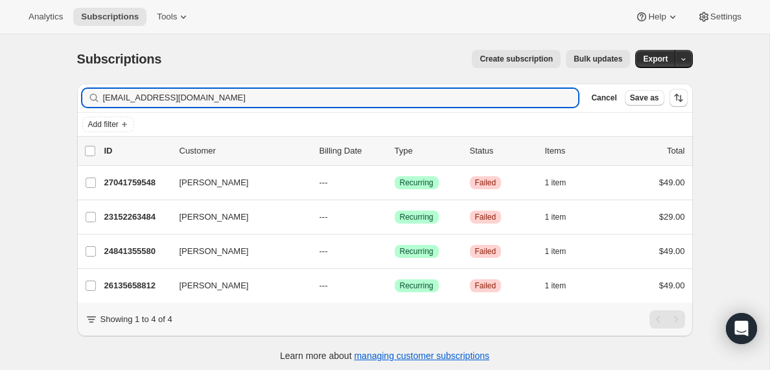
scroll to position [2, 0]
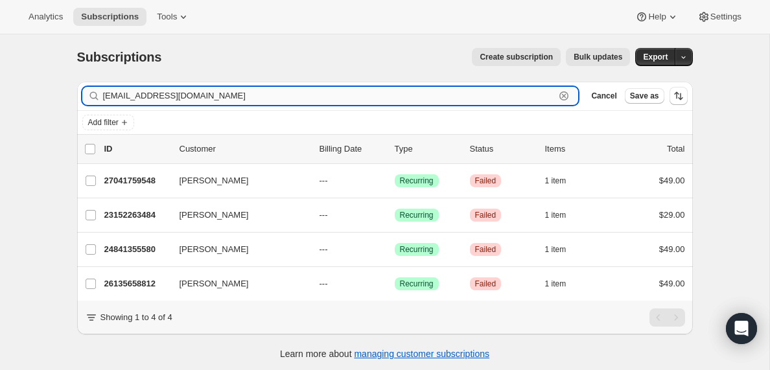
click at [311, 97] on input "[EMAIL_ADDRESS][DOMAIN_NAME]" at bounding box center [329, 96] width 453 height 18
paste input "sbcpoimen"
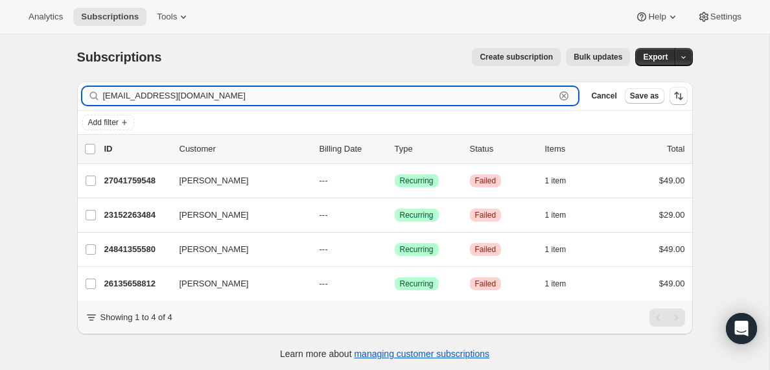
type input "[EMAIL_ADDRESS][DOMAIN_NAME]"
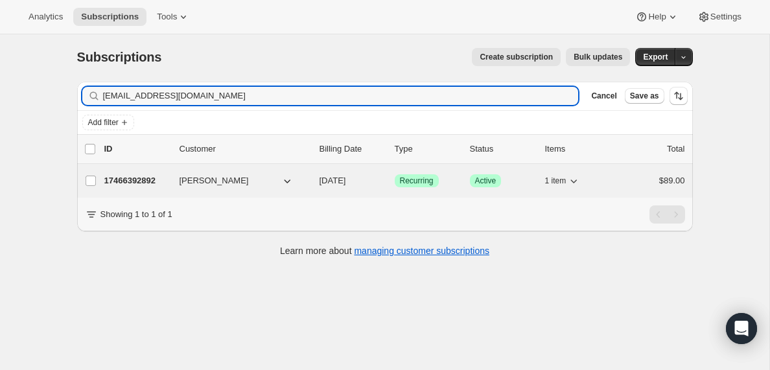
click at [155, 185] on p "17466392892" at bounding box center [136, 180] width 65 height 13
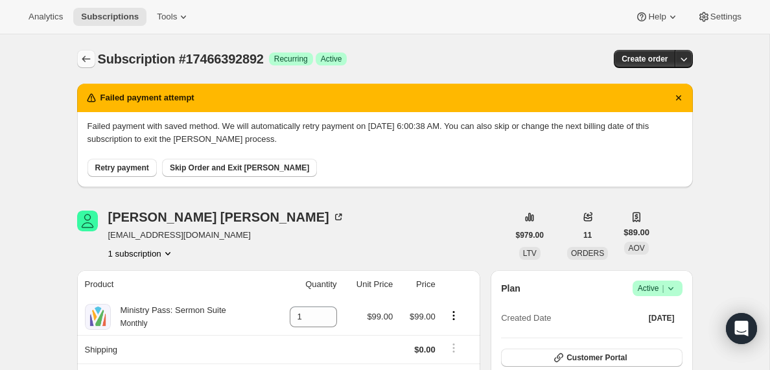
click at [88, 56] on icon "Subscriptions" at bounding box center [86, 59] width 13 height 13
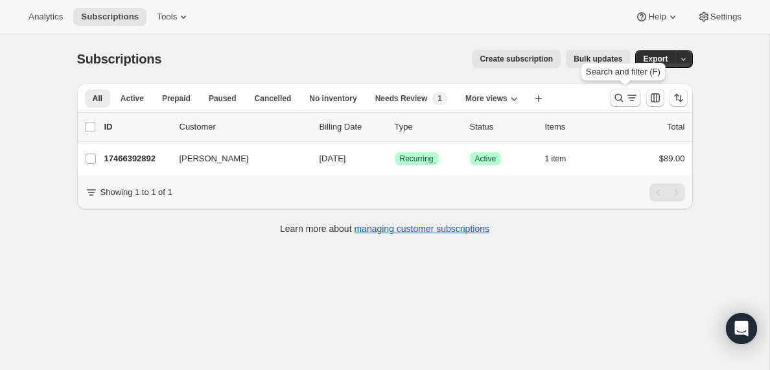
click at [629, 100] on icon "Search and filter results" at bounding box center [632, 97] width 13 height 13
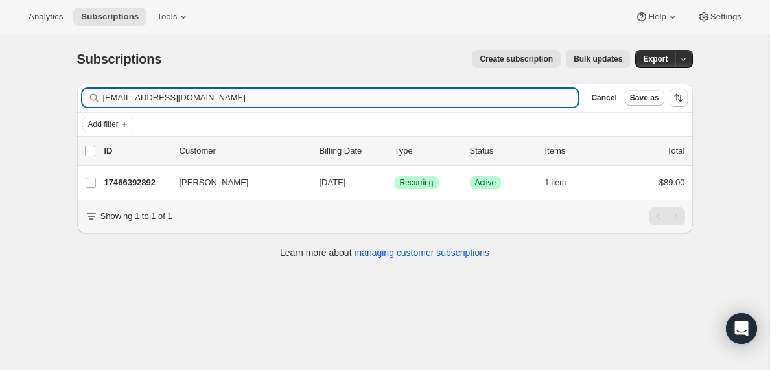
click at [205, 95] on input "[EMAIL_ADDRESS][DOMAIN_NAME]" at bounding box center [341, 98] width 476 height 18
click at [213, 101] on input "[EMAIL_ADDRESS][DOMAIN_NAME]" at bounding box center [329, 98] width 453 height 18
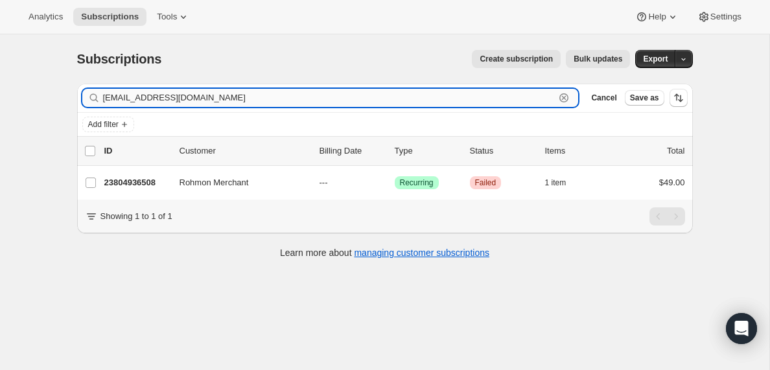
click at [213, 101] on input "[EMAIL_ADDRESS][DOMAIN_NAME]" at bounding box center [329, 98] width 453 height 18
paste input "cadencehatler"
click at [185, 97] on input "[EMAIL_ADDRESS][DOMAIN_NAME]" at bounding box center [329, 98] width 453 height 18
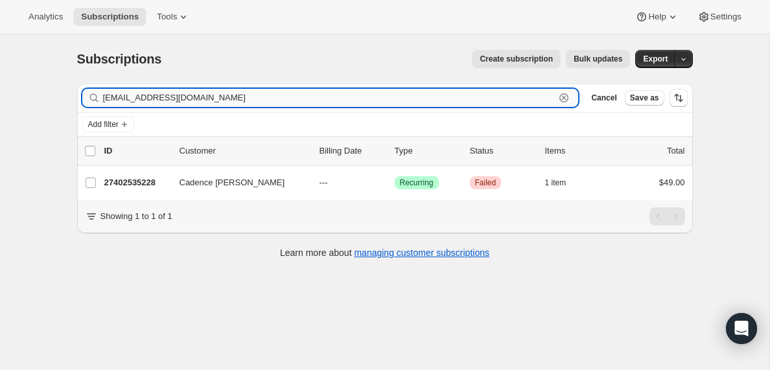
click at [185, 97] on input "[EMAIL_ADDRESS][DOMAIN_NAME]" at bounding box center [329, 98] width 453 height 18
paste input "[EMAIL_ADDRESS][DOMAIN_NAME]"
type input "[EMAIL_ADDRESS][DOMAIN_NAME]"
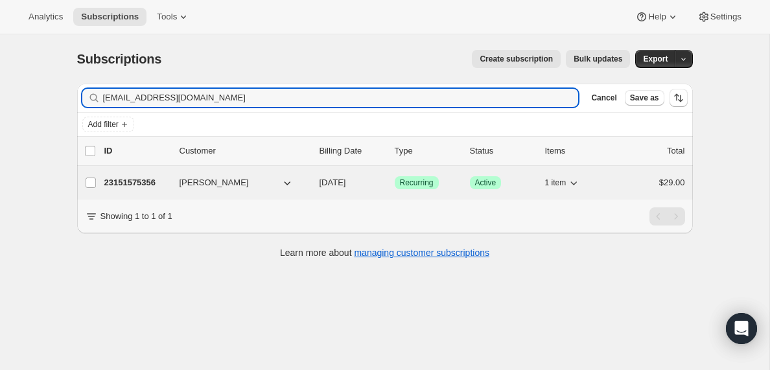
click at [141, 182] on p "23151575356" at bounding box center [136, 182] width 65 height 13
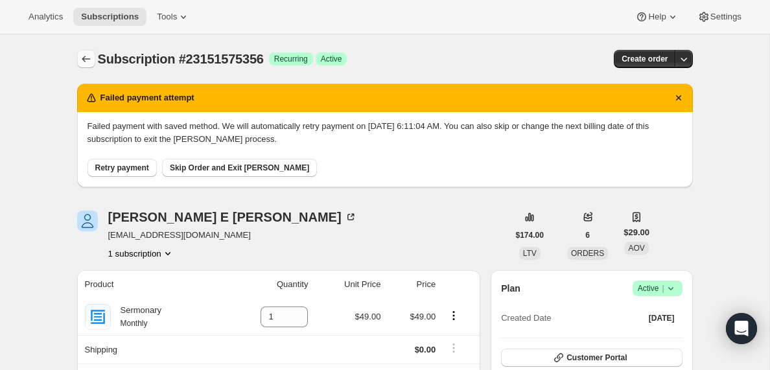
click at [86, 57] on icon "Subscriptions" at bounding box center [86, 59] width 13 height 13
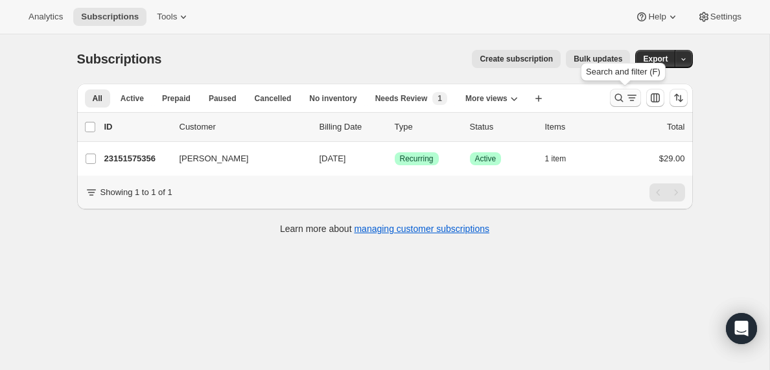
click at [627, 101] on icon "Search and filter results" at bounding box center [632, 97] width 13 height 13
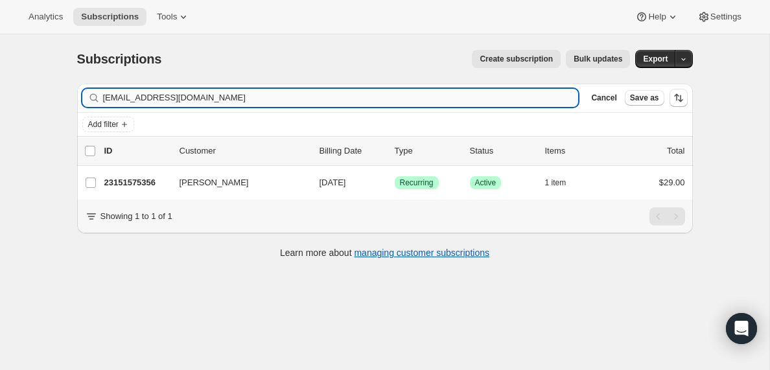
click at [206, 93] on input "[EMAIL_ADDRESS][DOMAIN_NAME]" at bounding box center [341, 98] width 476 height 18
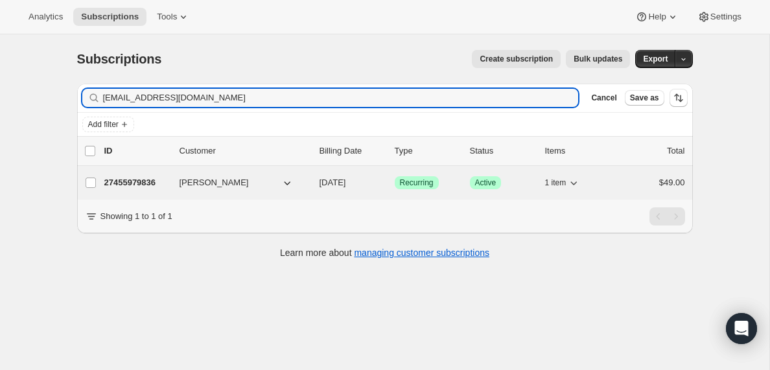
type input "[EMAIL_ADDRESS][DOMAIN_NAME]"
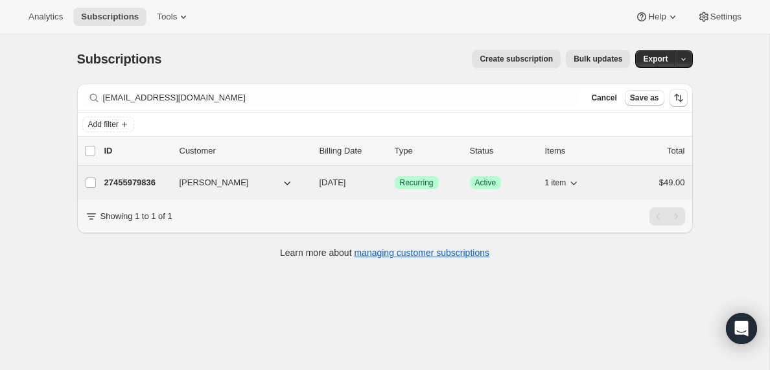
click at [154, 184] on p "27455979836" at bounding box center [136, 182] width 65 height 13
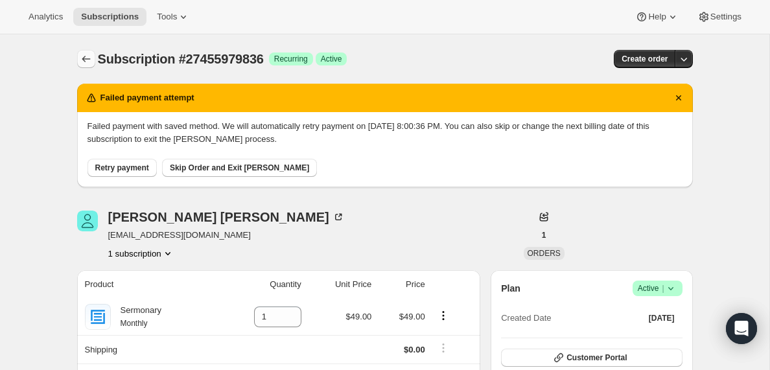
click at [90, 54] on icon "Subscriptions" at bounding box center [86, 59] width 13 height 13
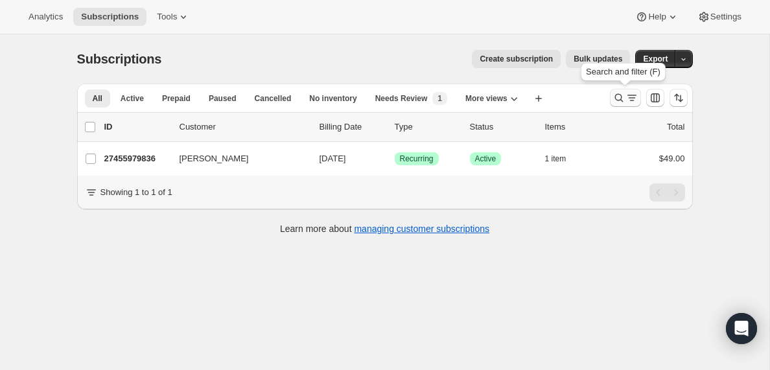
click at [630, 99] on icon "Search and filter results" at bounding box center [632, 97] width 13 height 13
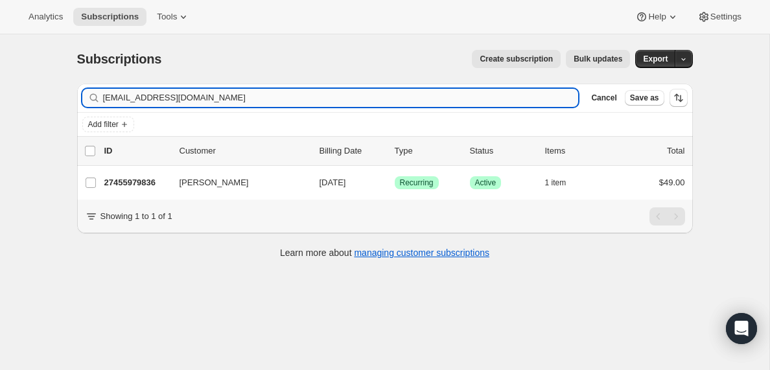
click at [217, 97] on input "[EMAIL_ADDRESS][DOMAIN_NAME]" at bounding box center [341, 98] width 476 height 18
type input "[PERSON_NAME][EMAIL_ADDRESS][DOMAIN_NAME]"
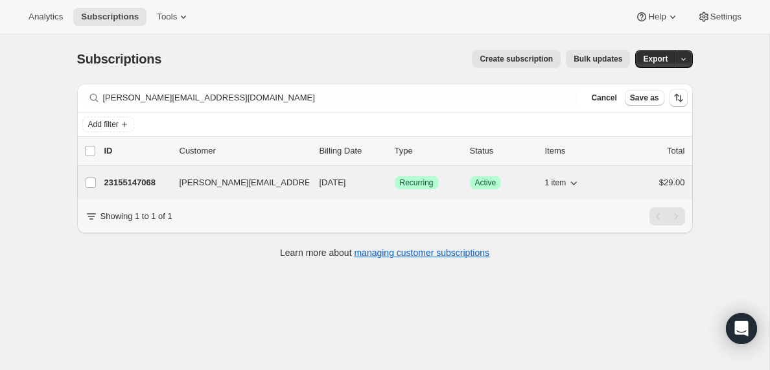
click at [124, 181] on p "23155147068" at bounding box center [136, 182] width 65 height 13
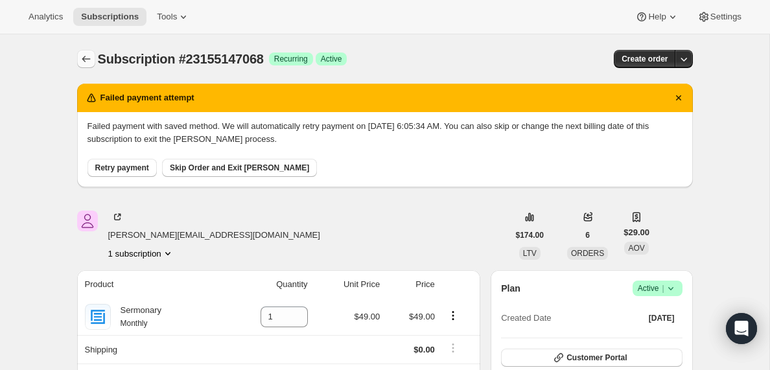
click at [84, 60] on icon "Subscriptions" at bounding box center [86, 59] width 13 height 13
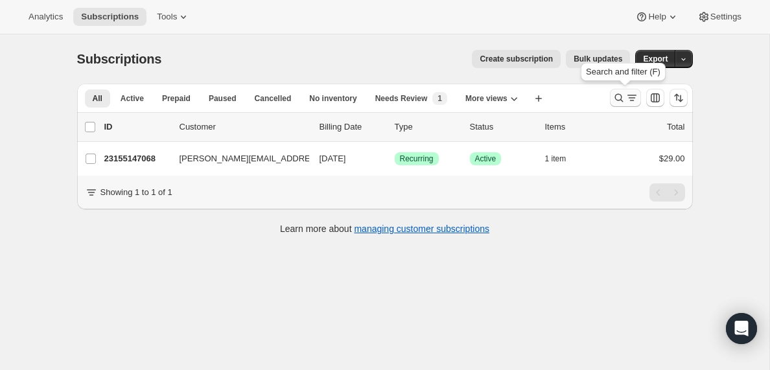
click at [628, 97] on icon "Search and filter results" at bounding box center [632, 97] width 13 height 13
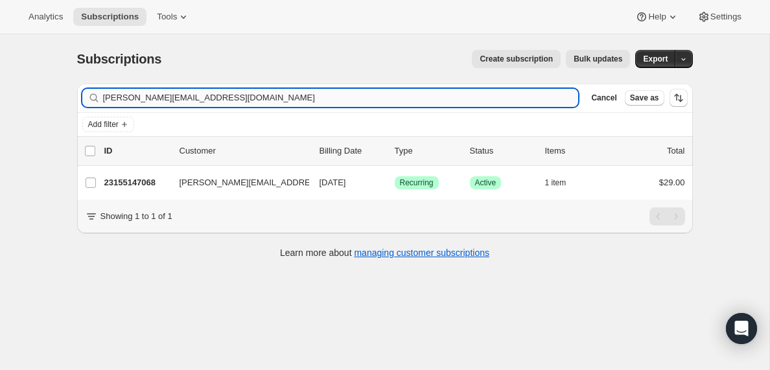
click at [196, 97] on input "[PERSON_NAME][EMAIL_ADDRESS][DOMAIN_NAME]" at bounding box center [341, 98] width 476 height 18
type input "[EMAIL_ADDRESS][DOMAIN_NAME]"
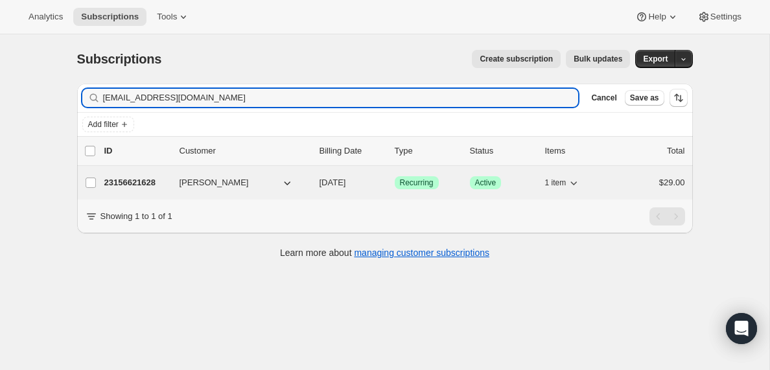
click at [133, 185] on p "23156621628" at bounding box center [136, 182] width 65 height 13
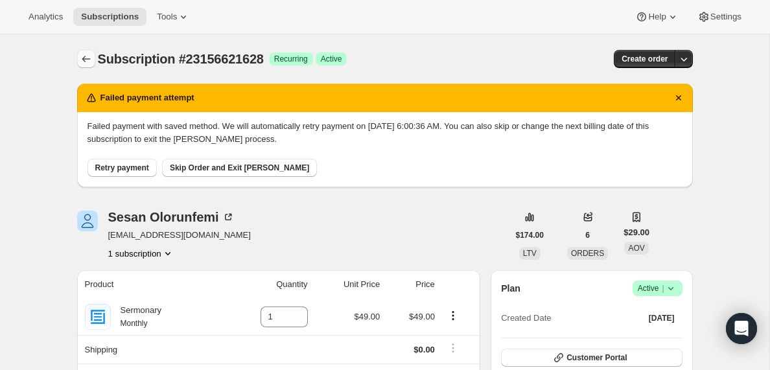
click at [85, 56] on icon "Subscriptions" at bounding box center [86, 59] width 13 height 13
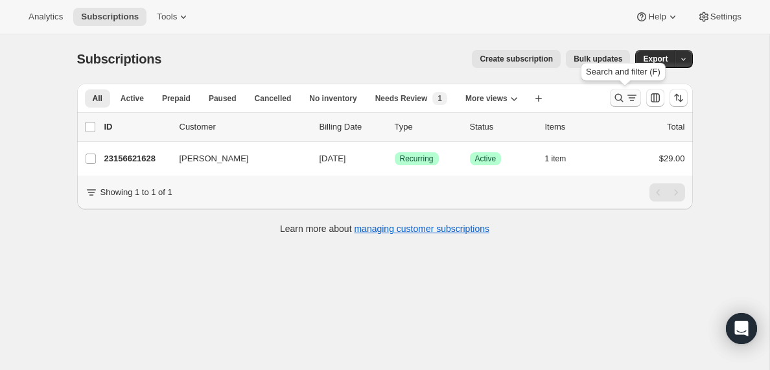
click at [629, 99] on icon "Search and filter results" at bounding box center [632, 97] width 13 height 13
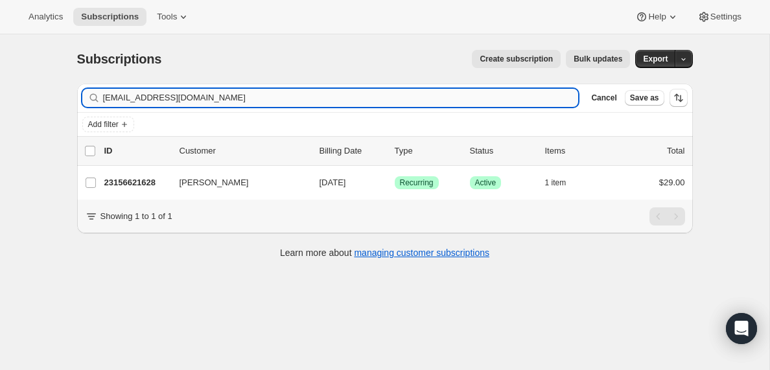
click at [172, 95] on input "[EMAIL_ADDRESS][DOMAIN_NAME]" at bounding box center [341, 98] width 476 height 18
type input "[EMAIL_ADDRESS][DOMAIN_NAME]"
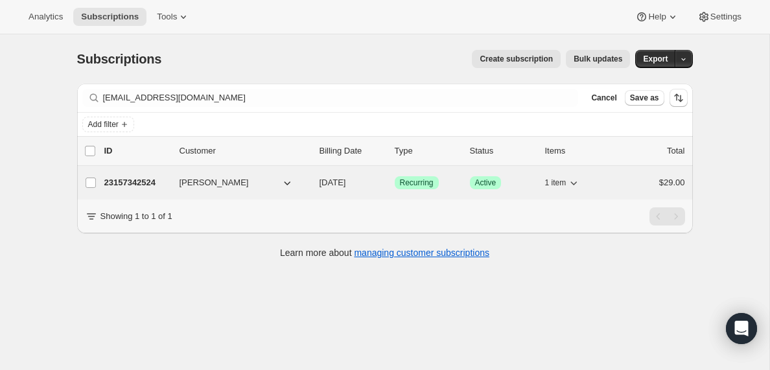
click at [141, 185] on p "23157342524" at bounding box center [136, 182] width 65 height 13
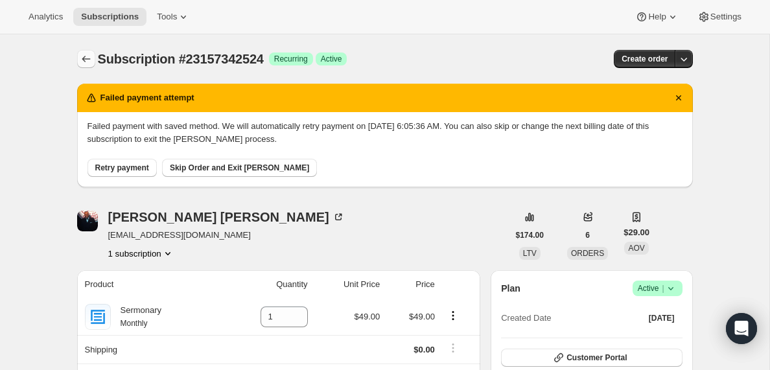
click at [83, 59] on icon "Subscriptions" at bounding box center [86, 59] width 8 height 6
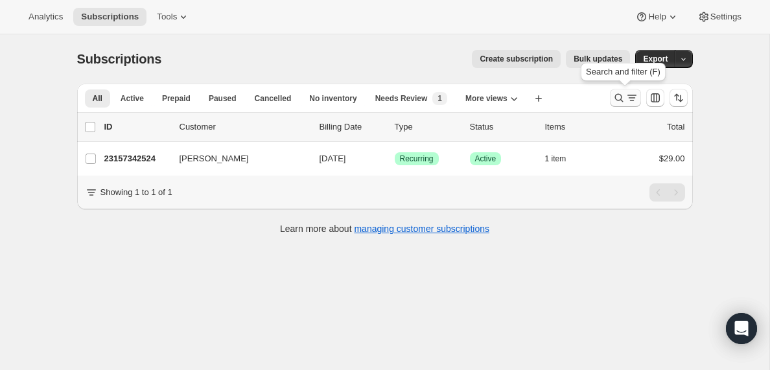
click at [630, 98] on icon "Search and filter results" at bounding box center [632, 97] width 13 height 13
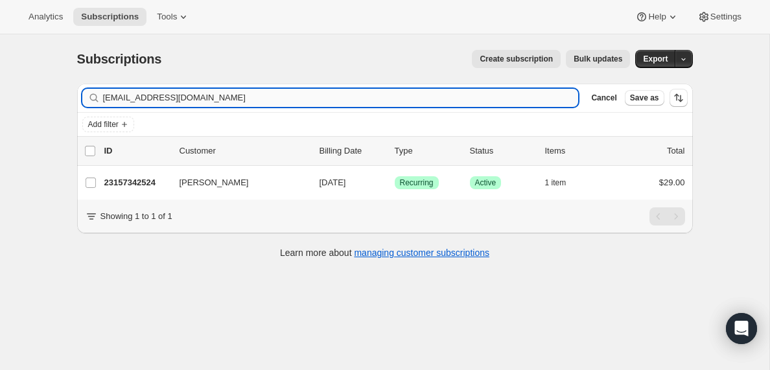
click at [226, 102] on input "[EMAIL_ADDRESS][DOMAIN_NAME]" at bounding box center [341, 98] width 476 height 18
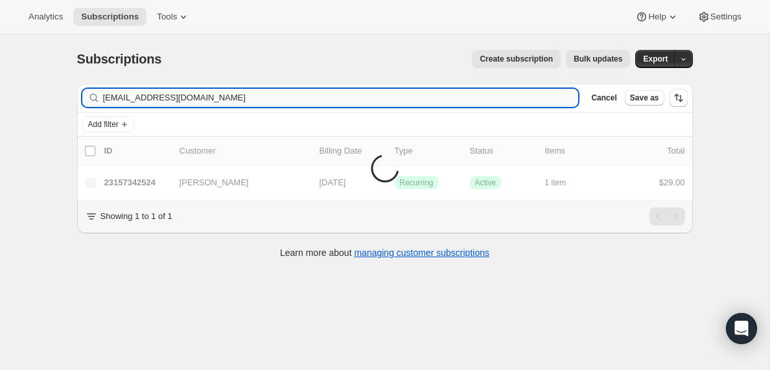
type input "[EMAIL_ADDRESS][DOMAIN_NAME]"
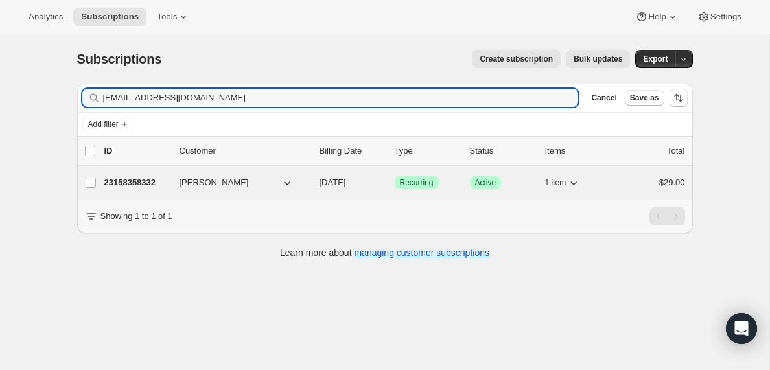
click at [131, 183] on p "23158358332" at bounding box center [136, 182] width 65 height 13
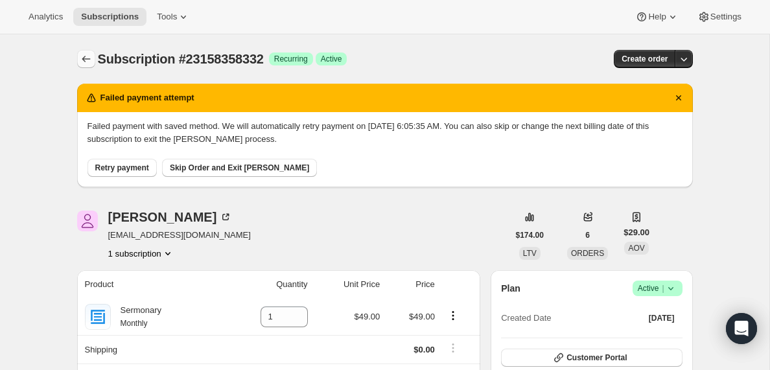
click at [83, 56] on icon "Subscriptions" at bounding box center [86, 59] width 13 height 13
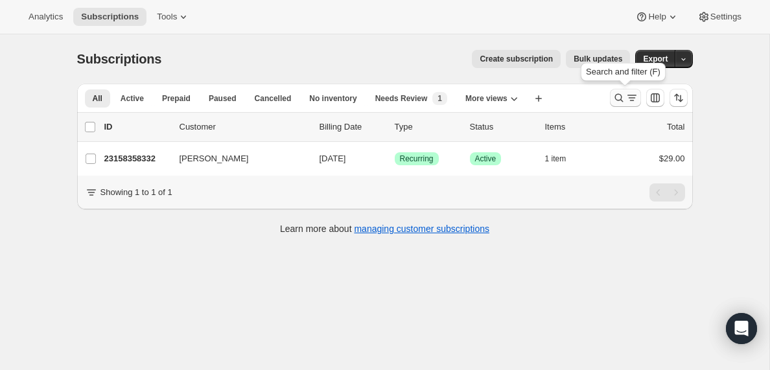
click at [626, 99] on icon "Search and filter results" at bounding box center [632, 97] width 13 height 13
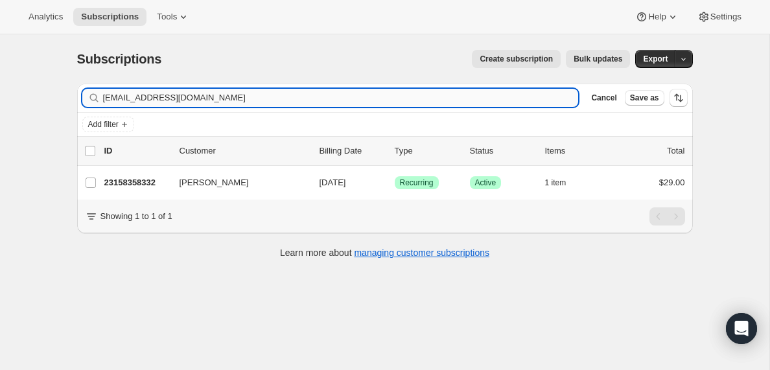
click at [242, 97] on input "[EMAIL_ADDRESS][DOMAIN_NAME]" at bounding box center [341, 98] width 476 height 18
type input "[EMAIL_ADDRESS][DOMAIN_NAME]"
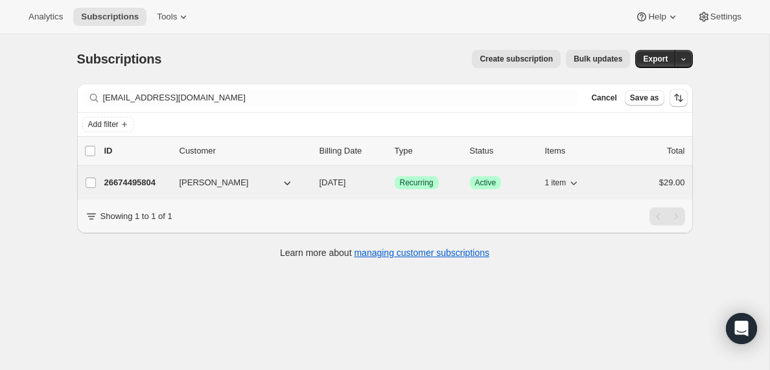
click at [124, 181] on p "26674495804" at bounding box center [136, 182] width 65 height 13
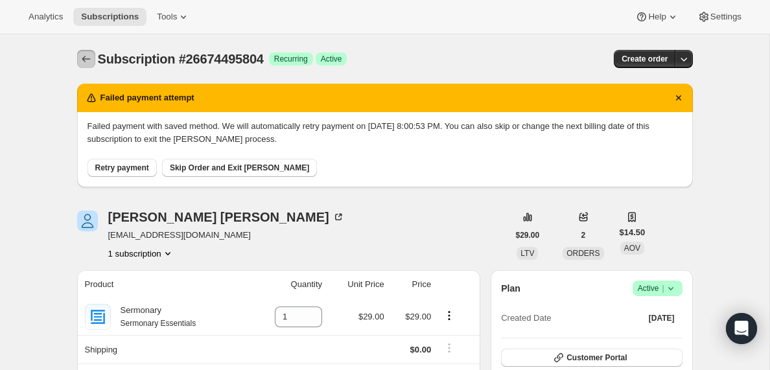
click at [82, 56] on icon "Subscriptions" at bounding box center [86, 59] width 13 height 13
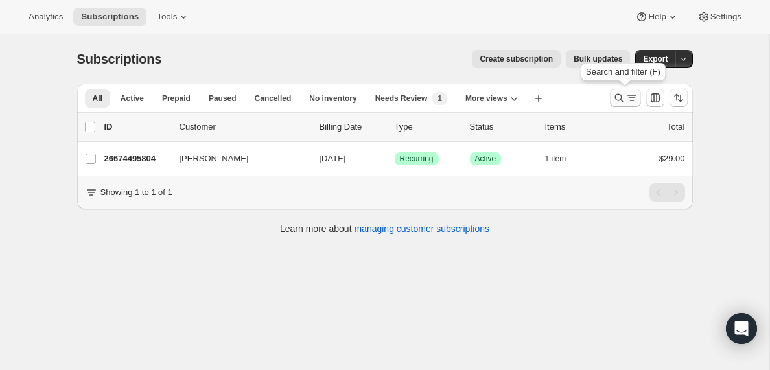
click at [628, 98] on icon "Search and filter results" at bounding box center [632, 97] width 13 height 13
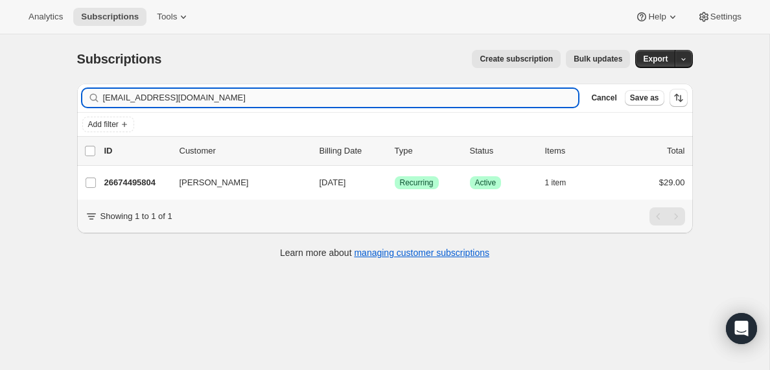
click at [183, 97] on input "[EMAIL_ADDRESS][DOMAIN_NAME]" at bounding box center [341, 98] width 476 height 18
type input "[EMAIL_ADDRESS][DOMAIN_NAME]"
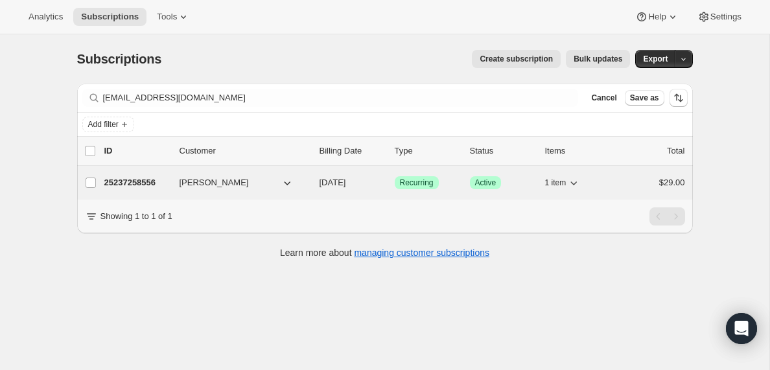
click at [135, 181] on p "25237258556" at bounding box center [136, 182] width 65 height 13
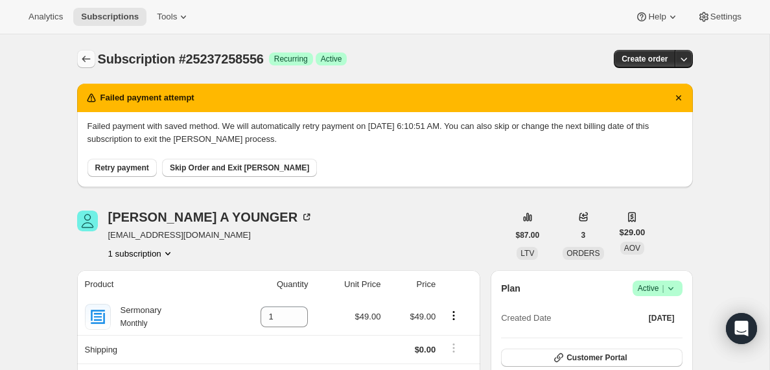
click at [85, 53] on icon "Subscriptions" at bounding box center [86, 59] width 13 height 13
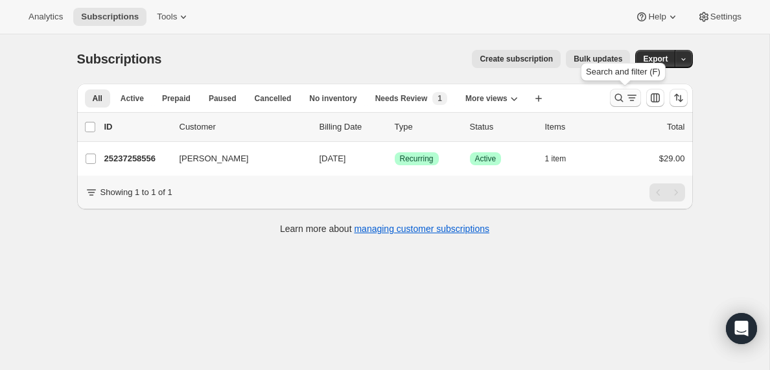
click at [628, 98] on icon "Search and filter results" at bounding box center [631, 97] width 7 height 1
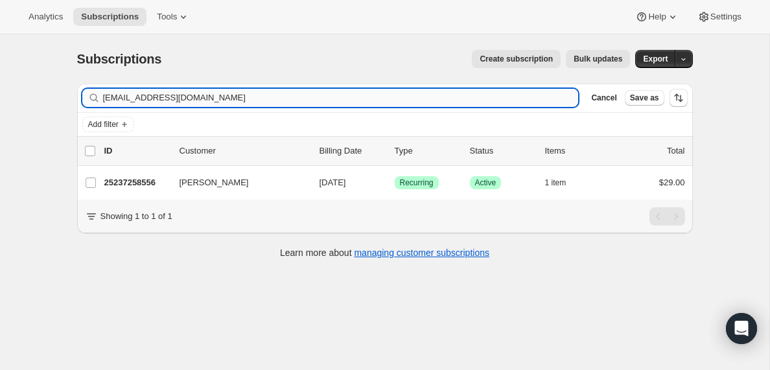
click at [148, 99] on input "[EMAIL_ADDRESS][DOMAIN_NAME]" at bounding box center [341, 98] width 476 height 18
type input "[EMAIL_ADDRESS][DOMAIN_NAME]"
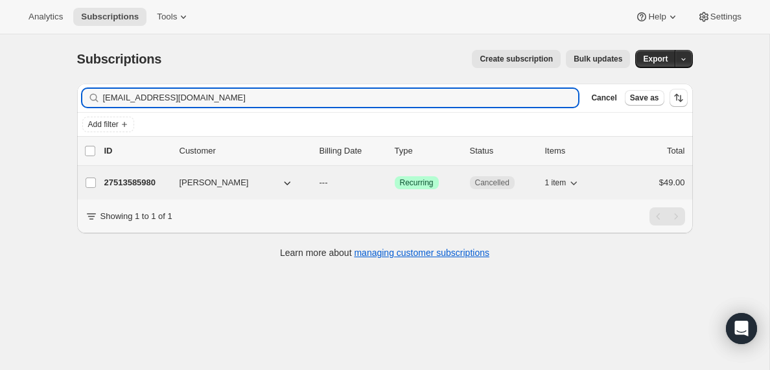
click at [137, 184] on p "27513585980" at bounding box center [136, 182] width 65 height 13
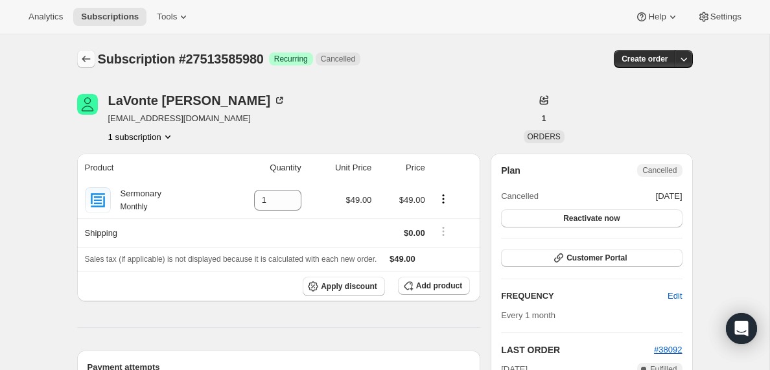
click at [89, 57] on icon "Subscriptions" at bounding box center [86, 59] width 13 height 13
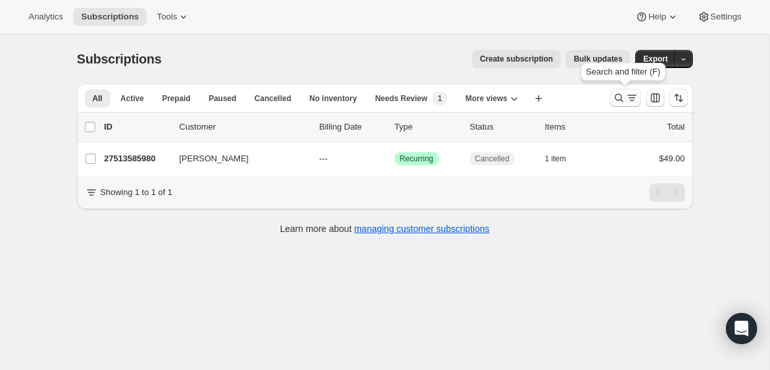
click at [631, 96] on icon "Search and filter results" at bounding box center [632, 97] width 13 height 13
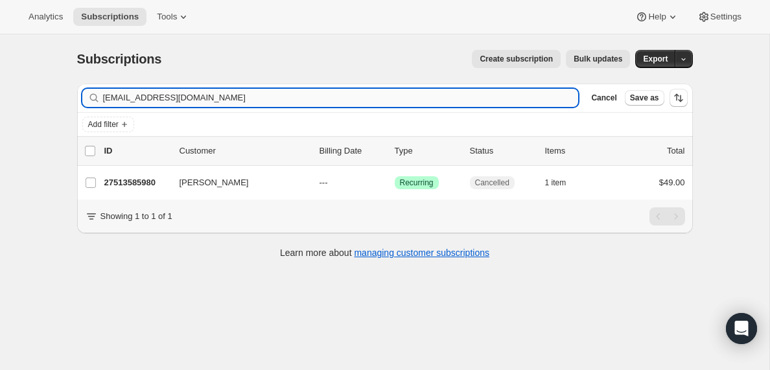
click at [203, 102] on input "[EMAIL_ADDRESS][DOMAIN_NAME]" at bounding box center [341, 98] width 476 height 18
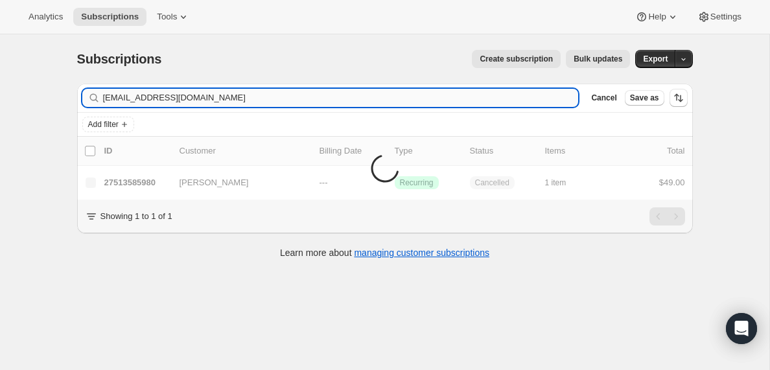
type input "[EMAIL_ADDRESS][DOMAIN_NAME]"
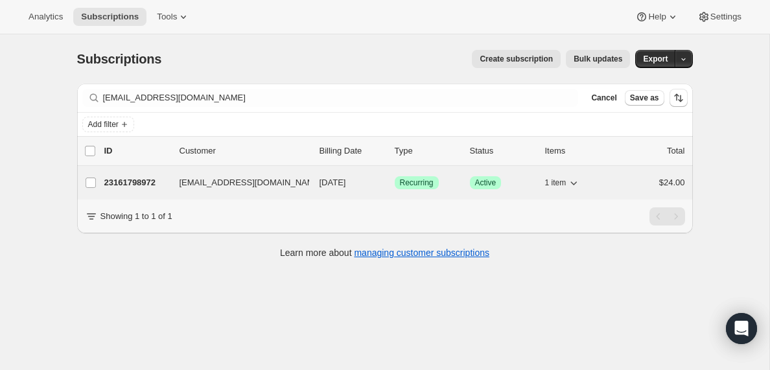
click at [125, 182] on p "23161798972" at bounding box center [136, 182] width 65 height 13
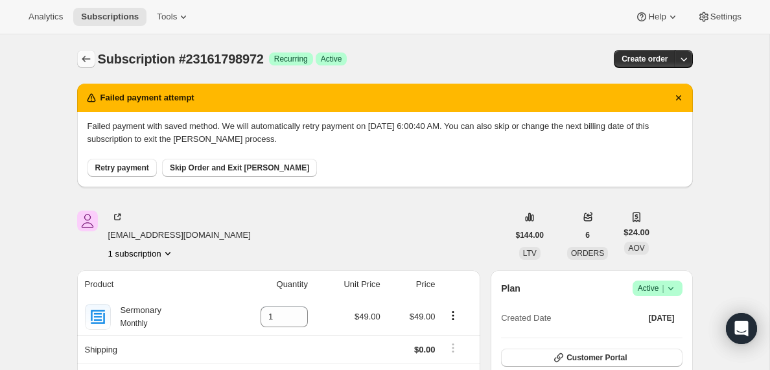
click at [84, 58] on icon "Subscriptions" at bounding box center [86, 59] width 13 height 13
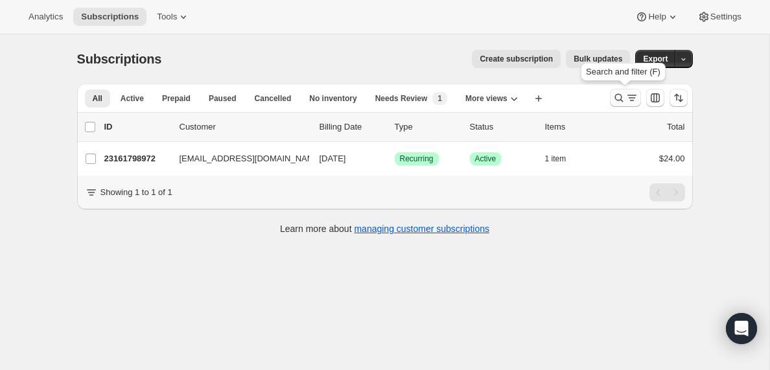
click at [628, 95] on icon "Search and filter results" at bounding box center [632, 97] width 13 height 13
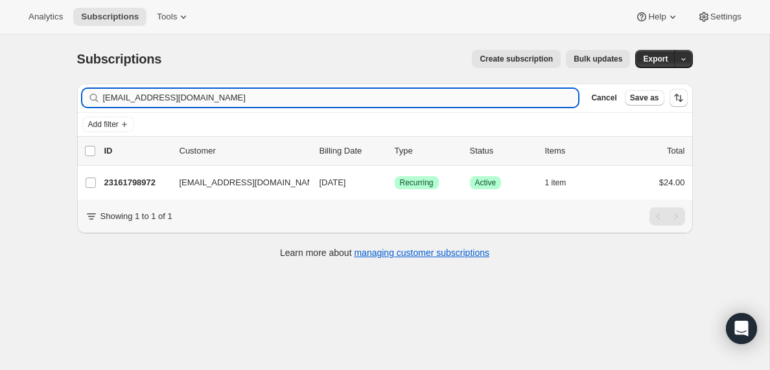
click at [209, 97] on input "[EMAIL_ADDRESS][DOMAIN_NAME]" at bounding box center [341, 98] width 476 height 18
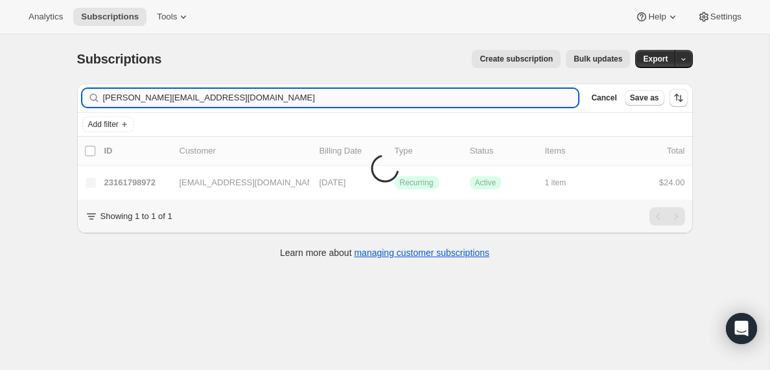
type input "[PERSON_NAME][EMAIL_ADDRESS][DOMAIN_NAME]"
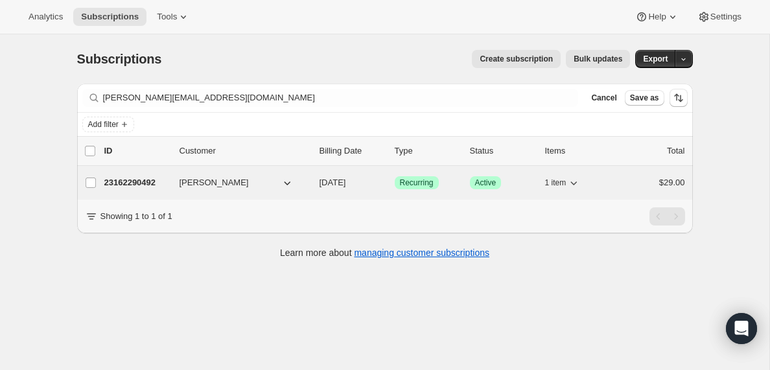
click at [134, 183] on p "23162290492" at bounding box center [136, 182] width 65 height 13
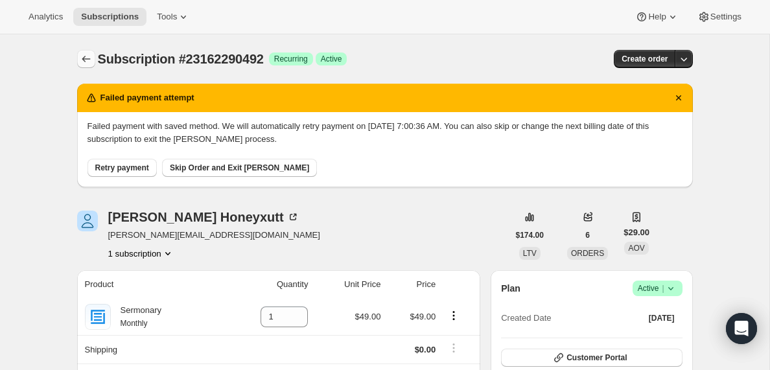
click at [87, 53] on icon "Subscriptions" at bounding box center [86, 59] width 13 height 13
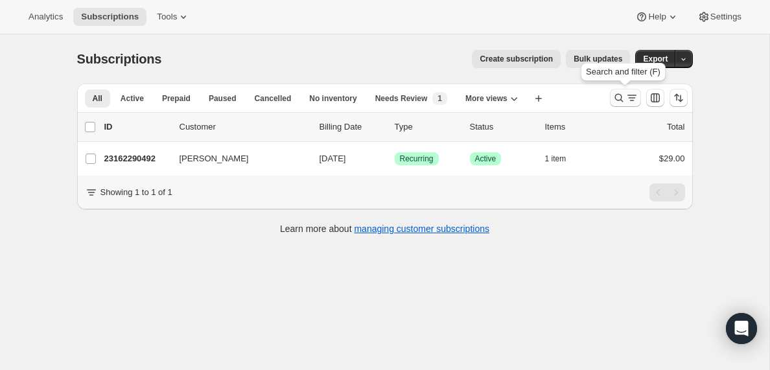
click at [626, 99] on icon "Search and filter results" at bounding box center [632, 97] width 13 height 13
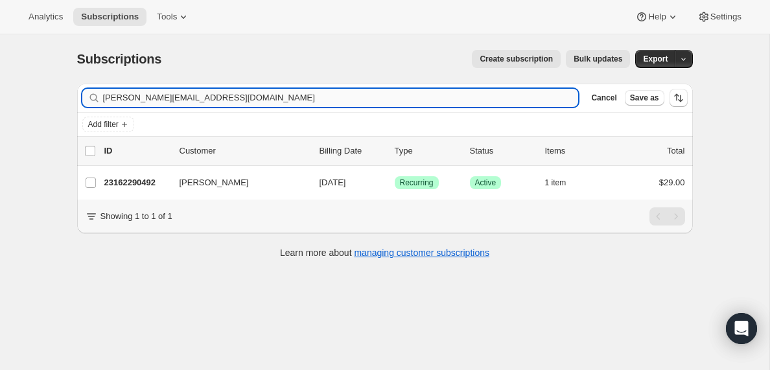
click at [239, 99] on input "[PERSON_NAME][EMAIL_ADDRESS][DOMAIN_NAME]" at bounding box center [341, 98] width 476 height 18
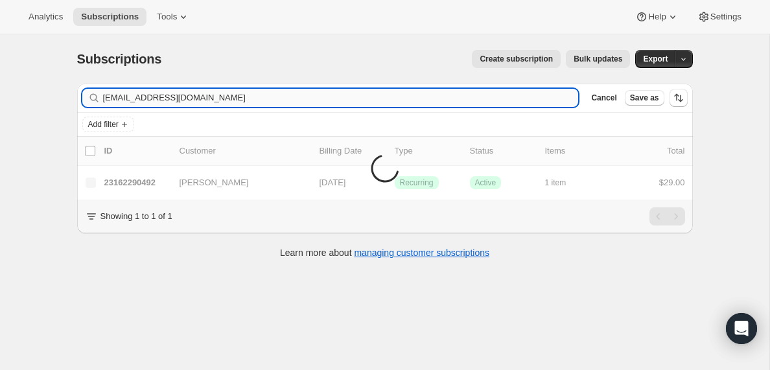
type input "[EMAIL_ADDRESS][DOMAIN_NAME]"
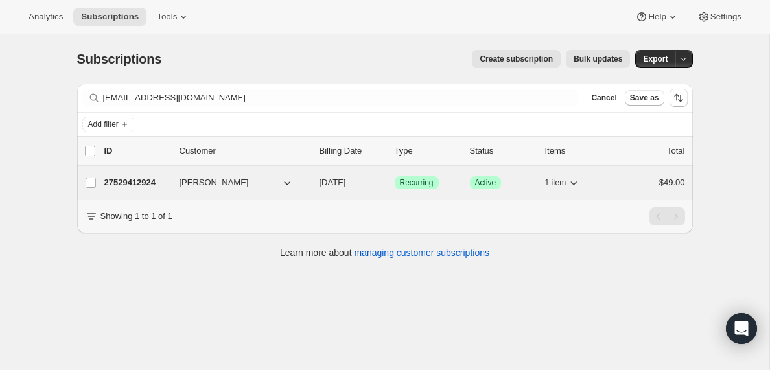
click at [147, 182] on p "27529412924" at bounding box center [136, 182] width 65 height 13
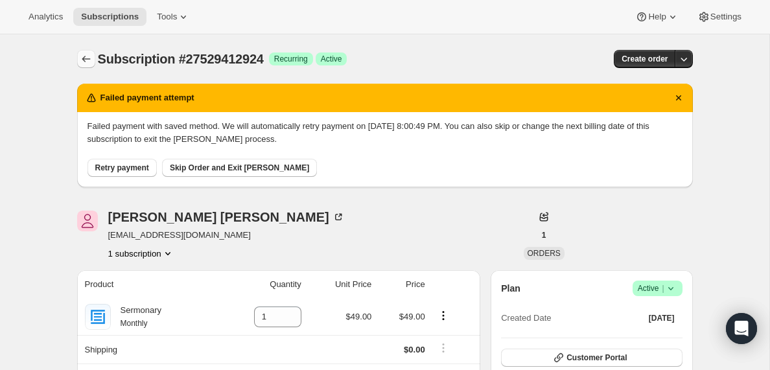
click at [86, 58] on icon "Subscriptions" at bounding box center [86, 59] width 13 height 13
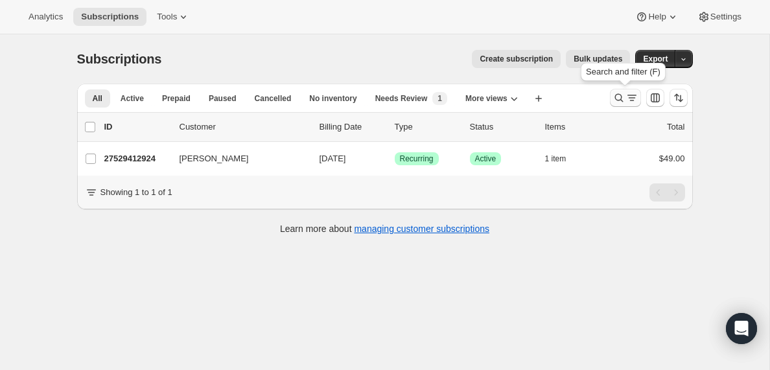
click at [636, 98] on icon "Search and filter results" at bounding box center [632, 97] width 13 height 13
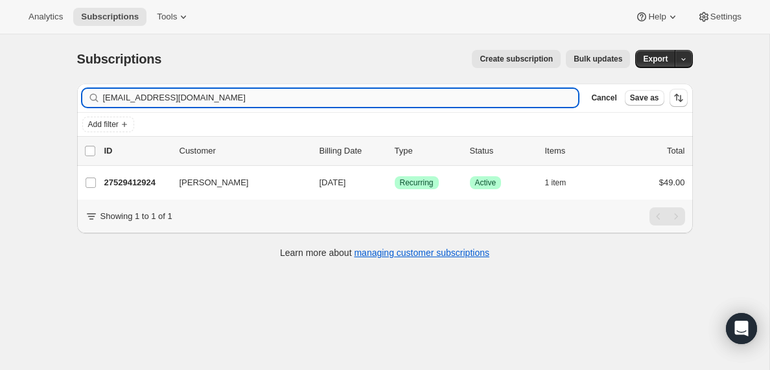
click at [148, 100] on input "[EMAIL_ADDRESS][DOMAIN_NAME]" at bounding box center [341, 98] width 476 height 18
type input "[EMAIL_ADDRESS][DOMAIN_NAME]"
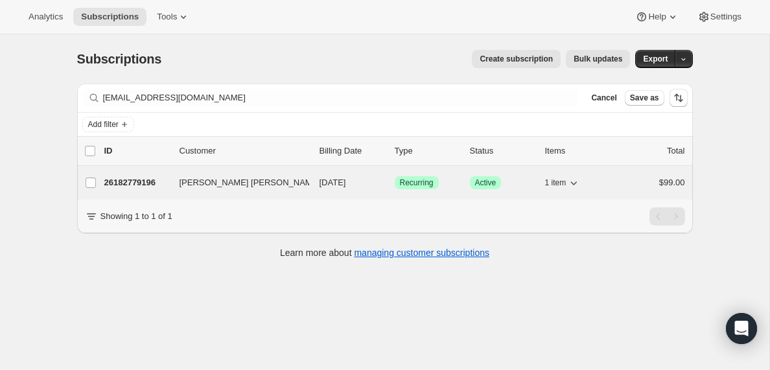
click at [150, 179] on p "26182779196" at bounding box center [136, 182] width 65 height 13
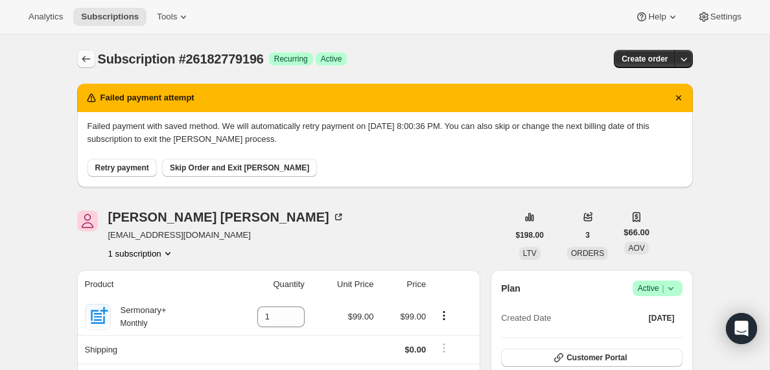
click at [84, 54] on icon "Subscriptions" at bounding box center [86, 59] width 13 height 13
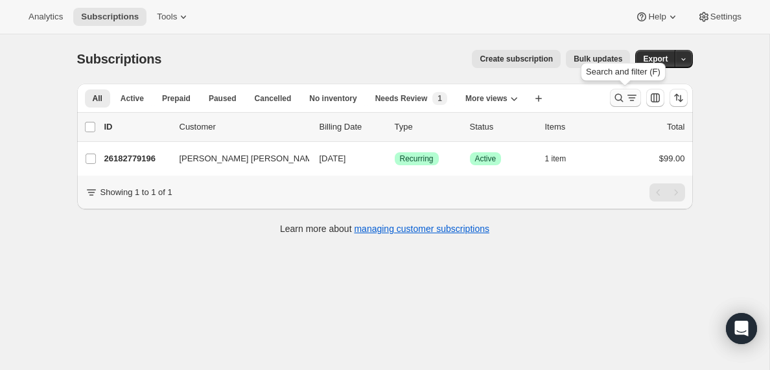
click at [631, 99] on icon "Search and filter results" at bounding box center [632, 97] width 13 height 13
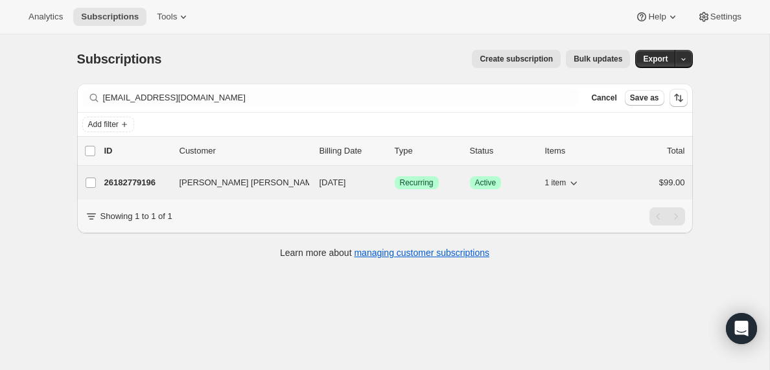
click at [132, 182] on p "26182779196" at bounding box center [136, 182] width 65 height 13
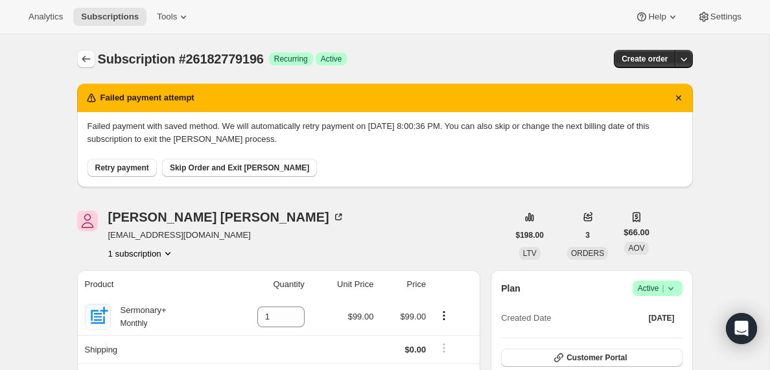
click at [84, 54] on icon "Subscriptions" at bounding box center [86, 59] width 13 height 13
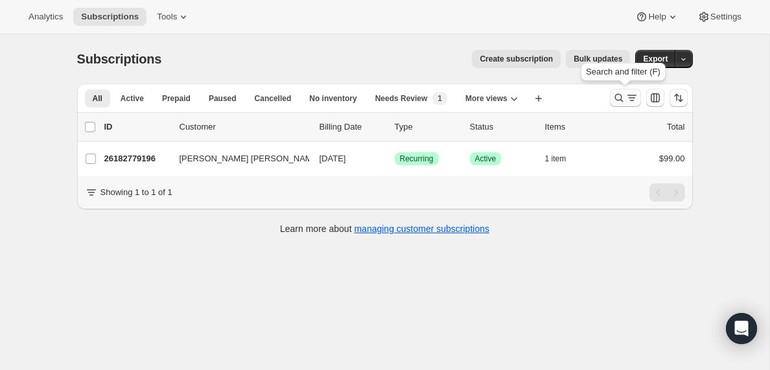
click at [619, 99] on icon "Search and filter results" at bounding box center [619, 97] width 13 height 13
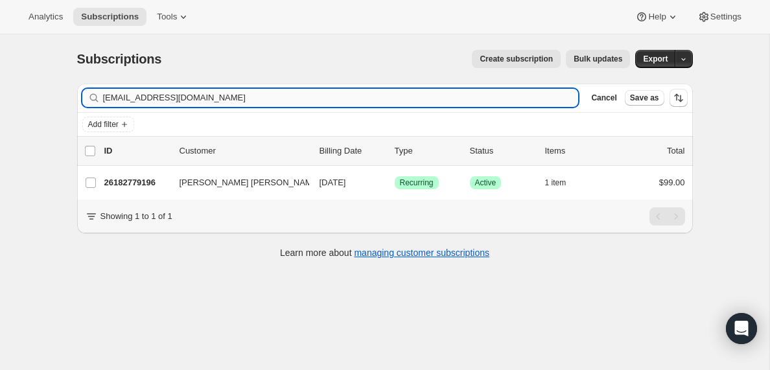
click at [187, 100] on input "[EMAIL_ADDRESS][DOMAIN_NAME]" at bounding box center [341, 98] width 476 height 18
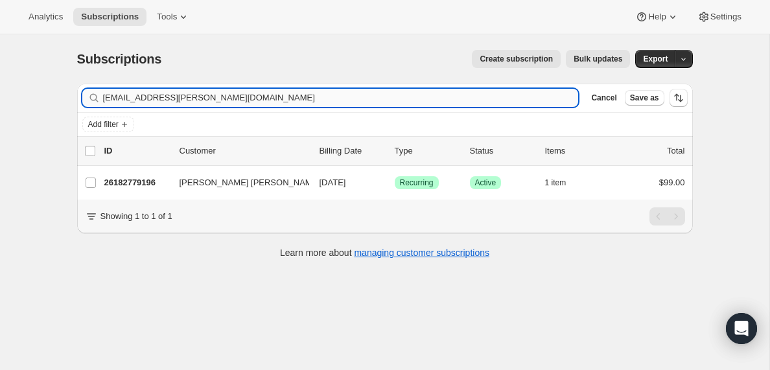
type input "[EMAIL_ADDRESS][PERSON_NAME][DOMAIN_NAME]"
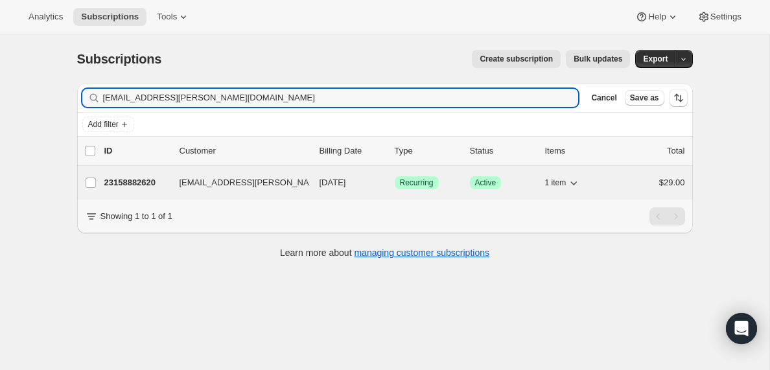
click at [131, 182] on p "23158882620" at bounding box center [136, 182] width 65 height 13
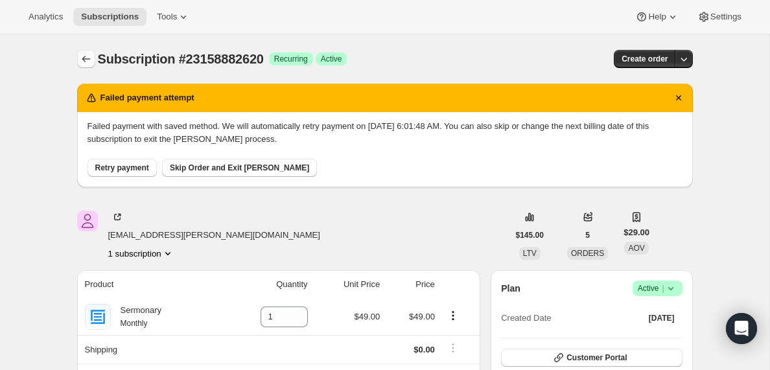
click at [80, 54] on icon "Subscriptions" at bounding box center [86, 59] width 13 height 13
